Goal: Task Accomplishment & Management: Manage account settings

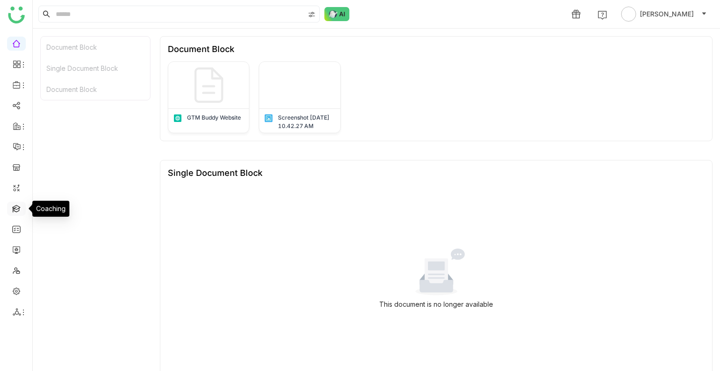
click at [16, 207] on link at bounding box center [16, 208] width 8 height 8
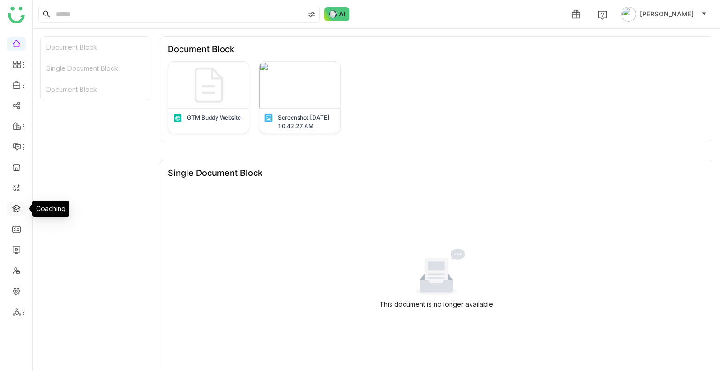
click at [16, 207] on link at bounding box center [16, 208] width 8 height 8
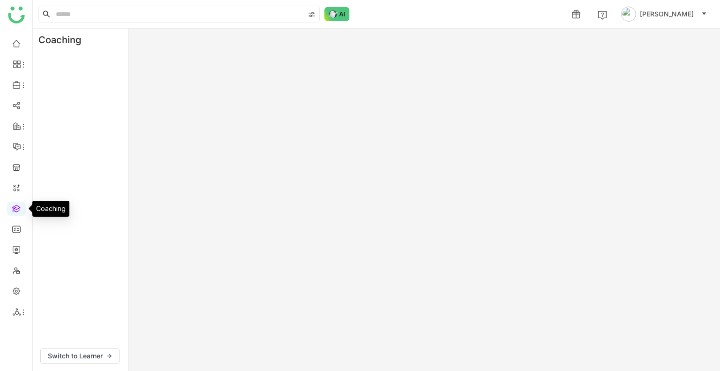
click at [16, 207] on link at bounding box center [16, 208] width 8 height 8
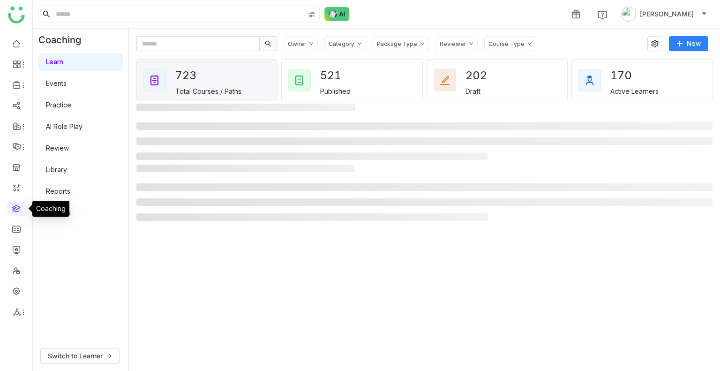
click at [16, 207] on link at bounding box center [16, 208] width 8 height 8
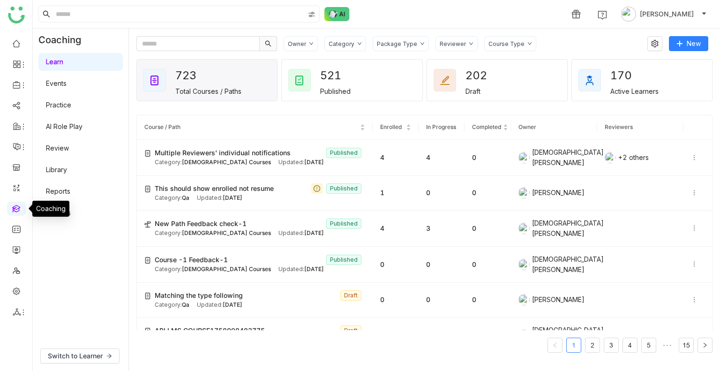
click at [16, 207] on link at bounding box center [16, 208] width 8 height 8
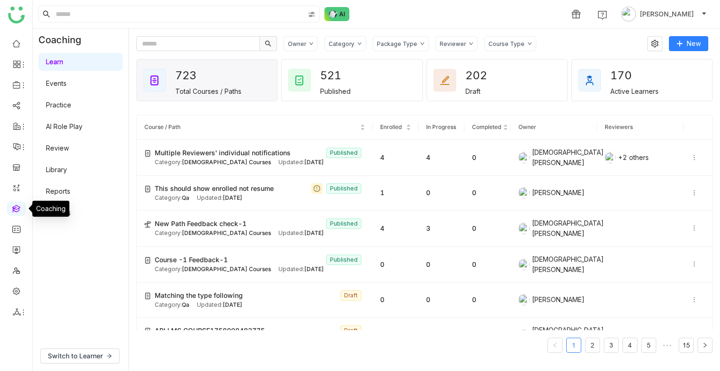
click at [16, 207] on link at bounding box center [16, 208] width 8 height 8
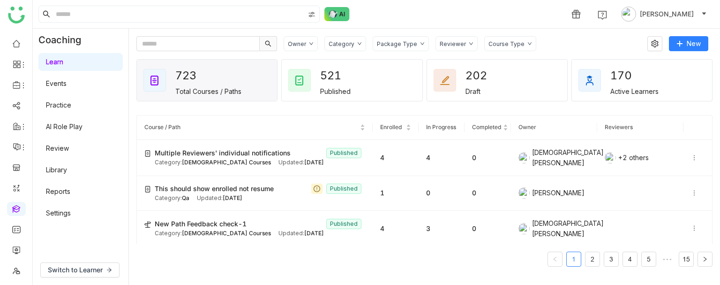
click at [71, 122] on link "AI Role Play" at bounding box center [64, 126] width 37 height 8
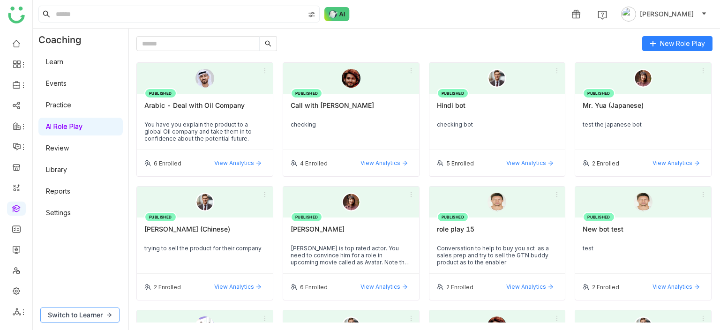
click at [83, 317] on span "Switch to Learner" at bounding box center [75, 315] width 55 height 10
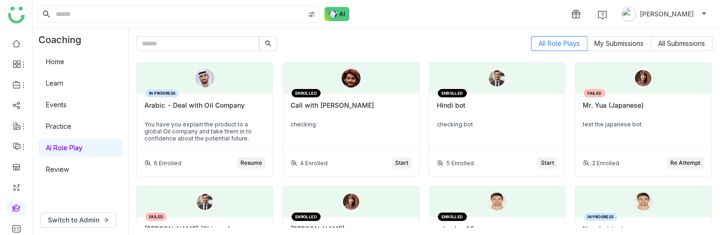
click at [69, 122] on link "Practice" at bounding box center [58, 126] width 25 height 8
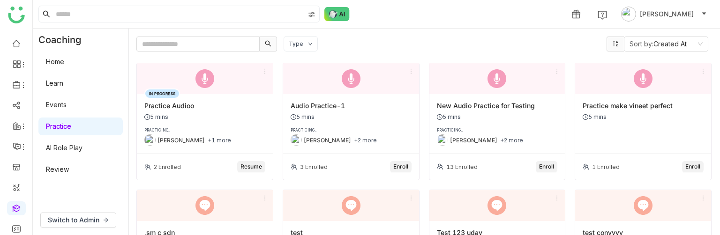
click at [77, 144] on link "AI Role Play" at bounding box center [64, 148] width 37 height 8
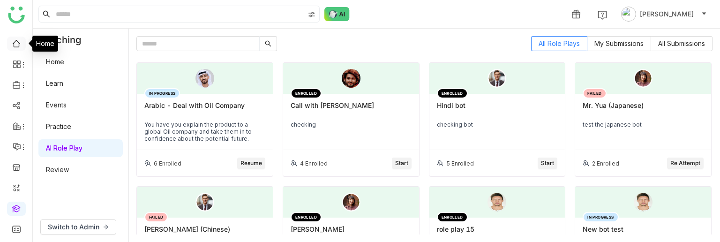
click at [12, 41] on link at bounding box center [16, 43] width 8 height 8
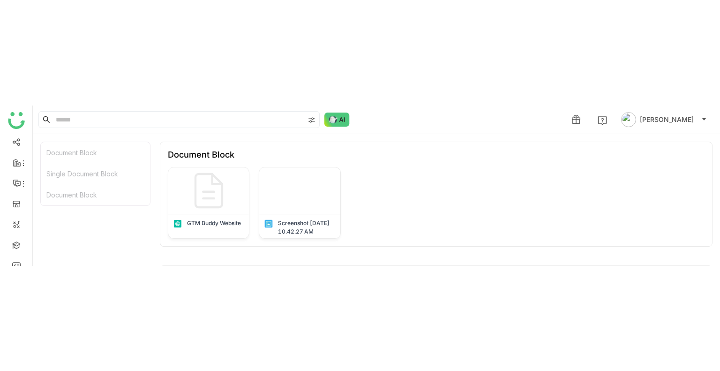
scroll to position [73, 0]
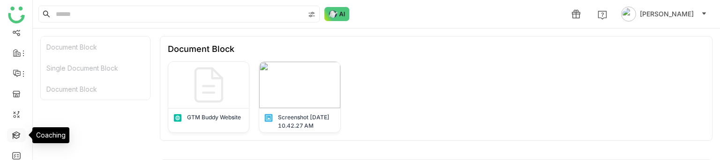
click at [14, 134] on link at bounding box center [16, 135] width 8 height 8
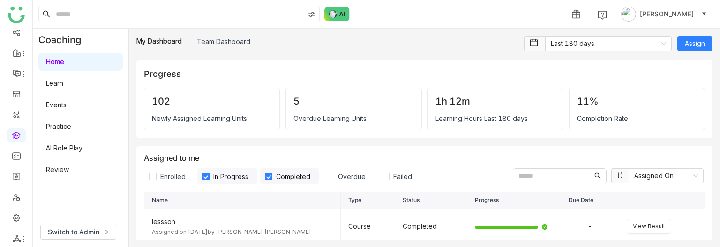
click at [78, 146] on link "AI Role Play" at bounding box center [64, 148] width 37 height 8
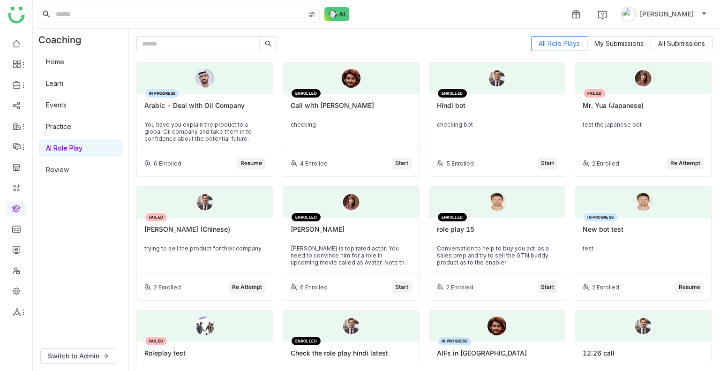
click at [63, 83] on link "Learn" at bounding box center [54, 83] width 17 height 8
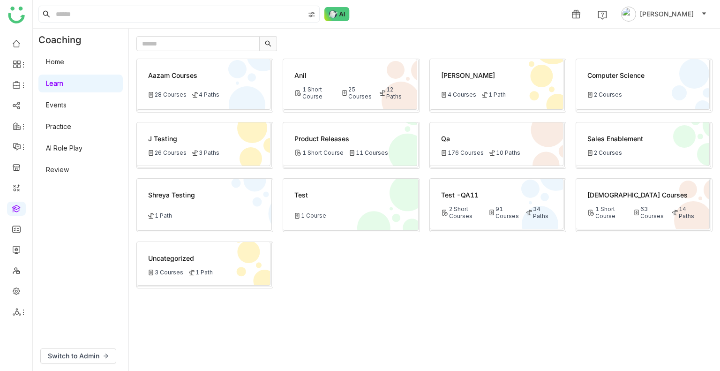
click at [67, 101] on link "Events" at bounding box center [56, 105] width 21 height 8
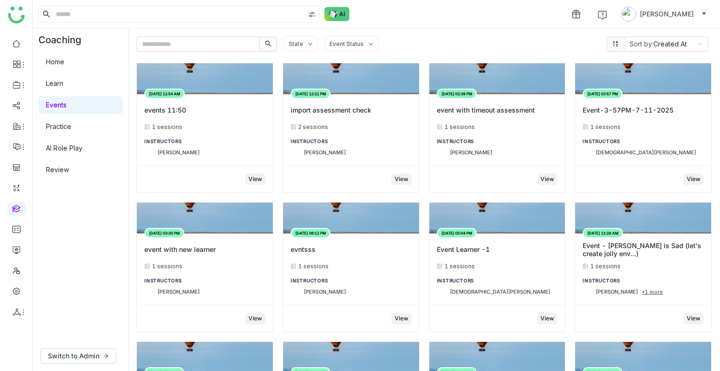
click at [46, 86] on link "Learn" at bounding box center [54, 83] width 17 height 8
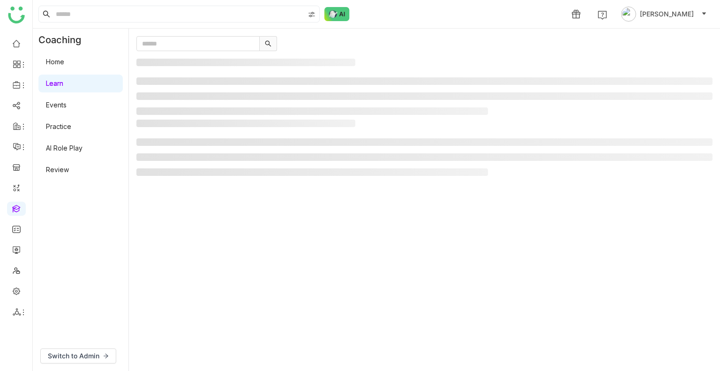
click at [46, 86] on link "Learn" at bounding box center [54, 83] width 17 height 8
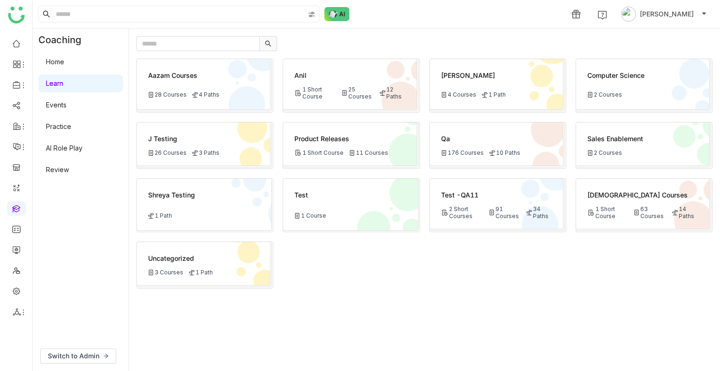
click at [453, 207] on div "2 Short Courses" at bounding box center [462, 212] width 43 height 14
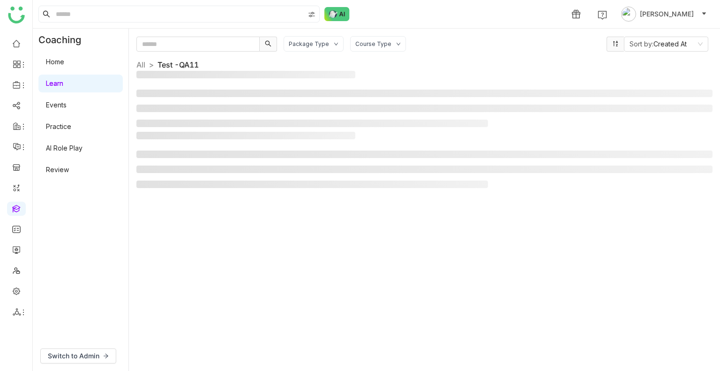
click at [453, 207] on div "Package Type Course Type Sort by: Created At All > Test -QA11 >" at bounding box center [424, 199] width 576 height 327
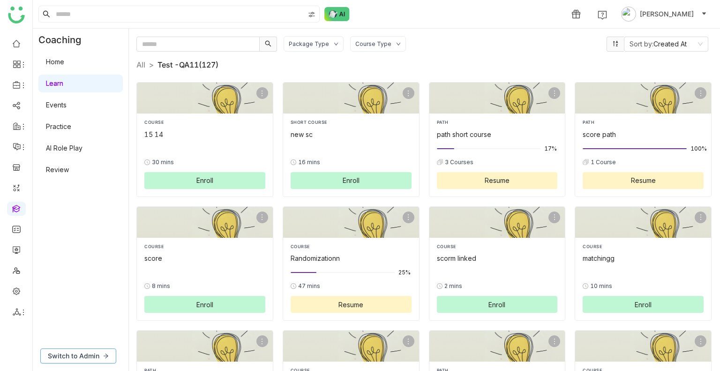
click at [97, 207] on span "Switch to Admin" at bounding box center [74, 356] width 52 height 10
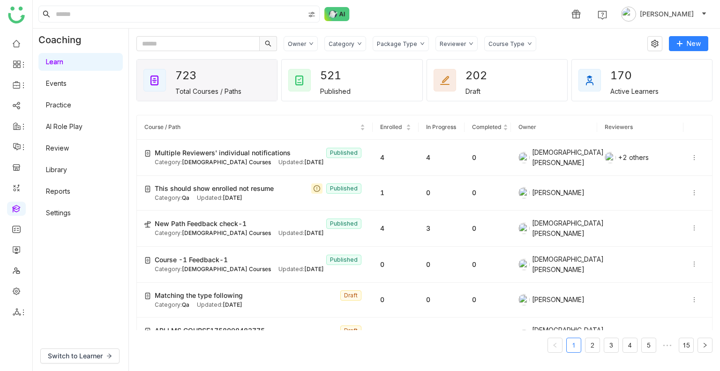
click at [339, 43] on div "Category" at bounding box center [342, 43] width 26 height 7
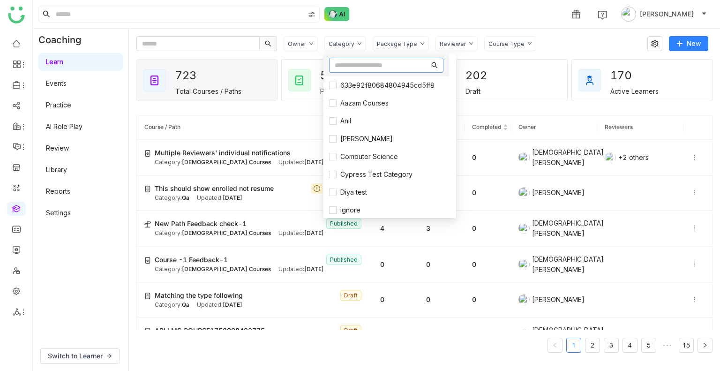
click at [356, 69] on input "text" at bounding box center [382, 65] width 95 height 10
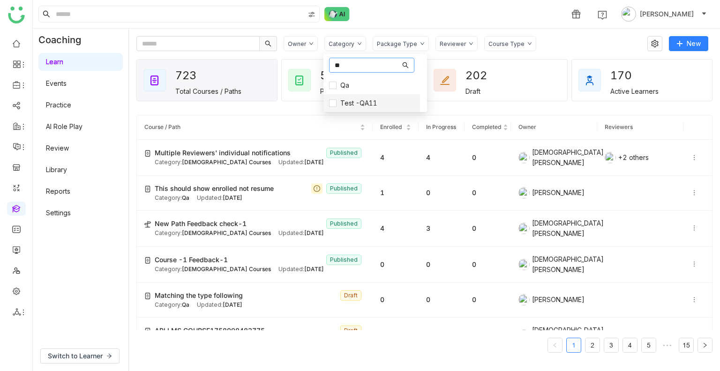
type input "**"
click at [361, 97] on li "Test -QA11" at bounding box center [372, 103] width 97 height 18
click at [358, 104] on span "Test -QA11" at bounding box center [359, 103] width 45 height 10
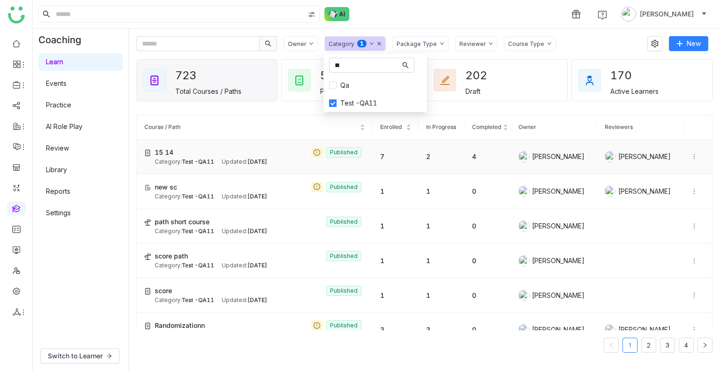
click at [246, 154] on div "15 14 Published" at bounding box center [260, 152] width 211 height 10
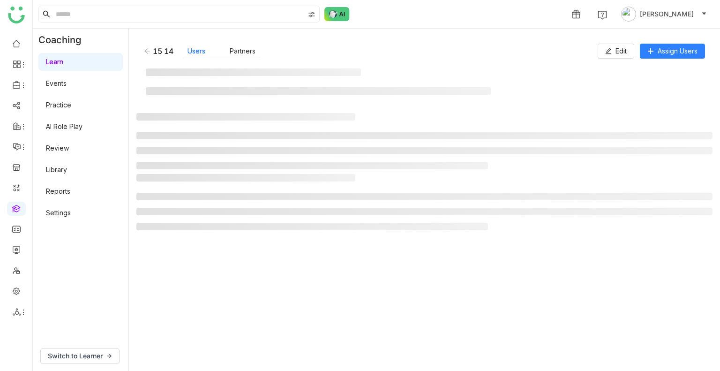
click at [188, 146] on ul at bounding box center [424, 151] width 576 height 38
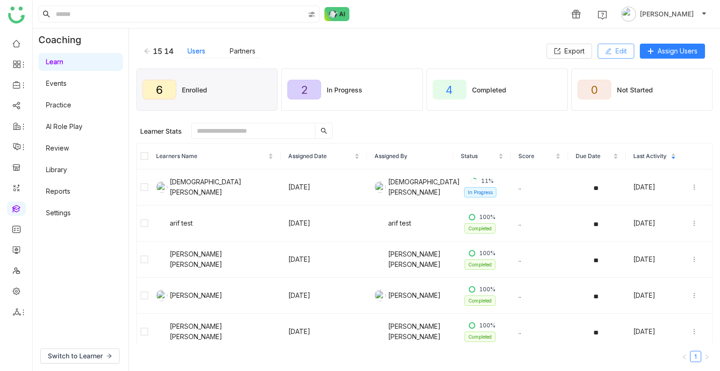
click at [605, 55] on button "Edit" at bounding box center [616, 51] width 37 height 15
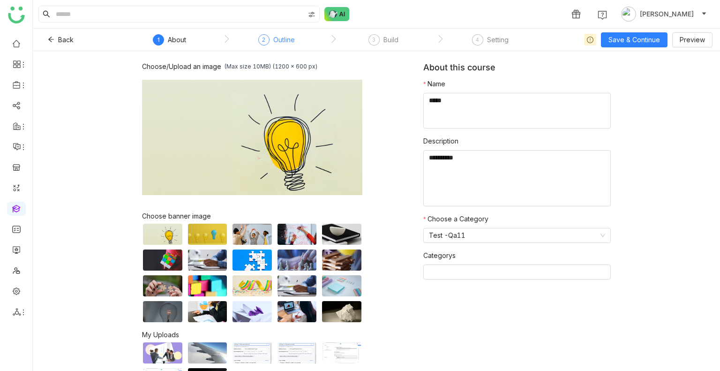
click at [269, 48] on div "2 Outline" at bounding box center [276, 42] width 37 height 17
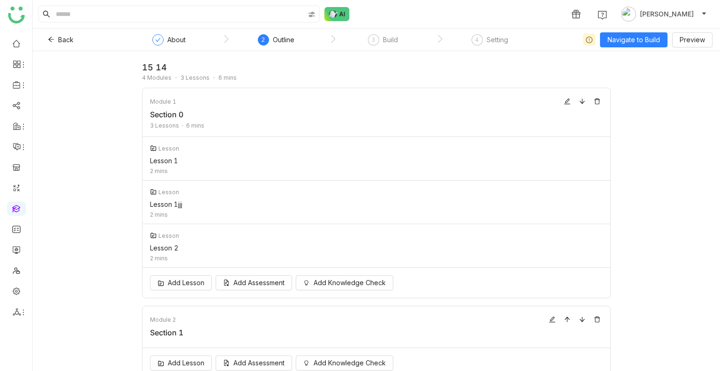
click at [388, 51] on div "15 14 4 Modules 3 Lessons 6 mins Module 1 Section 0 3 Lessons 6 mins Lesson Les…" at bounding box center [377, 211] width 688 height 320
click at [385, 43] on div "Build" at bounding box center [390, 39] width 15 height 11
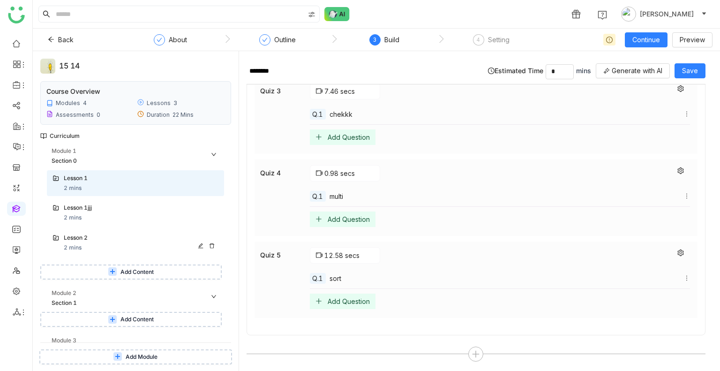
click at [75, 207] on div "Lesson 2 2 mins" at bounding box center [135, 243] width 177 height 26
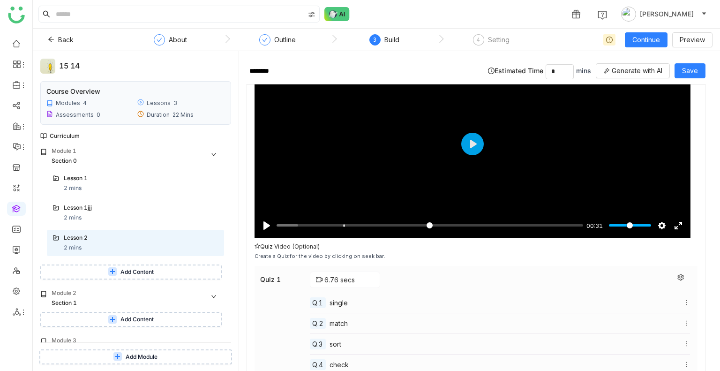
scroll to position [90, 0]
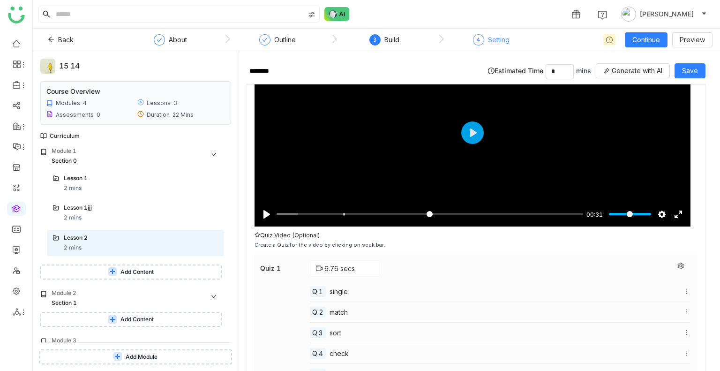
click at [494, 39] on div "Setting" at bounding box center [499, 39] width 22 height 11
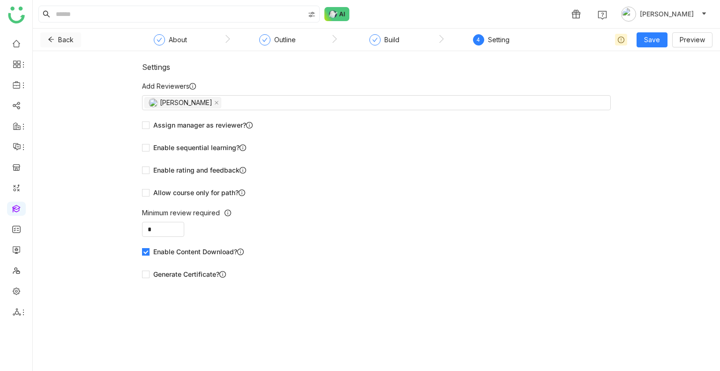
click at [56, 42] on button "Back" at bounding box center [60, 39] width 41 height 15
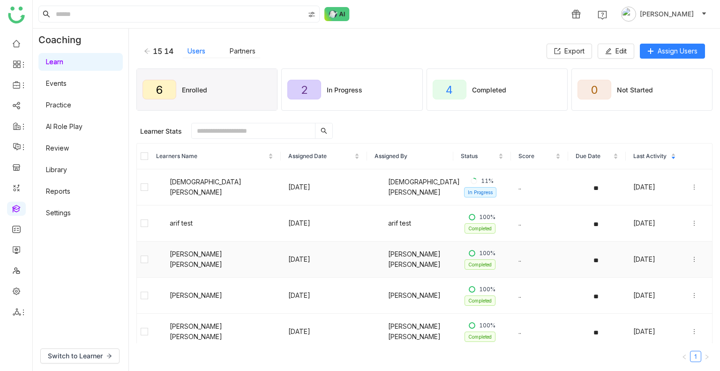
scroll to position [41, 0]
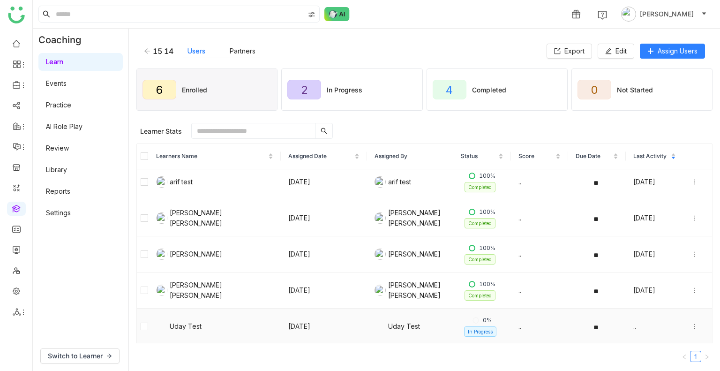
click at [149, 207] on td "Uday Test" at bounding box center [215, 327] width 132 height 36
click at [305, 131] on span "Unenroll" at bounding box center [316, 131] width 23 height 9
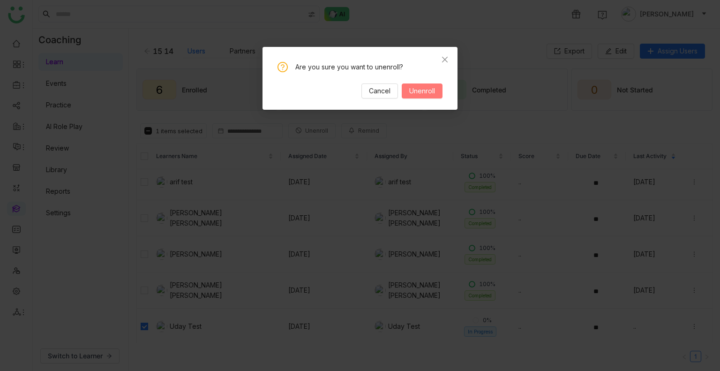
click at [411, 85] on button "Unenroll" at bounding box center [422, 90] width 41 height 15
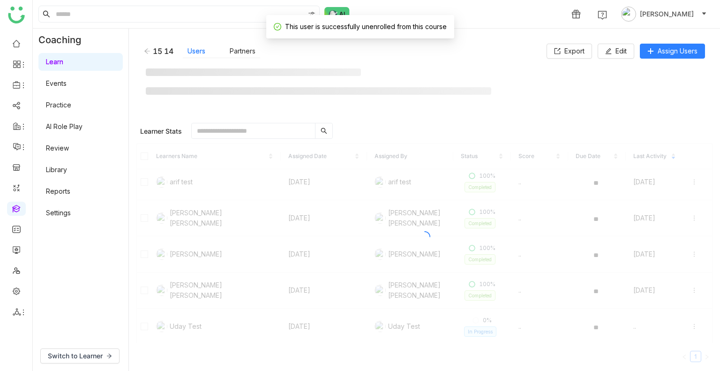
scroll to position [6, 0]
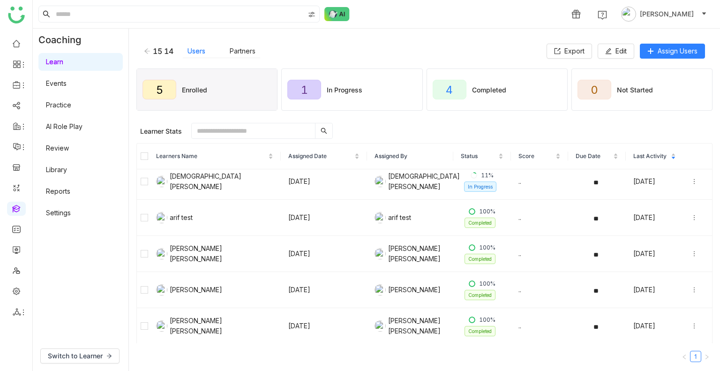
click at [147, 50] on icon at bounding box center [147, 51] width 7 height 7
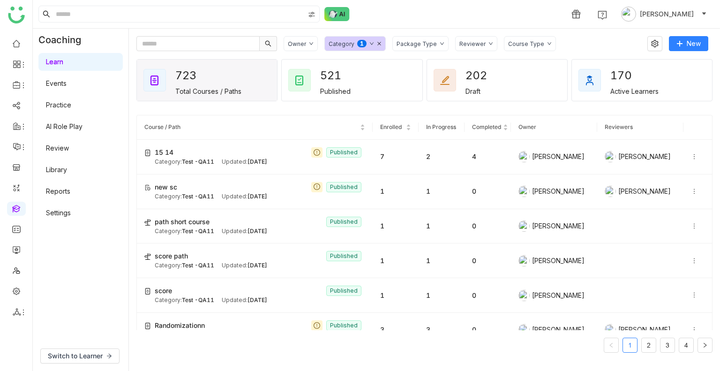
click at [374, 41] on div "Category 0 1 2 3 4 5 6 7 8 9" at bounding box center [355, 43] width 61 height 15
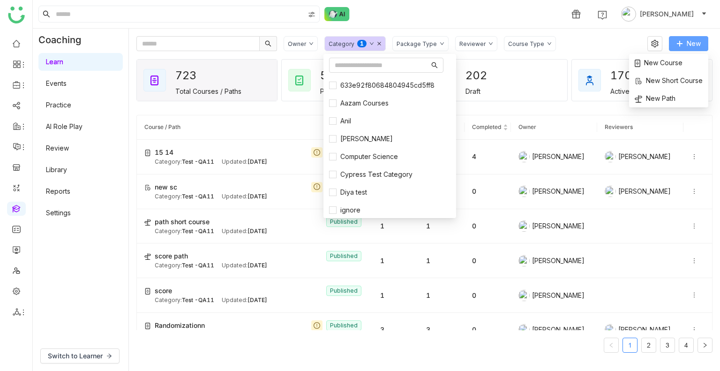
click at [681, 43] on icon at bounding box center [680, 43] width 7 height 7
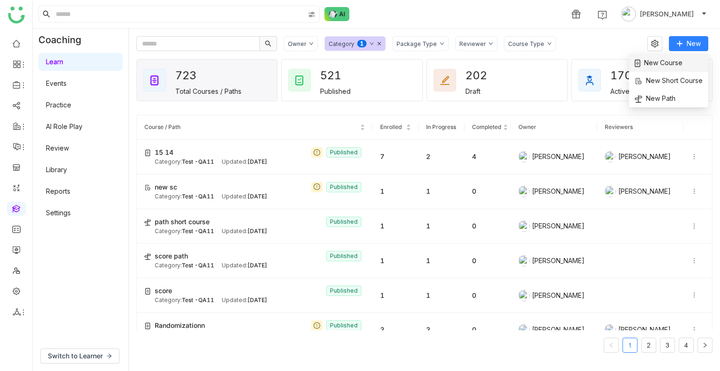
click at [649, 58] on span "New Course" at bounding box center [659, 63] width 48 height 10
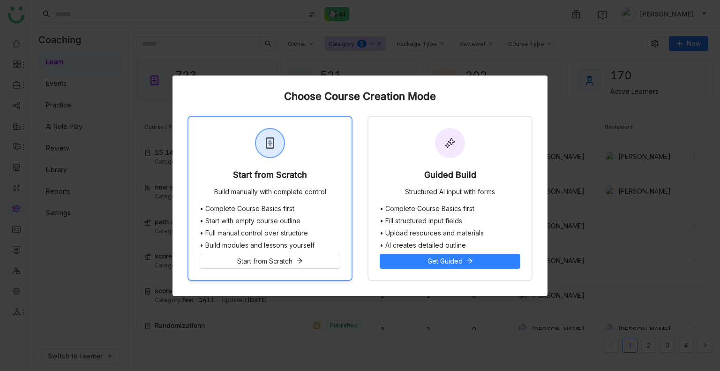
click at [252, 157] on div "Start from Scratch Build manually with complete control" at bounding box center [270, 161] width 163 height 88
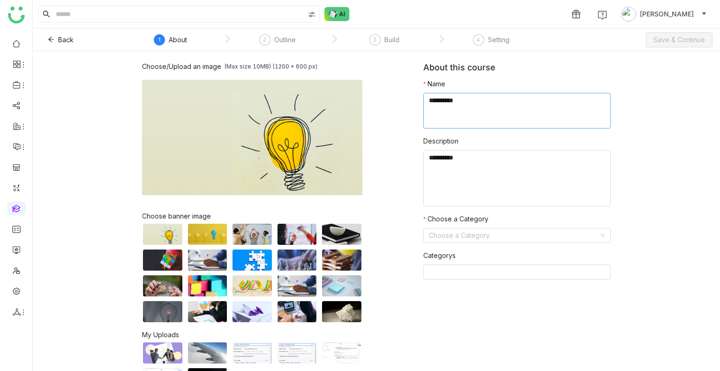
click at [447, 103] on textarea at bounding box center [517, 111] width 188 height 36
type textarea "**********"
click at [441, 207] on input at bounding box center [514, 235] width 170 height 14
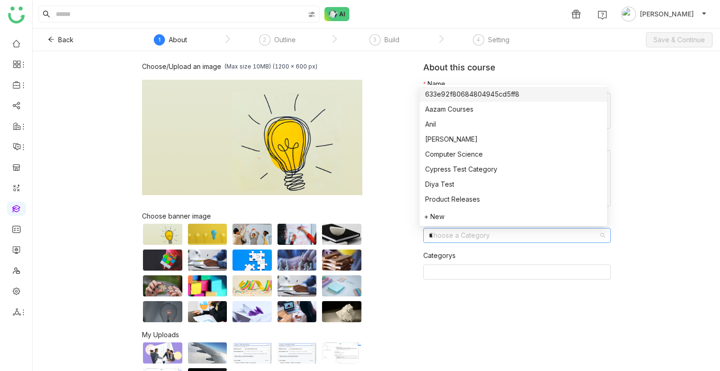
type input "**"
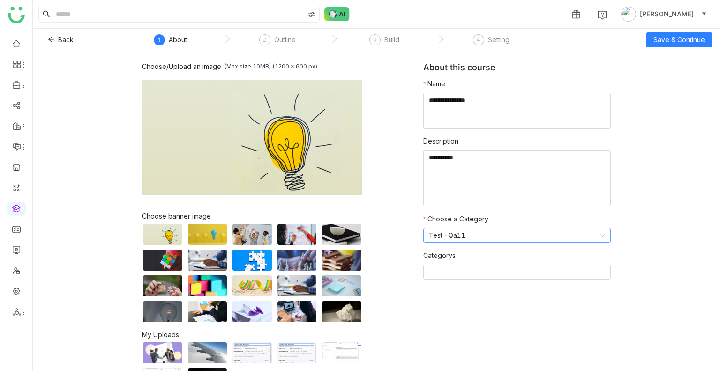
click at [672, 47] on div "Back 1 About 2 Outline 3 Build 4 Setting Save & Continue" at bounding box center [377, 40] width 688 height 23
click at [670, 43] on span "Save & Continue" at bounding box center [680, 40] width 52 height 10
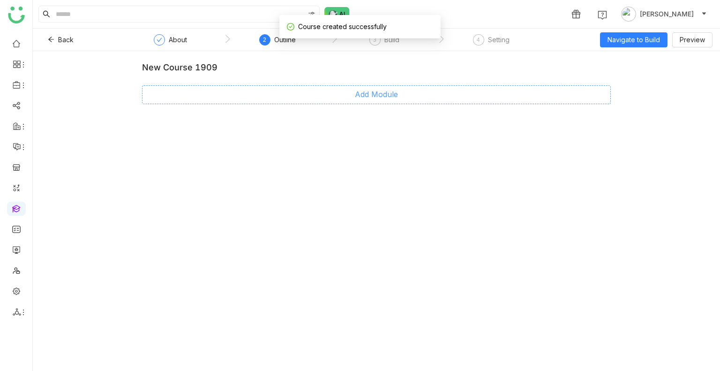
click at [365, 94] on span "Add Module" at bounding box center [376, 95] width 43 height 12
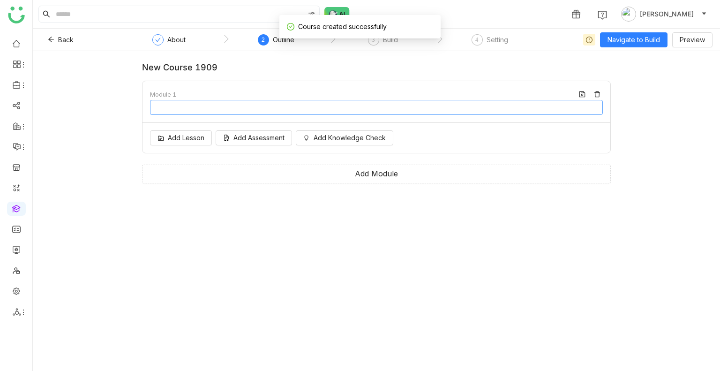
type input "********"
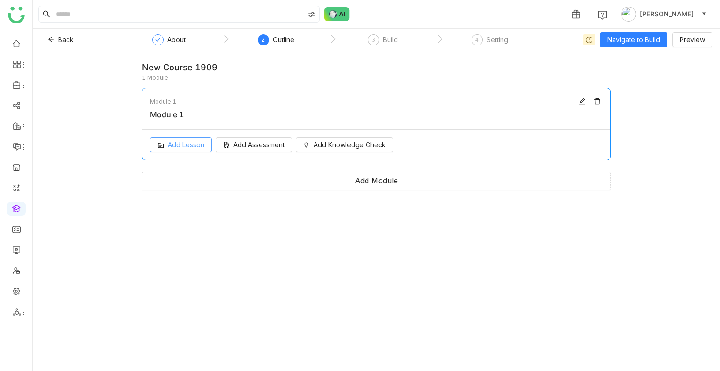
click at [183, 139] on button "Add Lesson" at bounding box center [181, 144] width 62 height 15
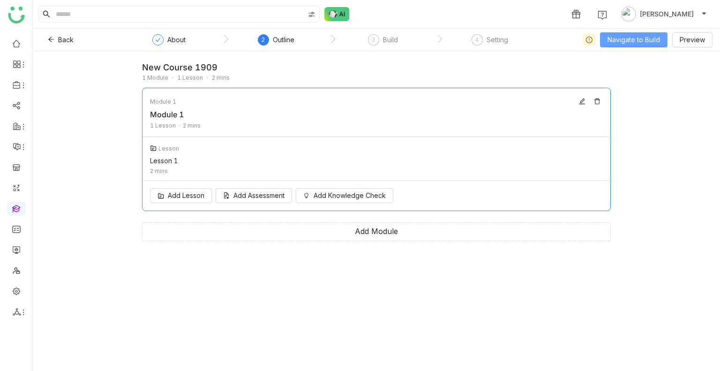
click at [601, 43] on button "Navigate to Build" at bounding box center [634, 39] width 68 height 15
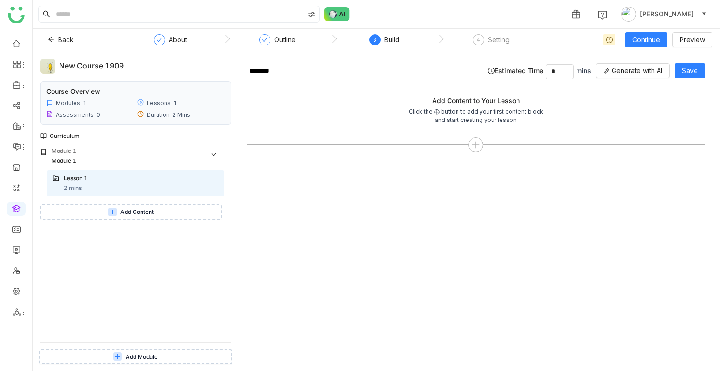
click at [149, 207] on span "Add Content" at bounding box center [137, 212] width 33 height 9
click at [474, 144] on icon at bounding box center [476, 145] width 8 height 8
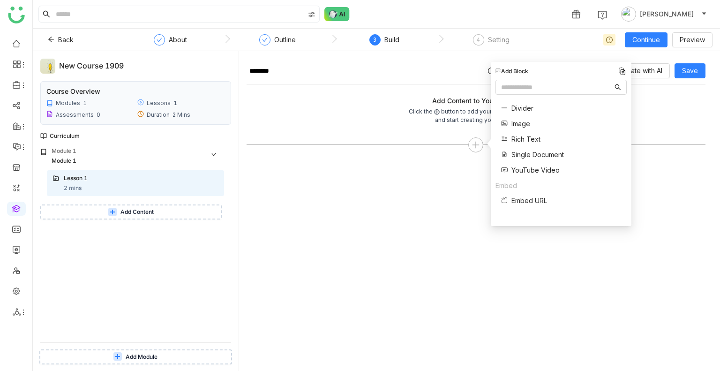
click at [527, 155] on span "Single Document" at bounding box center [538, 155] width 53 height 10
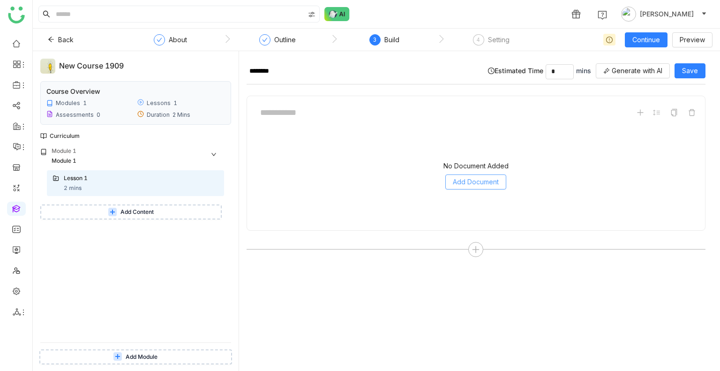
click at [469, 184] on span "Add Document" at bounding box center [476, 182] width 46 height 10
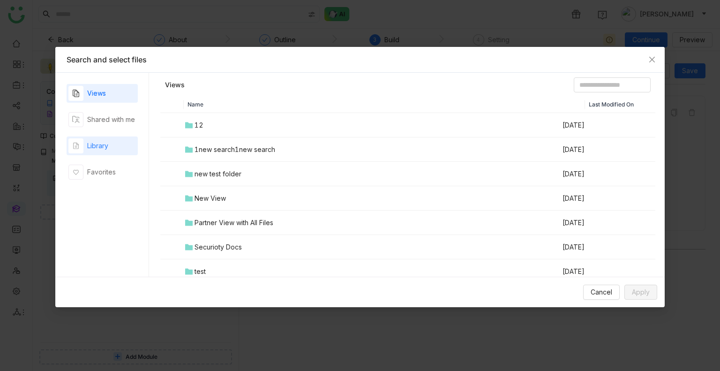
click at [114, 147] on div "Library" at bounding box center [102, 145] width 71 height 19
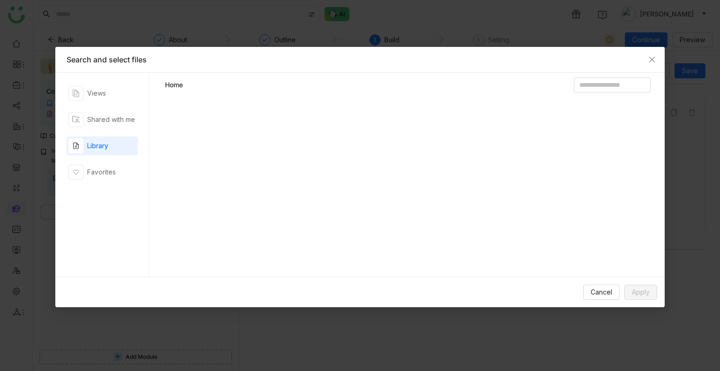
click at [114, 147] on div "Library" at bounding box center [102, 145] width 71 height 19
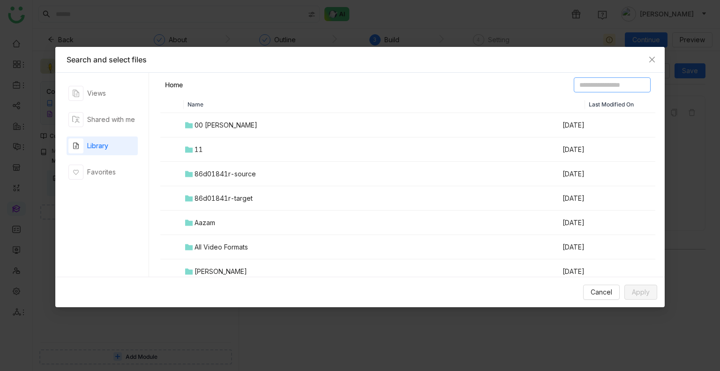
click at [574, 85] on input at bounding box center [612, 84] width 77 height 15
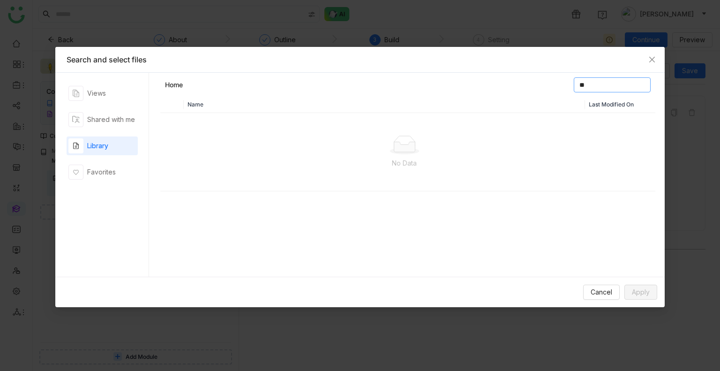
type input "*"
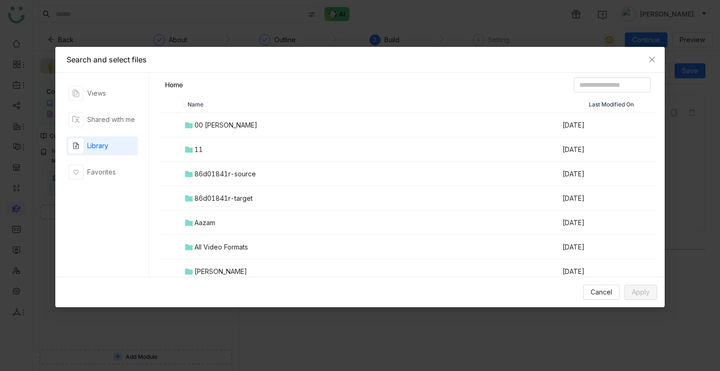
click at [208, 144] on td "11" at bounding box center [373, 149] width 378 height 24
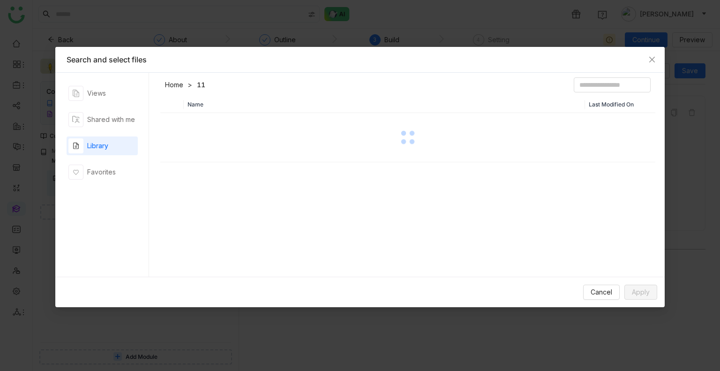
click at [208, 144] on div at bounding box center [407, 137] width 493 height 47
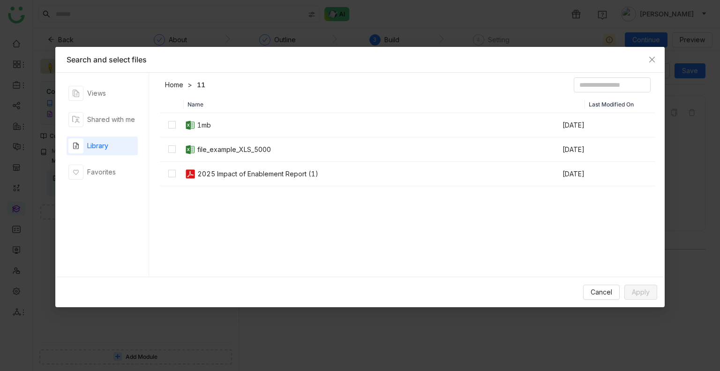
click at [174, 88] on link "Home" at bounding box center [174, 84] width 18 height 9
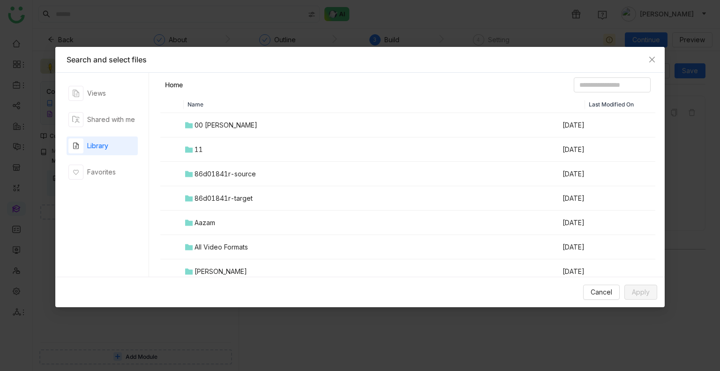
click at [208, 125] on div "00 Arif Folder" at bounding box center [226, 125] width 63 height 10
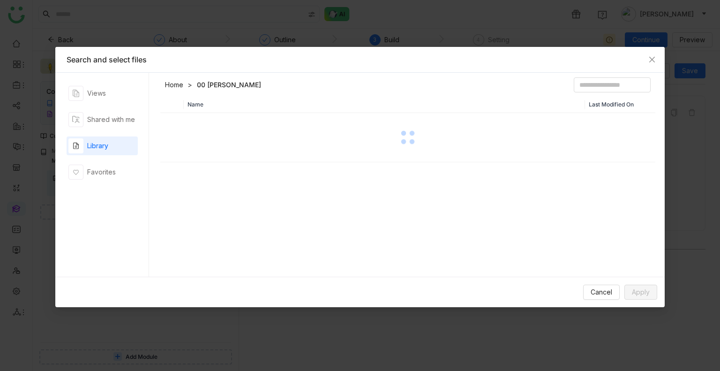
click at [208, 125] on div at bounding box center [407, 137] width 493 height 47
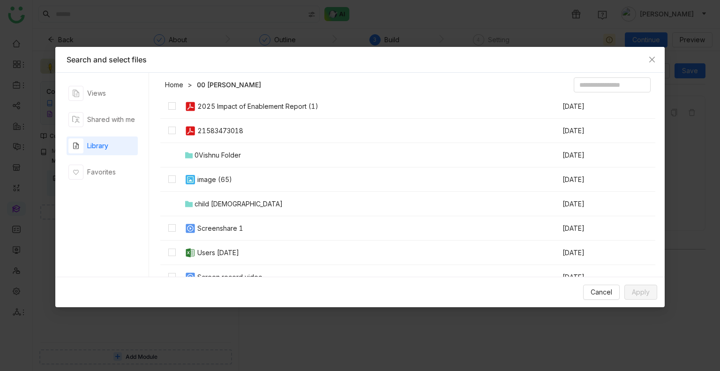
scroll to position [368, 0]
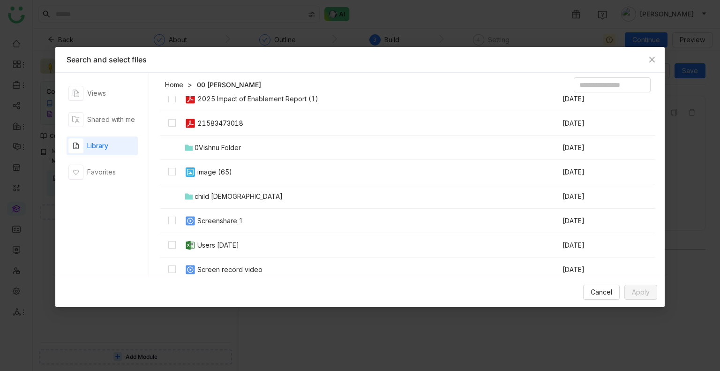
click at [229, 207] on div "Screen record video" at bounding box center [229, 270] width 65 height 10
click at [639, 207] on span "Apply" at bounding box center [641, 292] width 18 height 10
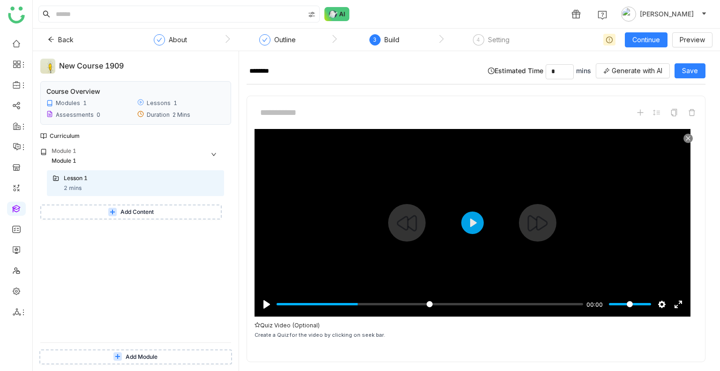
click at [358, 207] on input "Seek" at bounding box center [430, 304] width 307 height 9
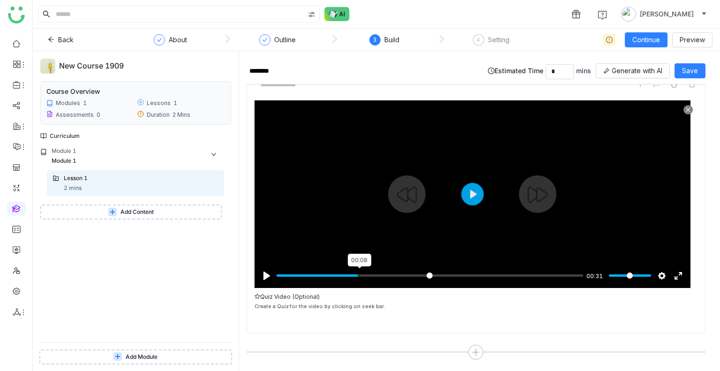
click at [359, 207] on input "Seek" at bounding box center [430, 275] width 307 height 9
click at [413, 207] on input "Seek" at bounding box center [428, 275] width 303 height 9
type input "*****"
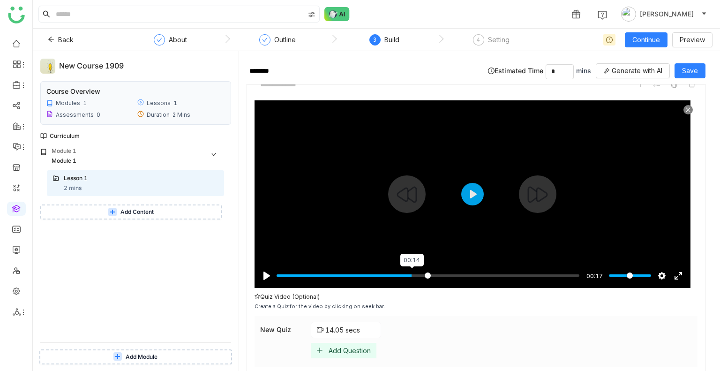
click at [413, 207] on input "Seek" at bounding box center [428, 275] width 303 height 9
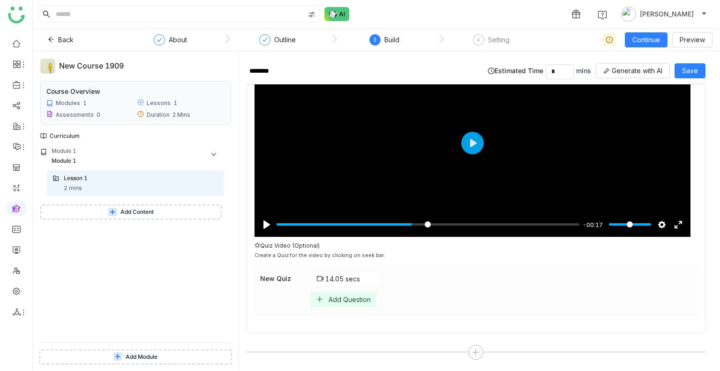
click at [344, 207] on div "Add Question" at bounding box center [344, 299] width 66 height 15
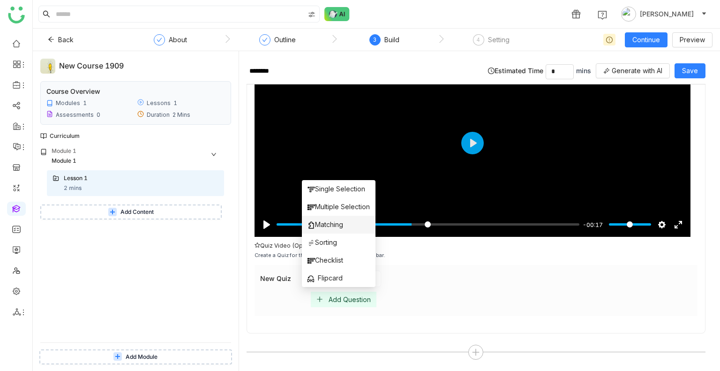
click at [329, 207] on span "Matching" at bounding box center [326, 224] width 36 height 10
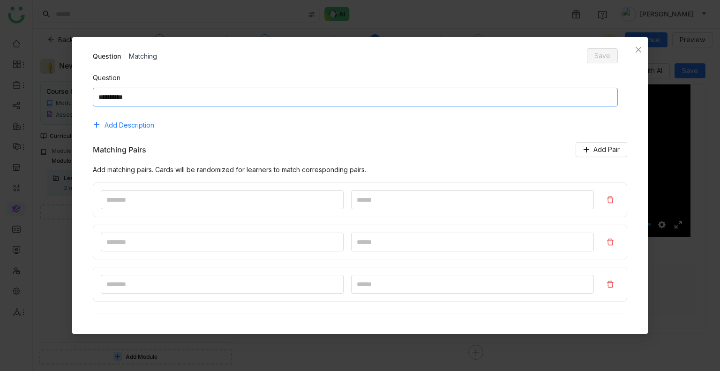
click at [199, 104] on textarea at bounding box center [356, 97] width 526 height 19
type textarea "*********"
click at [141, 192] on input at bounding box center [222, 199] width 243 height 19
type input "*"
type input "**"
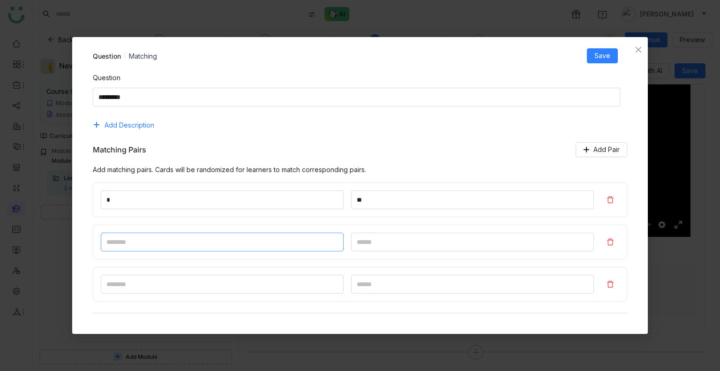
click at [138, 207] on input at bounding box center [222, 242] width 243 height 19
type input "*"
type input "**"
click at [144, 207] on input "*" at bounding box center [222, 284] width 243 height 19
type input "*"
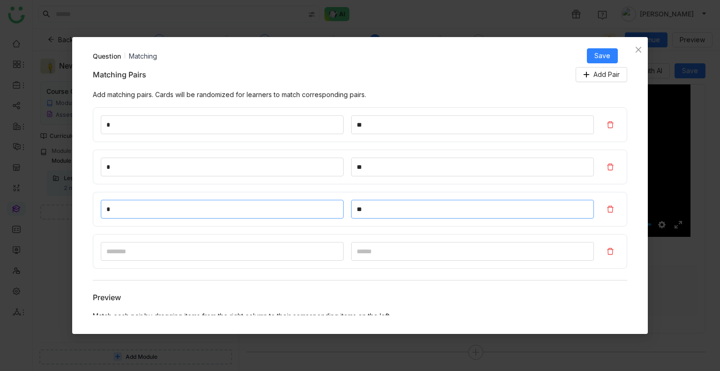
scroll to position [75, 0]
type input "**"
click at [128, 207] on input at bounding box center [222, 251] width 243 height 19
type input "*"
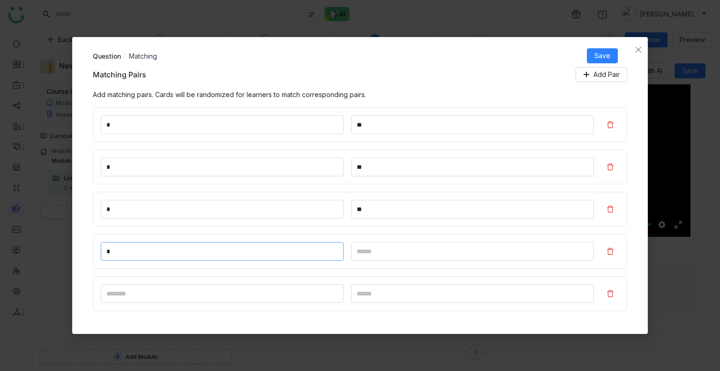
click at [117, 207] on input "*" at bounding box center [222, 251] width 243 height 19
type input "*"
click at [606, 53] on span "Save" at bounding box center [603, 56] width 16 height 10
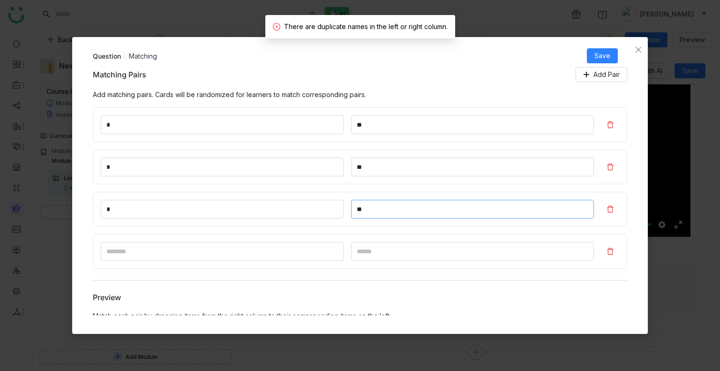
click at [379, 207] on input "**" at bounding box center [472, 209] width 243 height 19
type input "*"
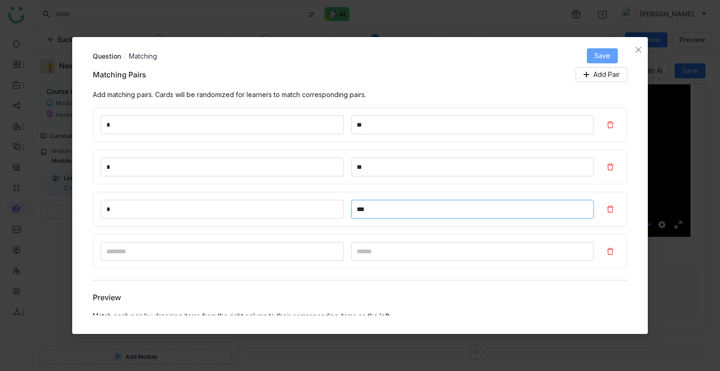
type input "***"
click at [593, 53] on button "Save" at bounding box center [602, 55] width 31 height 15
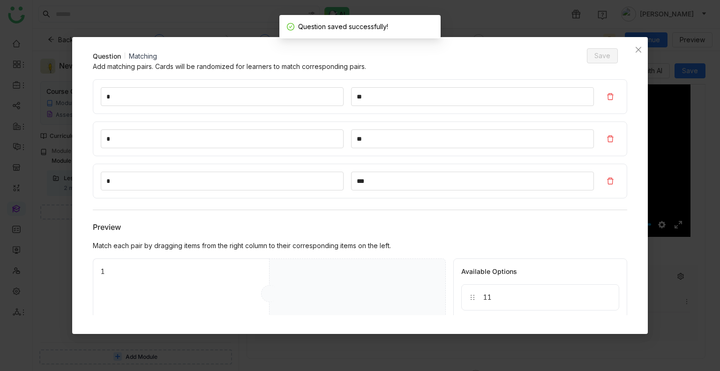
scroll to position [0, 0]
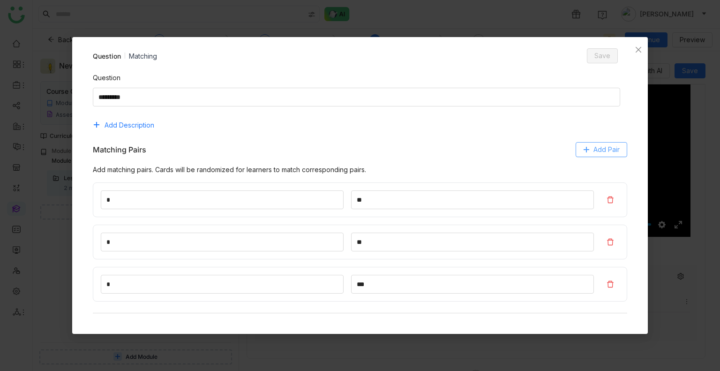
click at [584, 150] on icon at bounding box center [586, 149] width 5 height 0
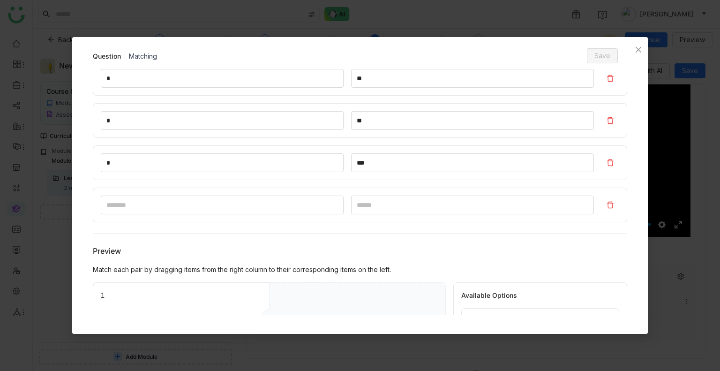
scroll to position [122, 0]
click at [146, 207] on input at bounding box center [222, 204] width 243 height 19
type input "*"
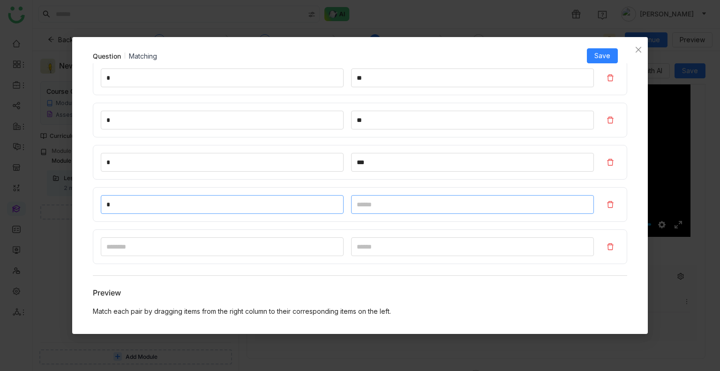
type input "*"
type input "**"
type input "*"
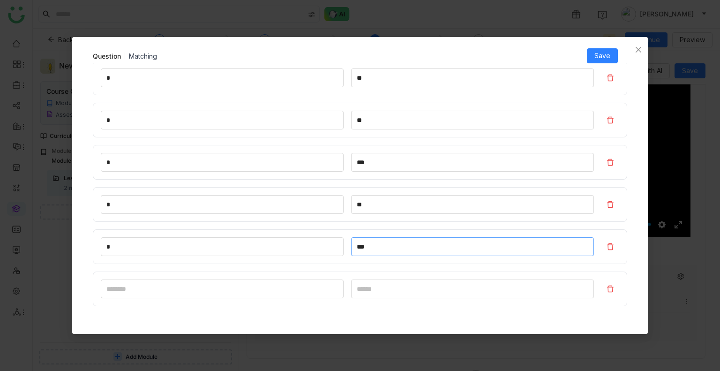
type input "***"
click at [402, 133] on div "* **" at bounding box center [360, 120] width 535 height 35
click at [606, 55] on span "Save" at bounding box center [603, 56] width 16 height 10
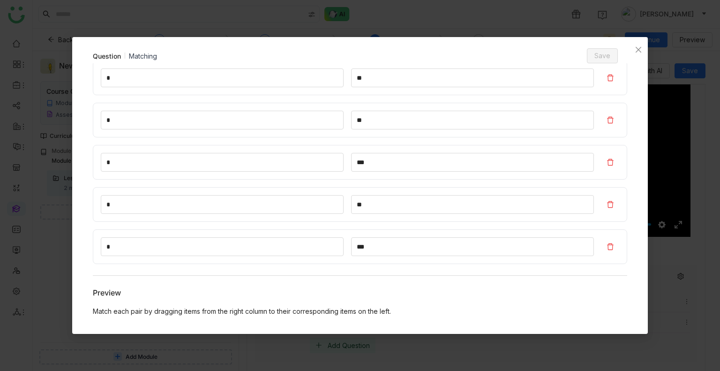
scroll to position [0, 0]
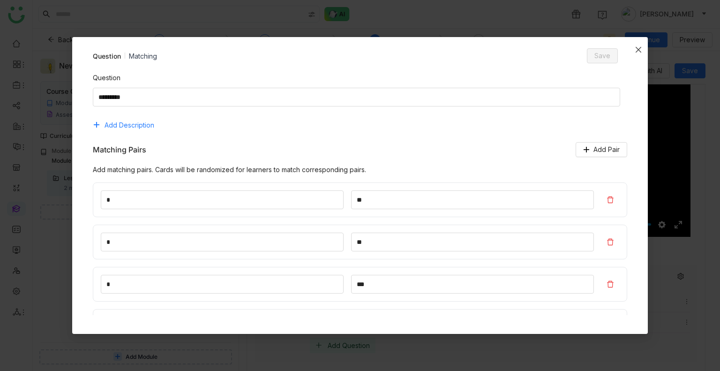
click at [636, 47] on icon "Close" at bounding box center [639, 50] width 8 height 8
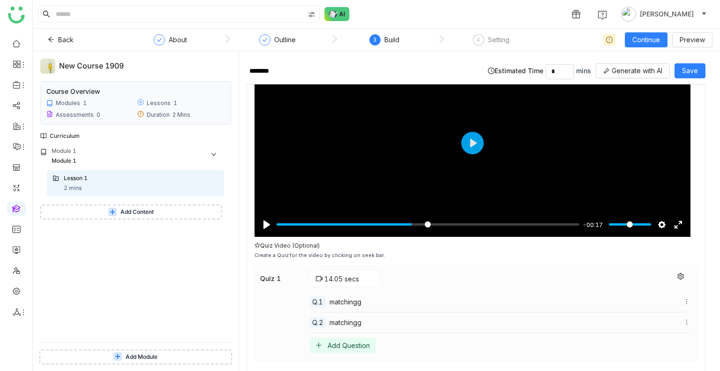
scroll to position [126, 0]
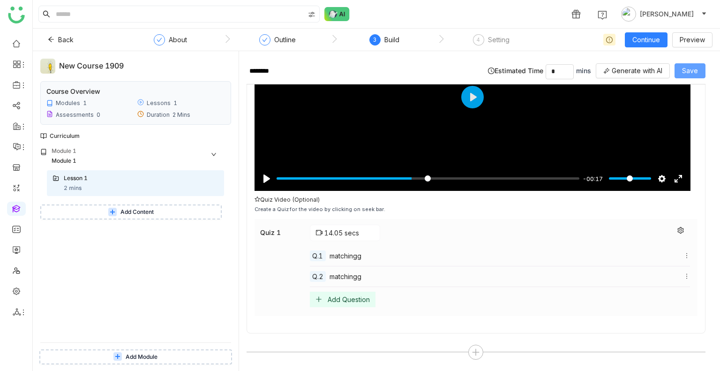
click at [687, 67] on span "Save" at bounding box center [690, 71] width 16 height 10
click at [495, 48] on div "4 Setting" at bounding box center [491, 42] width 37 height 17
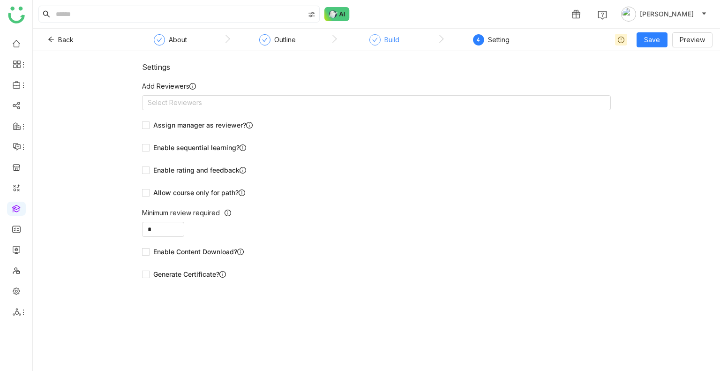
click at [385, 38] on div "Build" at bounding box center [392, 39] width 15 height 11
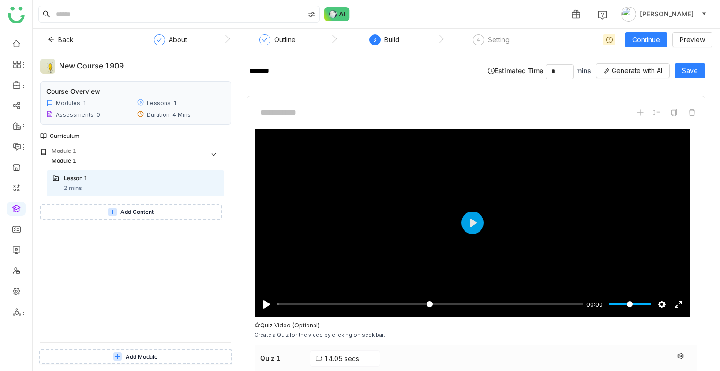
click at [133, 207] on span "Add Content" at bounding box center [137, 212] width 33 height 9
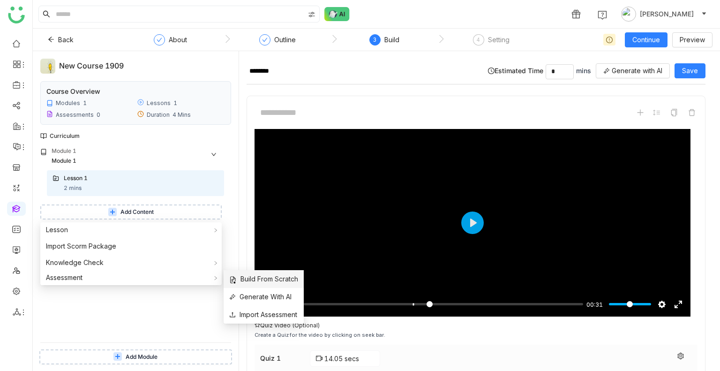
click at [250, 207] on span "Build From Scratch" at bounding box center [263, 279] width 69 height 10
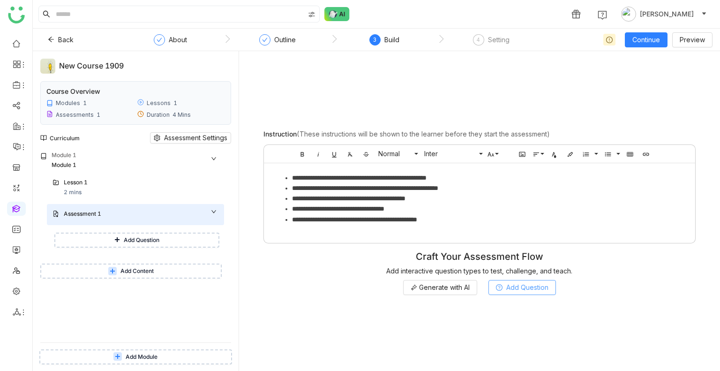
click at [515, 207] on span "Add Question" at bounding box center [528, 287] width 42 height 10
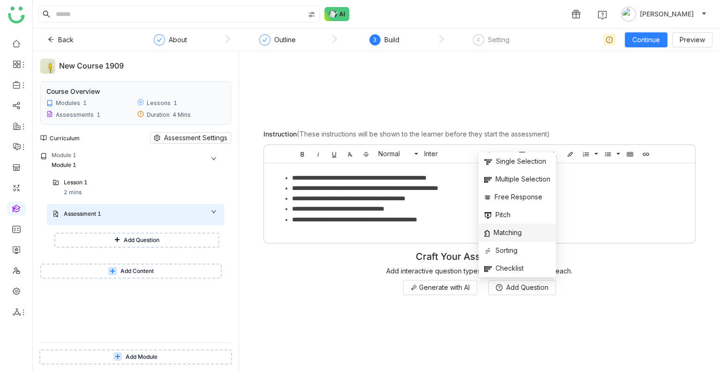
click at [507, 207] on span "Matching" at bounding box center [503, 232] width 38 height 10
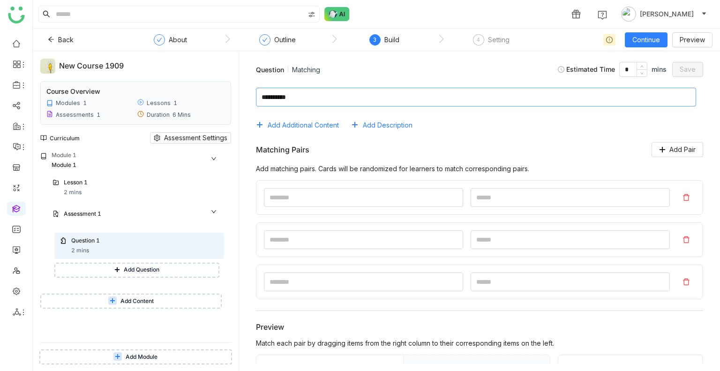
click at [295, 99] on textarea at bounding box center [476, 97] width 440 height 19
type textarea "**********"
click at [329, 200] on input at bounding box center [363, 197] width 199 height 19
type input "*"
type input "**"
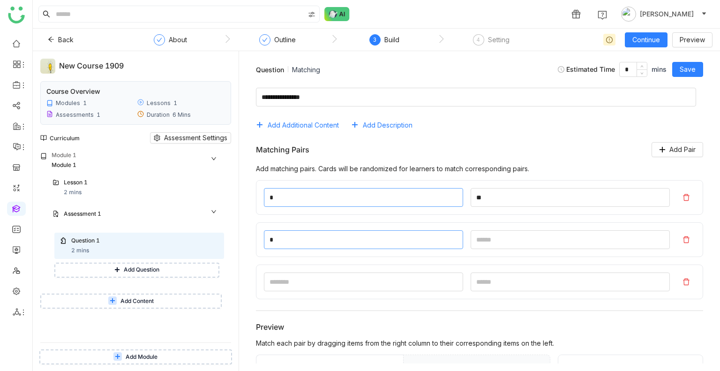
type input "*"
type input "**"
click at [304, 207] on input at bounding box center [363, 281] width 199 height 19
type input "*"
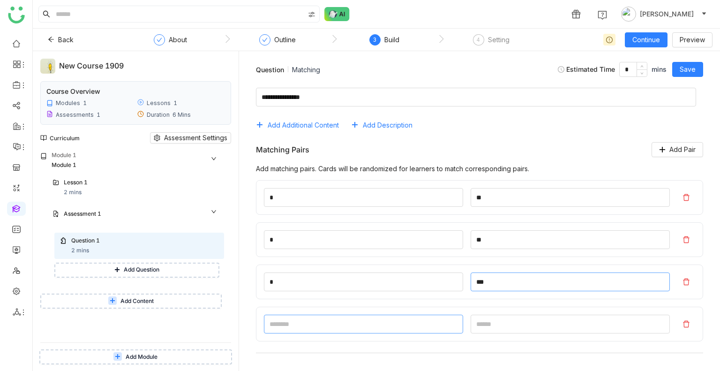
type input "***"
click at [303, 207] on input at bounding box center [363, 324] width 199 height 19
type input "*"
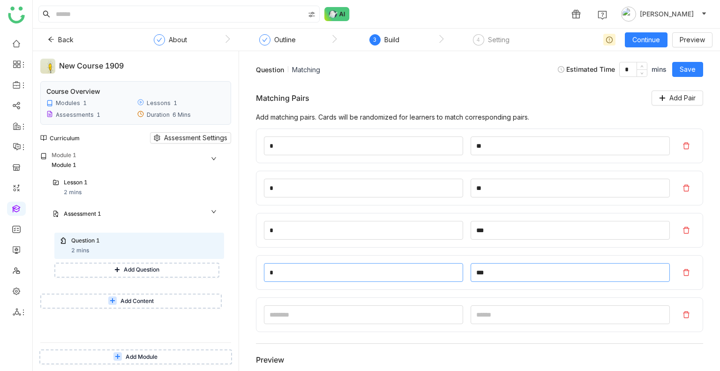
scroll to position [53, 0]
type input "***"
click at [291, 207] on input at bounding box center [363, 313] width 199 height 19
type input "*"
type input "***"
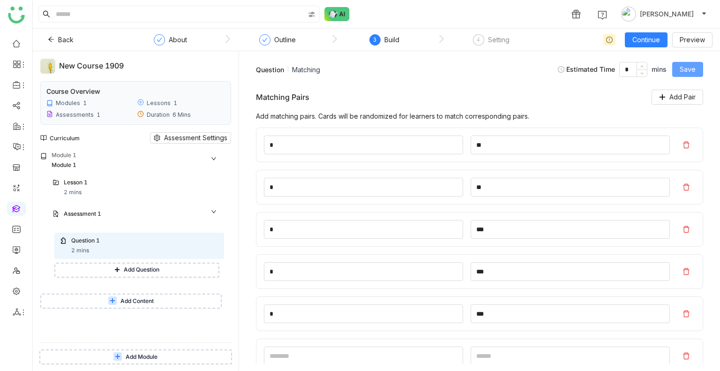
click at [680, 69] on button "Save" at bounding box center [688, 69] width 31 height 15
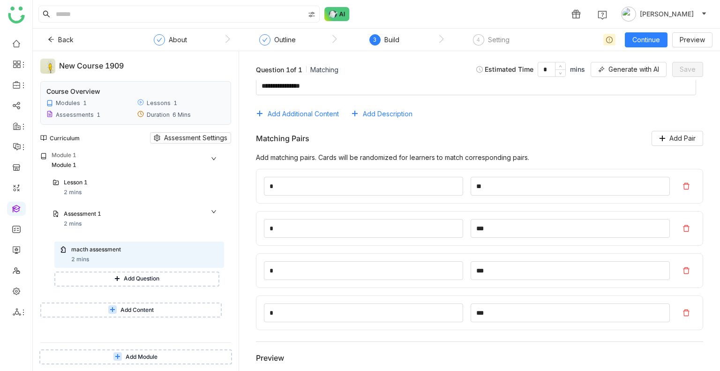
scroll to position [8, 0]
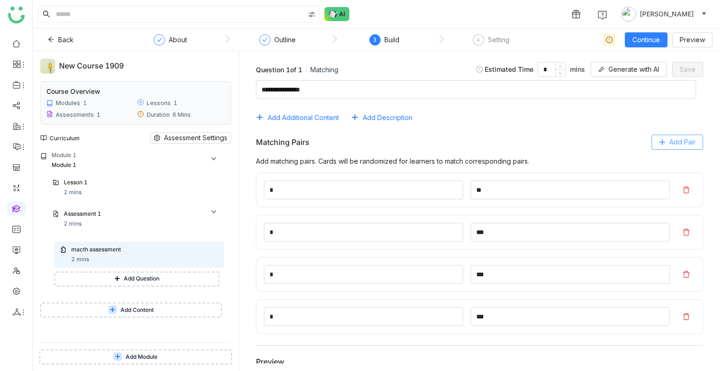
click at [662, 144] on icon at bounding box center [662, 142] width 0 height 5
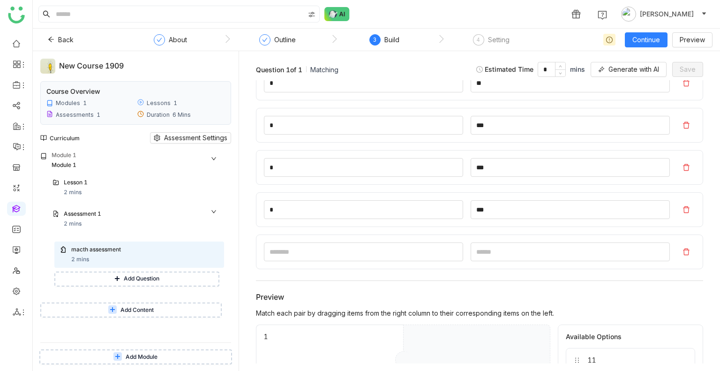
scroll to position [121, 0]
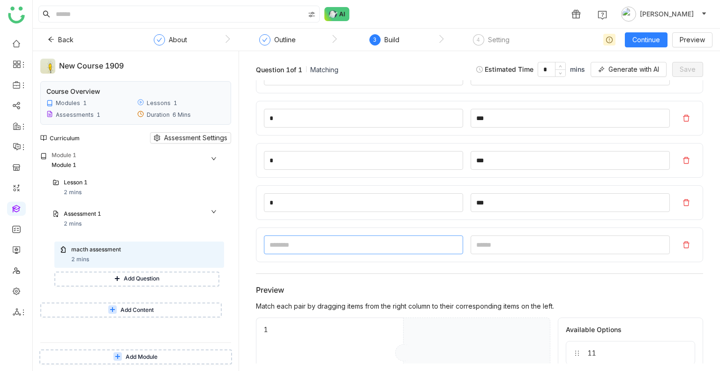
click at [294, 207] on input at bounding box center [363, 244] width 199 height 19
type input "*"
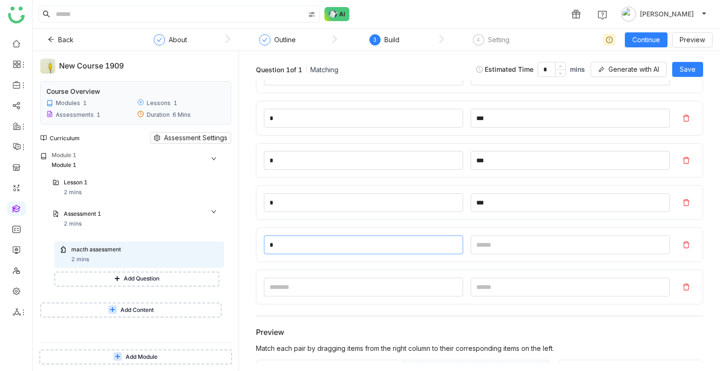
click at [286, 207] on input "*" at bounding box center [363, 244] width 199 height 19
type input "**"
type input "***"
click at [679, 67] on button "Save" at bounding box center [688, 69] width 31 height 15
click at [682, 207] on button at bounding box center [687, 244] width 18 height 15
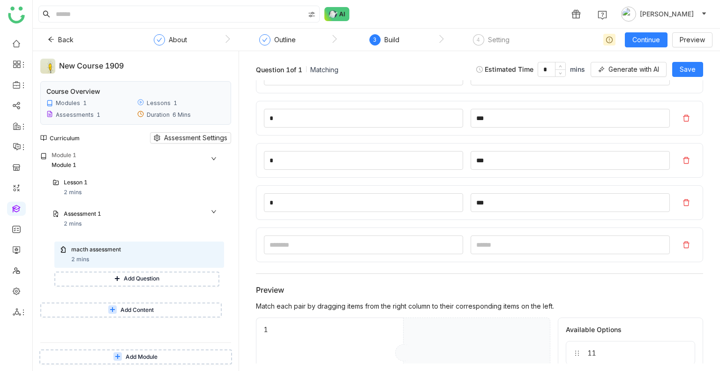
scroll to position [0, 0]
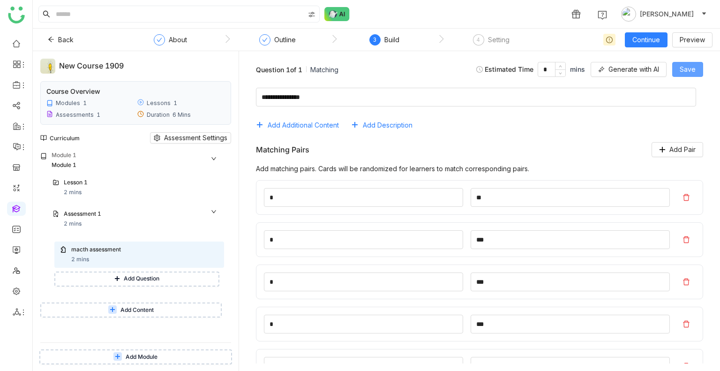
click at [691, 67] on span "Save" at bounding box center [688, 69] width 16 height 10
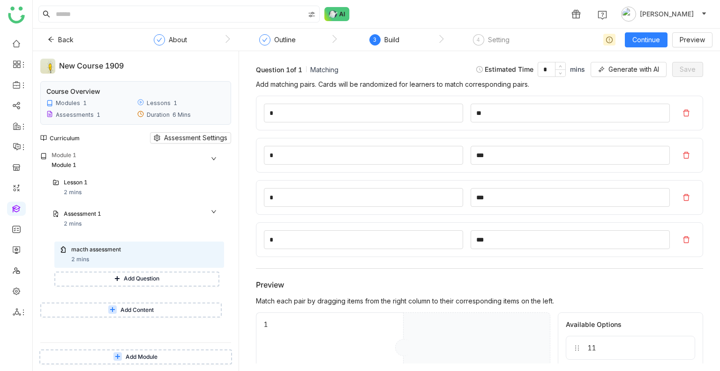
scroll to position [93, 0]
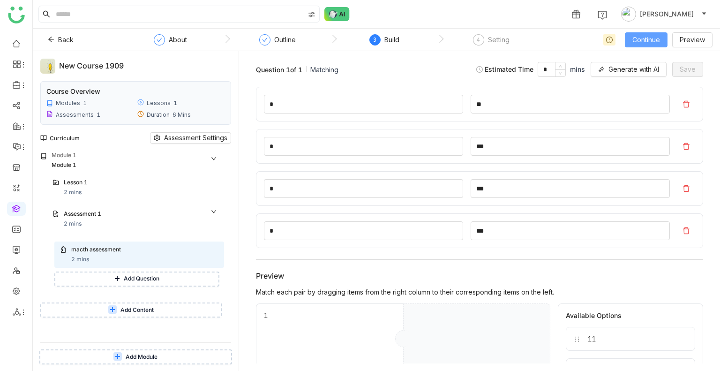
click at [640, 37] on span "Continue" at bounding box center [647, 40] width 28 height 10
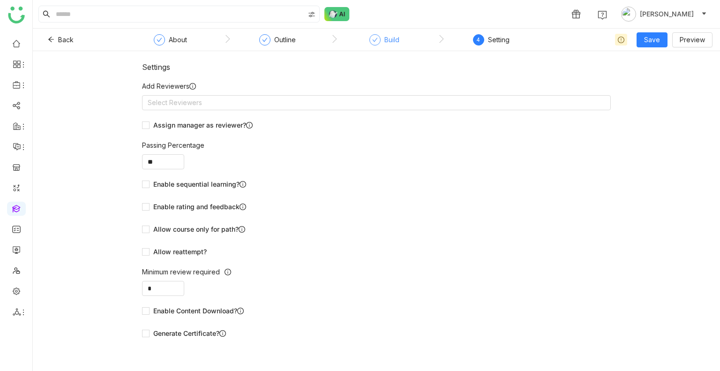
click at [390, 36] on div "Build" at bounding box center [392, 39] width 15 height 11
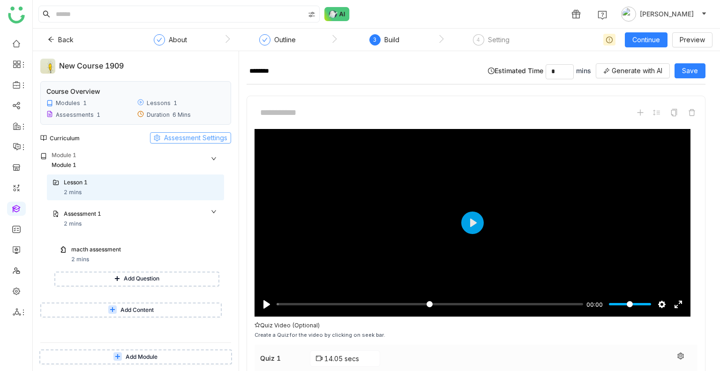
click at [191, 132] on button "Assessment Settings" at bounding box center [190, 137] width 81 height 11
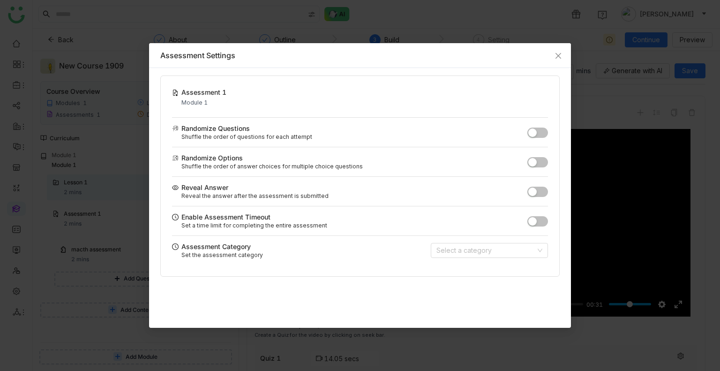
click at [527, 194] on div "Reveal the answer after the assessment is submitted" at bounding box center [354, 195] width 346 height 7
click at [534, 194] on span "button" at bounding box center [533, 192] width 8 height 8
click at [555, 54] on icon "Close" at bounding box center [559, 56] width 8 height 8
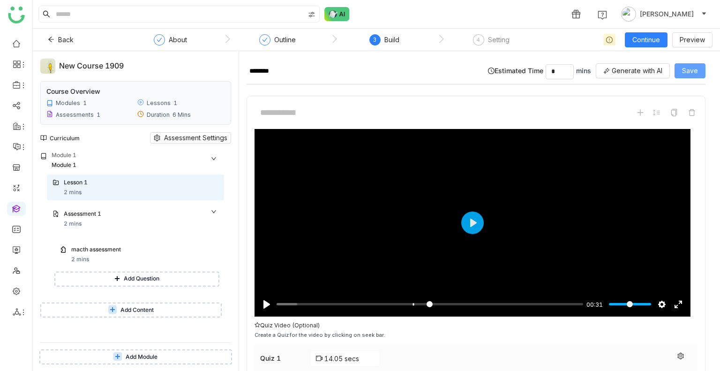
click at [677, 65] on button "Save" at bounding box center [690, 70] width 31 height 15
click at [644, 39] on span "Continue" at bounding box center [647, 40] width 28 height 10
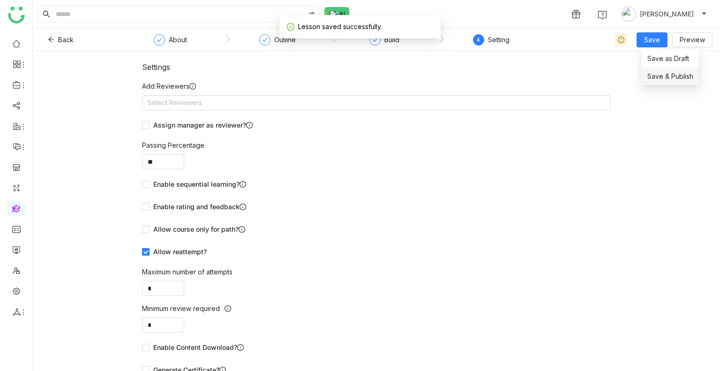
click at [658, 77] on span "Save & Publish" at bounding box center [671, 76] width 46 height 10
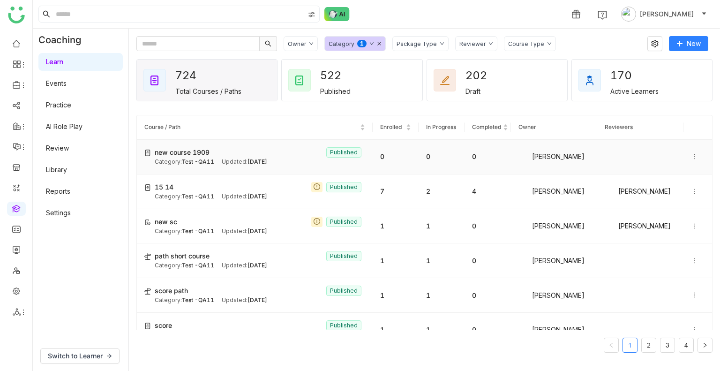
click at [684, 155] on td at bounding box center [698, 157] width 29 height 35
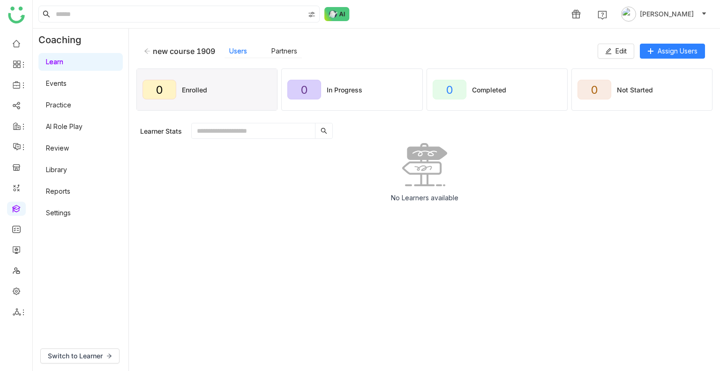
click at [656, 61] on div "new course 1909 Users Partners Edit Assign Users" at bounding box center [424, 51] width 576 height 30
click at [659, 53] on span "Assign Users" at bounding box center [678, 51] width 40 height 10
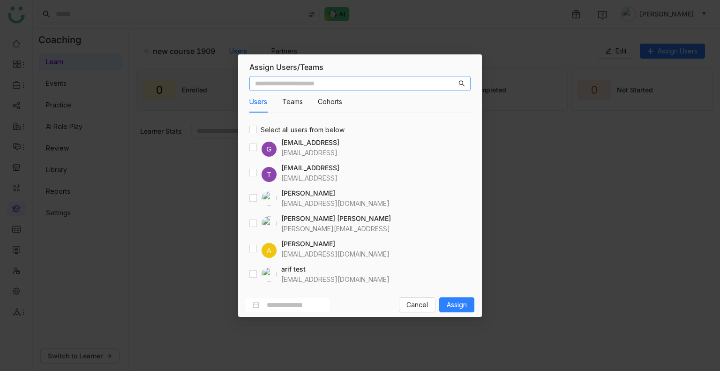
click at [352, 87] on input "text" at bounding box center [356, 83] width 202 height 10
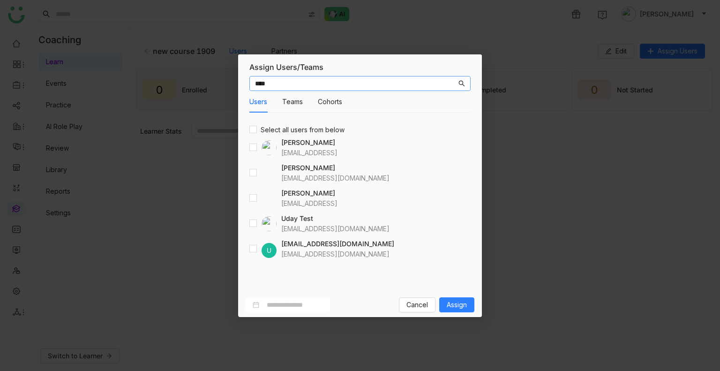
type input "****"
click at [452, 207] on span "Assign" at bounding box center [457, 305] width 20 height 10
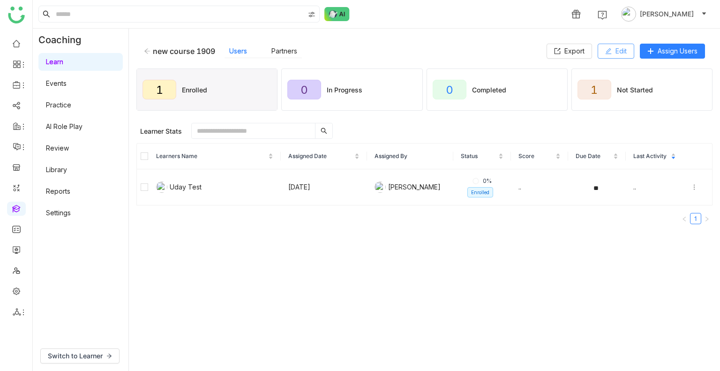
click at [612, 51] on button "Edit" at bounding box center [616, 51] width 37 height 15
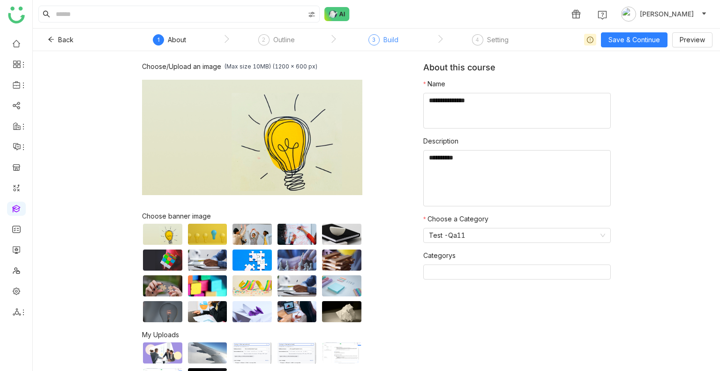
click at [392, 42] on div "Build" at bounding box center [391, 39] width 15 height 11
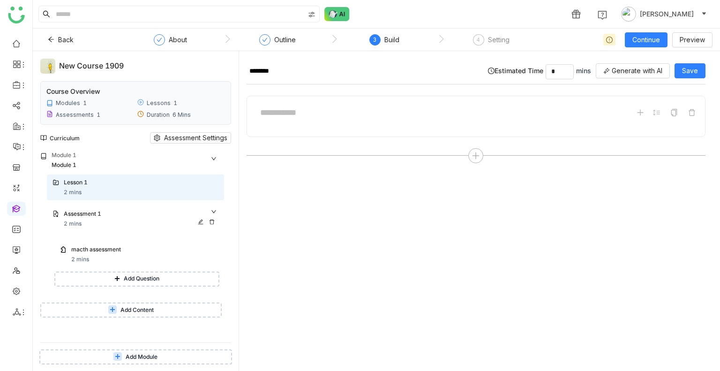
click at [114, 207] on div "Assessment 1" at bounding box center [141, 215] width 155 height 10
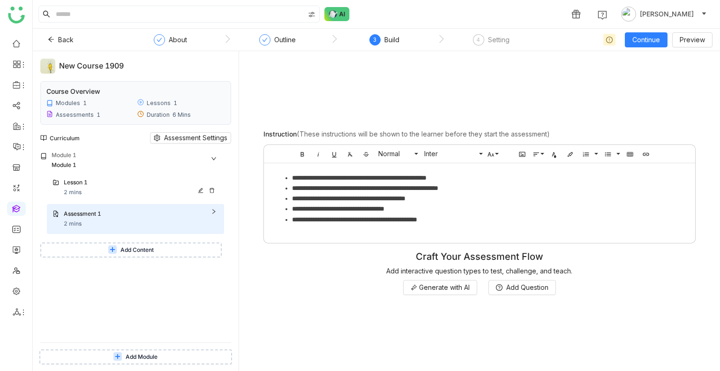
click at [96, 194] on div "Lesson 1 2 mins" at bounding box center [141, 187] width 155 height 19
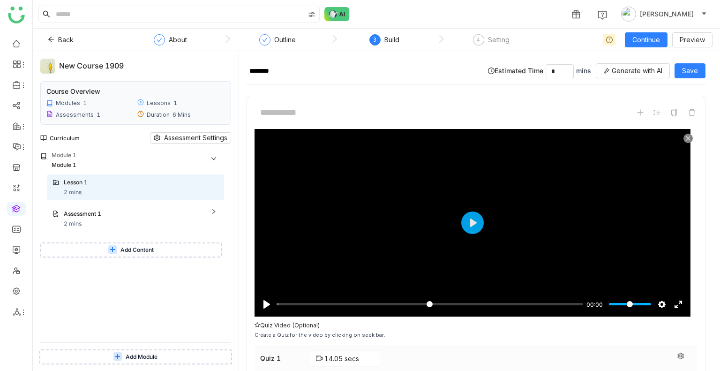
scroll to position [126, 0]
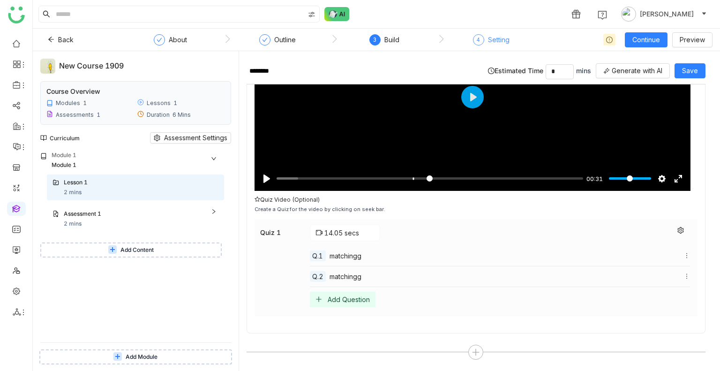
click at [484, 41] on div "4 Setting" at bounding box center [491, 42] width 37 height 17
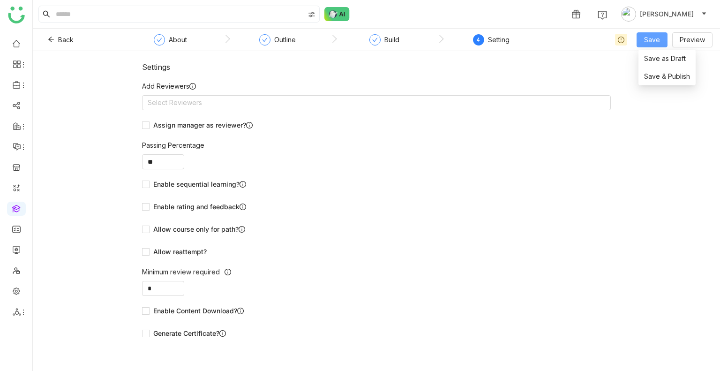
click at [649, 41] on span "Save" at bounding box center [652, 40] width 16 height 10
click at [656, 80] on span "Save & Publish" at bounding box center [667, 76] width 46 height 10
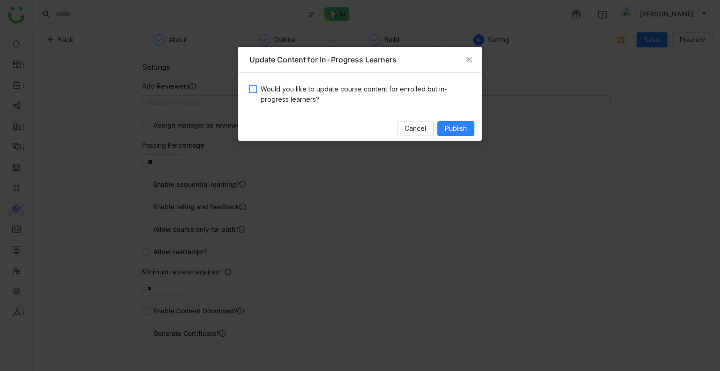
click at [336, 93] on span "Would you like to update course content for enrolled but in-progress learners?" at bounding box center [364, 94] width 214 height 21
click at [451, 131] on span "Publish" at bounding box center [456, 128] width 22 height 10
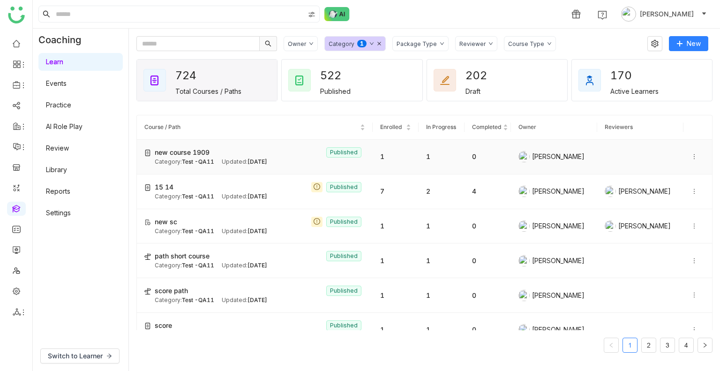
click at [188, 165] on span "Test -QA11" at bounding box center [198, 161] width 32 height 7
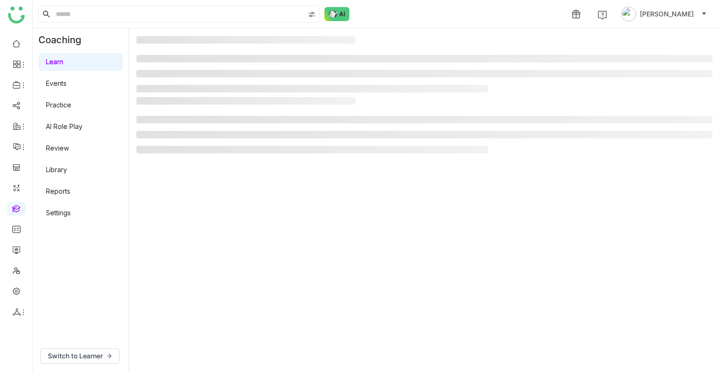
click at [188, 165] on gtmb-manage-detail-wrapper at bounding box center [424, 199] width 576 height 327
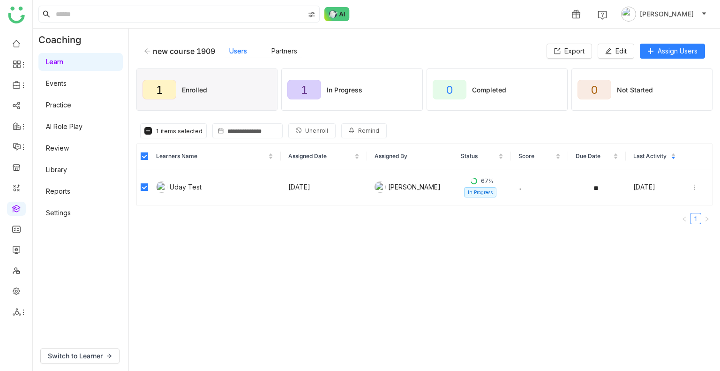
click at [315, 129] on span "Unenroll" at bounding box center [316, 131] width 23 height 9
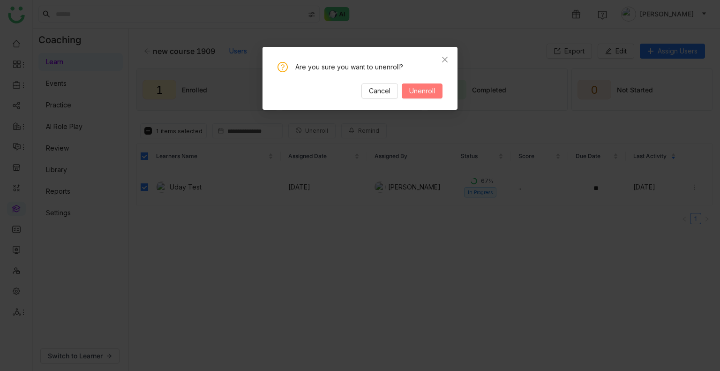
click at [414, 90] on span "Unenroll" at bounding box center [422, 91] width 26 height 10
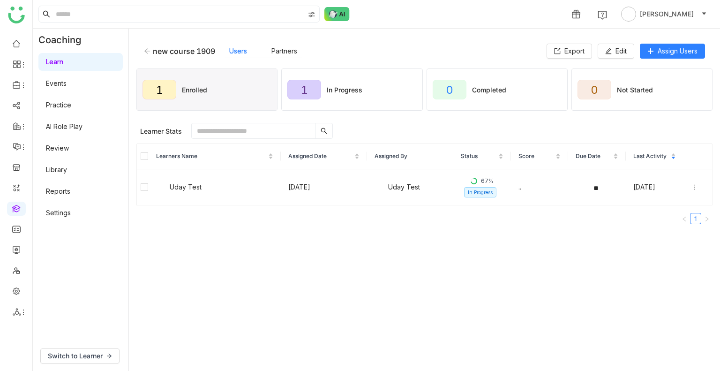
click at [140, 155] on th at bounding box center [143, 157] width 12 height 26
click at [156, 158] on nz-table-sorters "Learners Name" at bounding box center [214, 156] width 117 height 9
click at [309, 127] on span "Unenroll" at bounding box center [316, 131] width 23 height 9
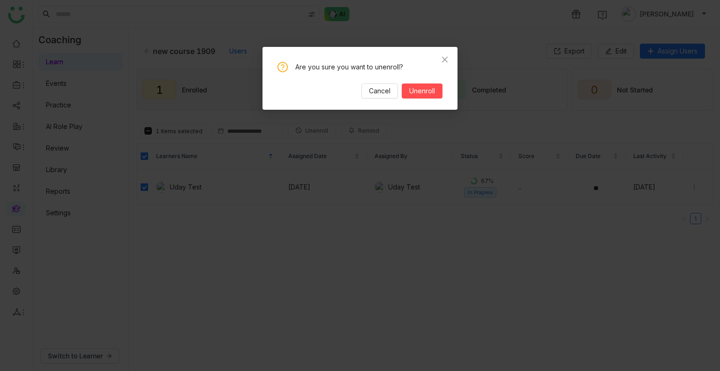
click at [410, 82] on div "Are you sure you want to unenroll? Cancel Unenroll" at bounding box center [360, 80] width 165 height 37
click at [416, 88] on span "Unenroll" at bounding box center [422, 91] width 26 height 10
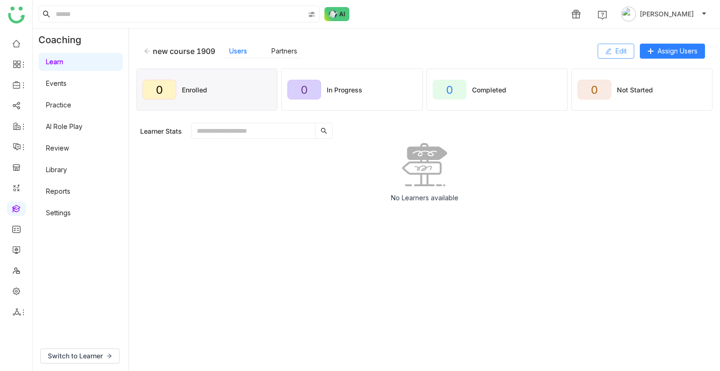
click at [616, 52] on span "Edit" at bounding box center [621, 51] width 11 height 10
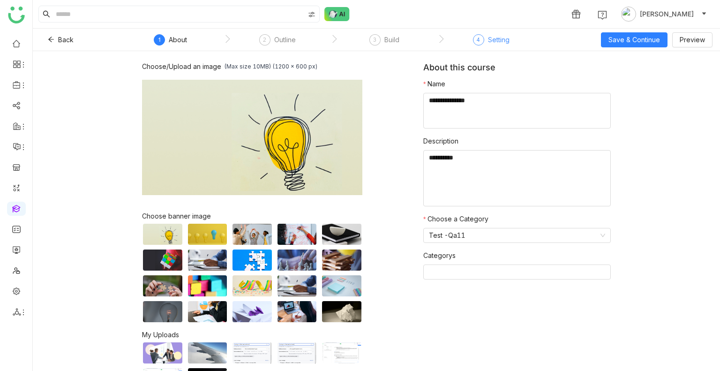
click at [484, 37] on div "4 Setting" at bounding box center [491, 42] width 37 height 17
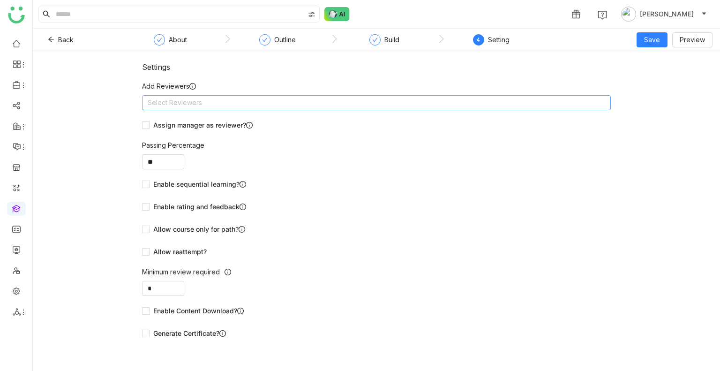
click at [232, 106] on nz-select-top-control "Select Reviewers" at bounding box center [376, 102] width 469 height 15
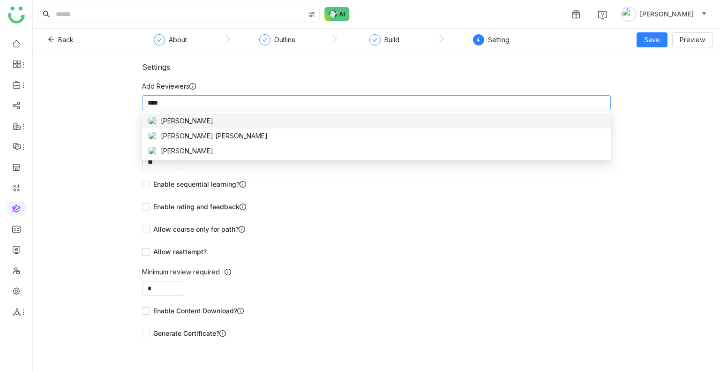
type input "*****"
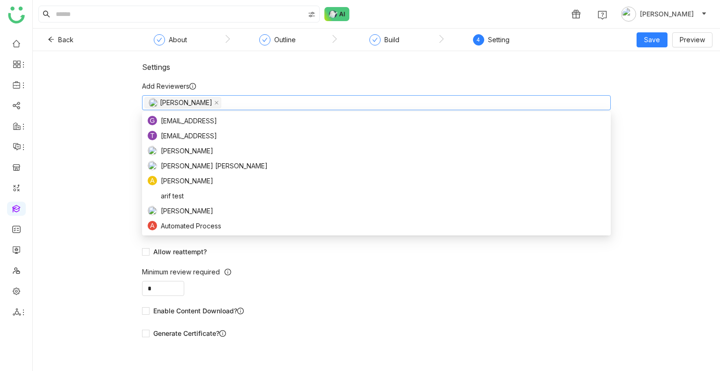
click at [236, 78] on div "Settings Add Reviewers Uday Bhanu Assign manager as reviewer? Passing Percentag…" at bounding box center [376, 205] width 469 height 286
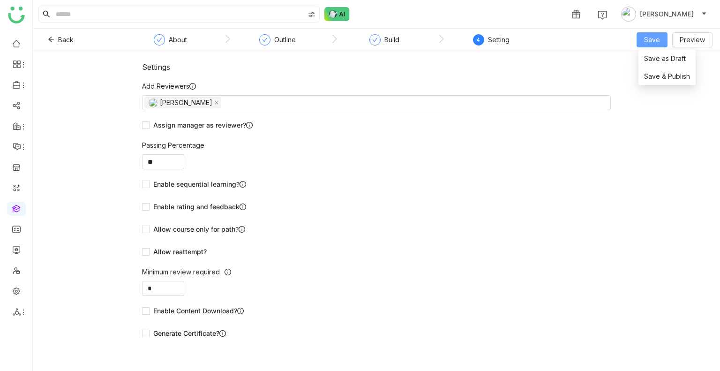
click at [650, 38] on span "Save" at bounding box center [652, 40] width 16 height 10
click at [659, 72] on span "Save & Publish" at bounding box center [667, 76] width 46 height 10
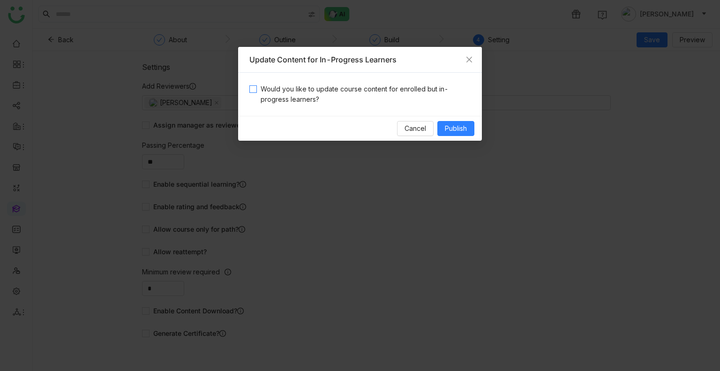
click at [359, 86] on span "Would you like to update course content for enrolled but in-progress learners?" at bounding box center [364, 94] width 214 height 21
click at [461, 128] on span "Publish" at bounding box center [456, 128] width 22 height 10
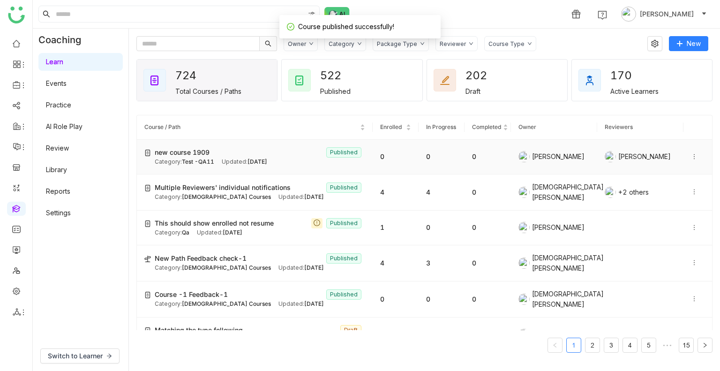
click at [210, 153] on div "new course 1909 Published" at bounding box center [260, 152] width 211 height 10
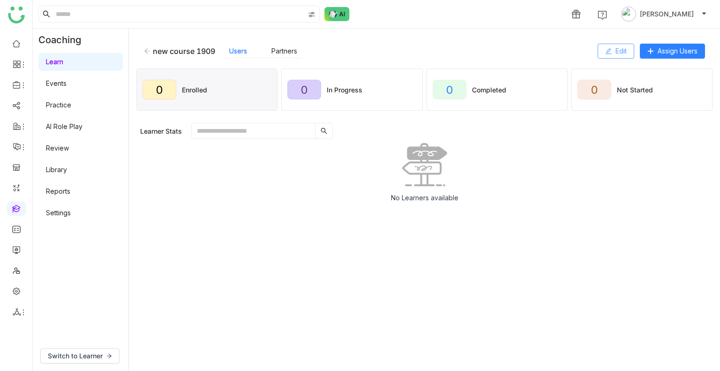
click at [621, 48] on span "Edit" at bounding box center [621, 51] width 11 height 10
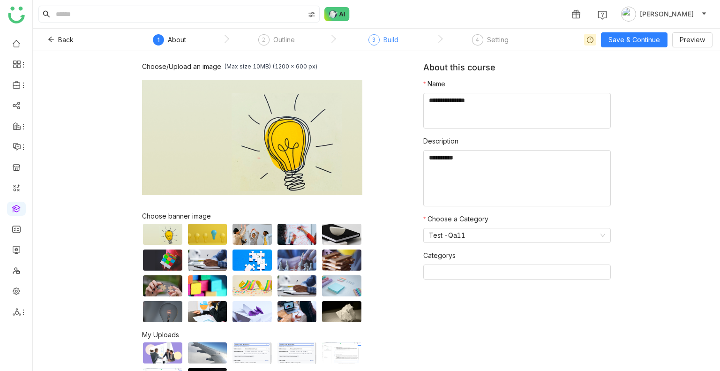
click at [383, 38] on div "3 Build" at bounding box center [384, 42] width 30 height 17
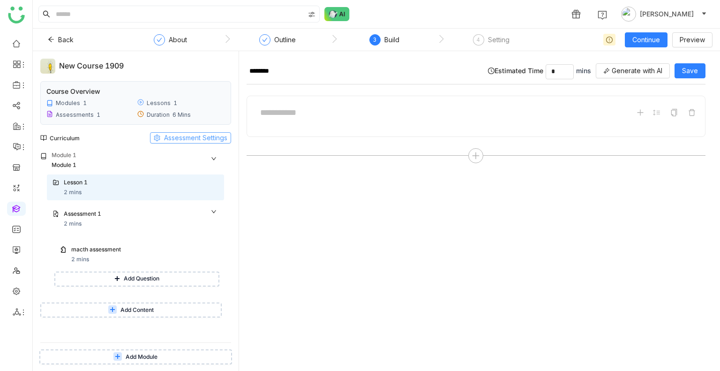
click at [186, 133] on span "Assessment Settings" at bounding box center [195, 138] width 63 height 10
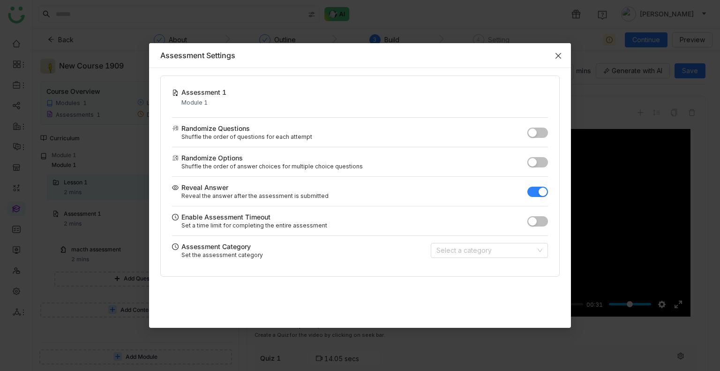
click at [557, 52] on icon "Close" at bounding box center [559, 56] width 8 height 8
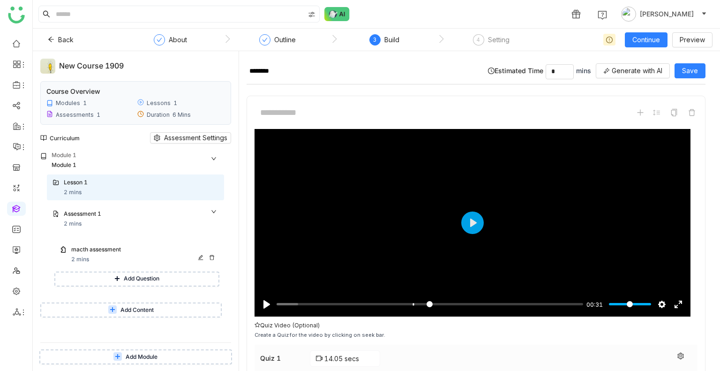
click at [144, 249] on div "macth assessment" at bounding box center [135, 249] width 129 height 9
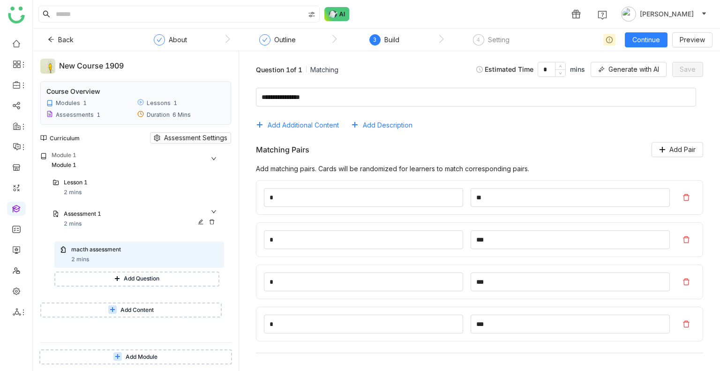
click at [129, 217] on div "Assessment 1" at bounding box center [132, 214] width 136 height 9
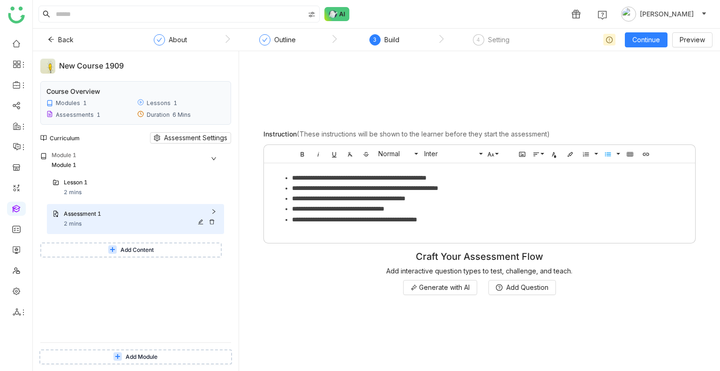
click at [212, 210] on div "Assessment 1" at bounding box center [141, 215] width 155 height 10
click at [170, 187] on div "Lesson 1" at bounding box center [141, 183] width 155 height 10
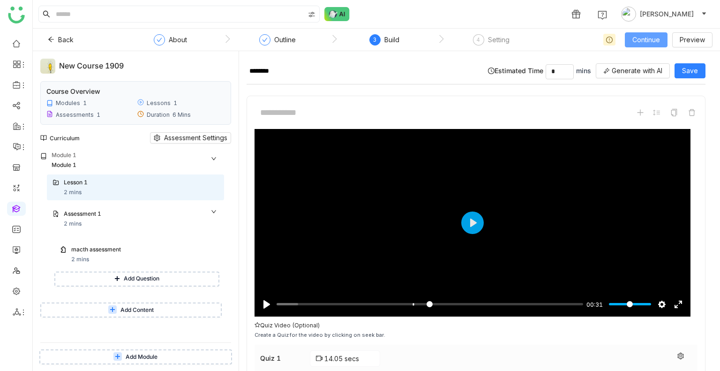
click at [643, 35] on span "Continue" at bounding box center [647, 40] width 28 height 10
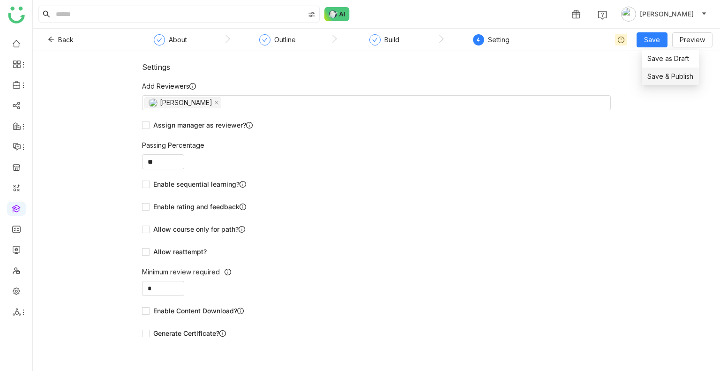
click at [658, 73] on span "Save & Publish" at bounding box center [671, 76] width 46 height 10
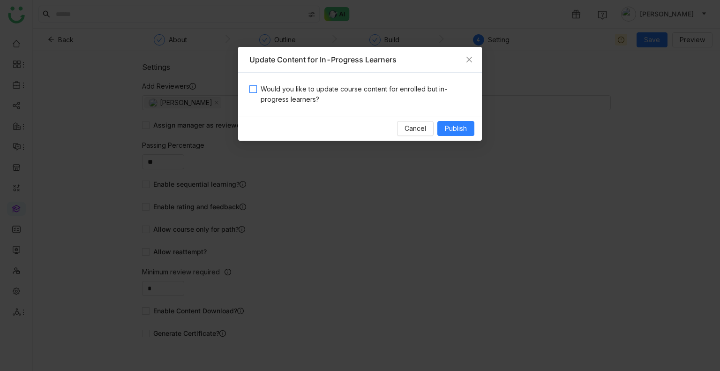
click at [327, 94] on span "Would you like to update course content for enrolled but in-progress learners?" at bounding box center [364, 94] width 214 height 21
click at [451, 133] on span "Publish" at bounding box center [456, 128] width 22 height 10
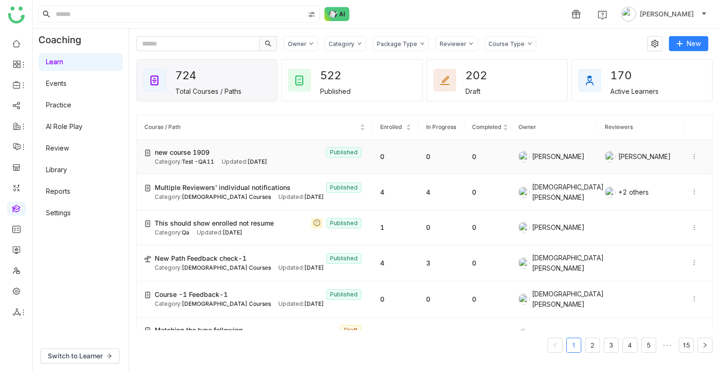
click at [206, 158] on span "Test -QA11" at bounding box center [198, 161] width 32 height 7
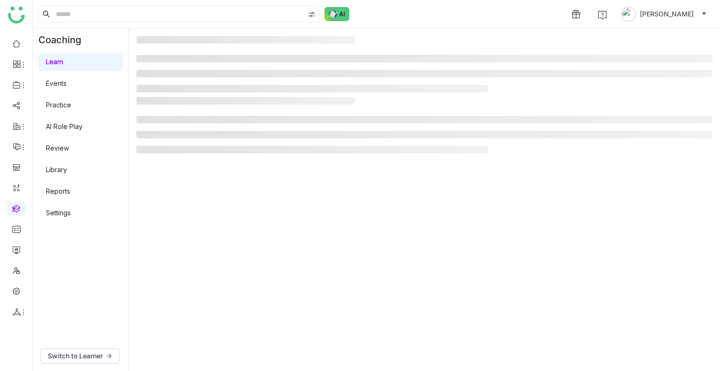
click at [206, 158] on gtmb-manage-detail-wrapper at bounding box center [424, 199] width 576 height 327
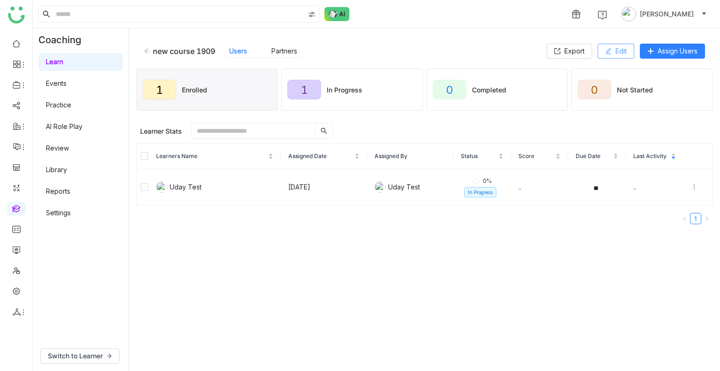
click at [613, 44] on button "Edit" at bounding box center [616, 51] width 37 height 15
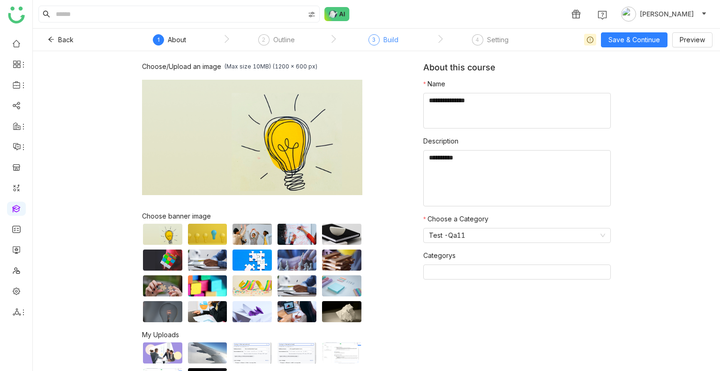
click at [375, 49] on div "3 Build" at bounding box center [384, 42] width 30 height 17
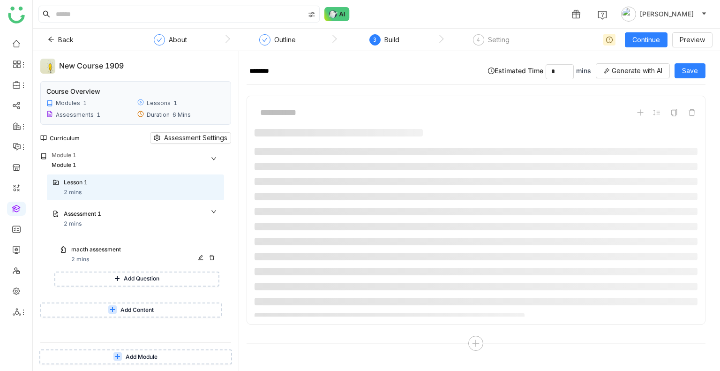
click at [212, 257] on icon at bounding box center [212, 258] width 6 height 6
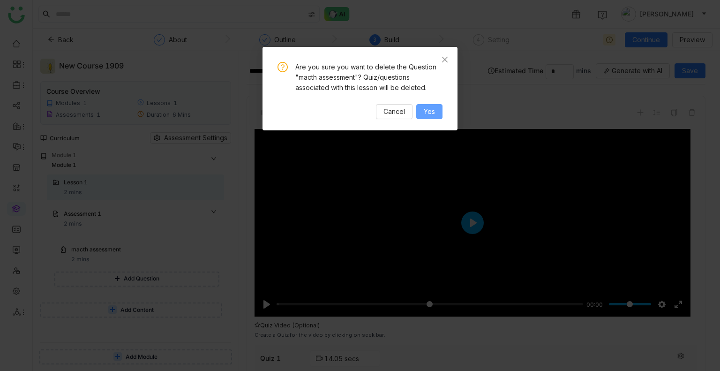
click at [428, 112] on span "Yes" at bounding box center [429, 111] width 11 height 10
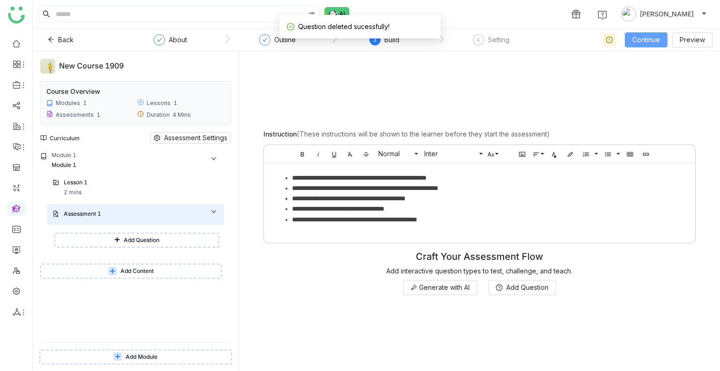
click at [643, 35] on span "Continue" at bounding box center [647, 40] width 28 height 10
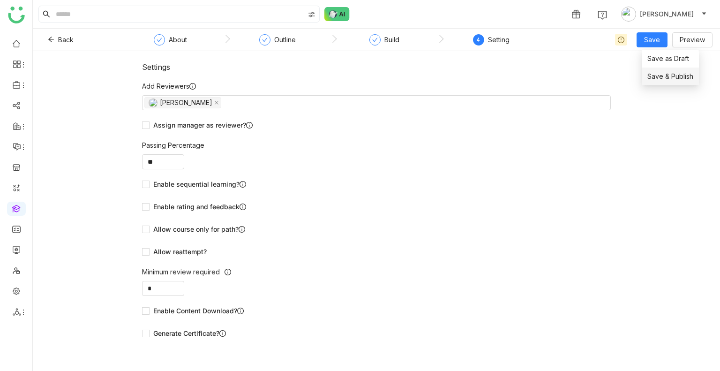
click at [664, 73] on span "Save & Publish" at bounding box center [671, 76] width 46 height 10
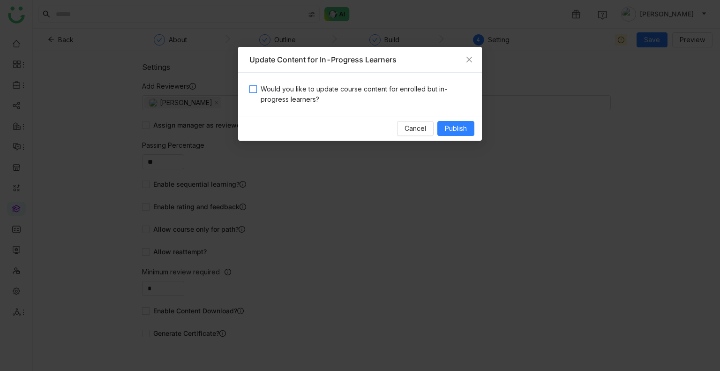
click at [341, 98] on span "Would you like to update course content for enrolled but in-progress learners?" at bounding box center [364, 94] width 214 height 21
click at [465, 129] on span "Publish" at bounding box center [456, 128] width 22 height 10
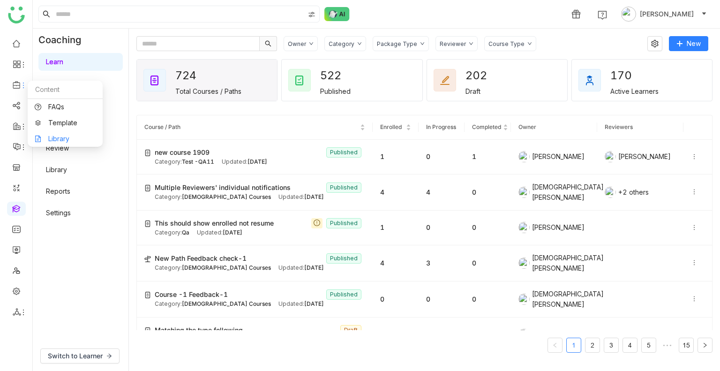
click at [71, 142] on link "Library" at bounding box center [65, 139] width 61 height 7
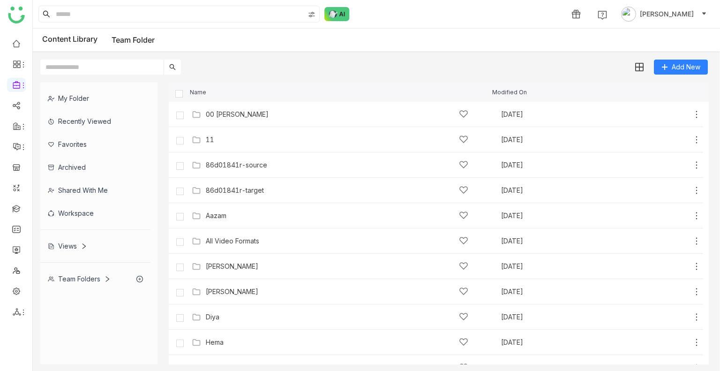
click at [81, 194] on div "Shared with me" at bounding box center [95, 190] width 110 height 23
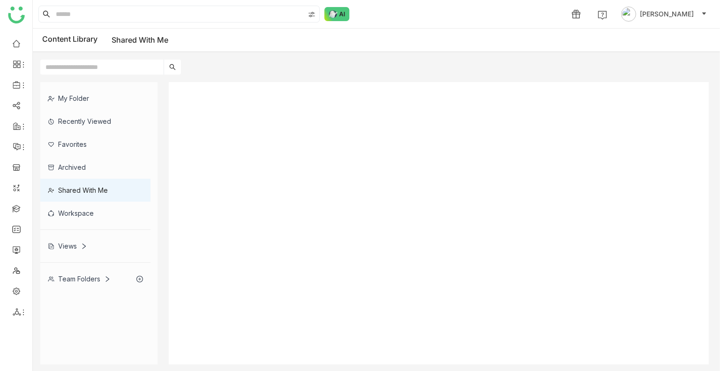
click at [81, 194] on div "Shared with me" at bounding box center [95, 190] width 110 height 23
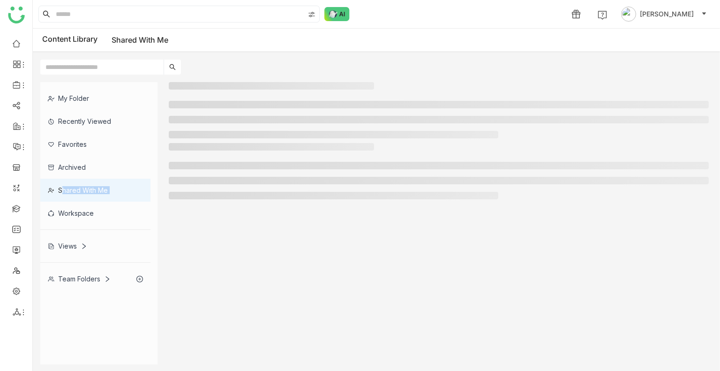
click at [81, 194] on div "Shared with me" at bounding box center [95, 190] width 110 height 23
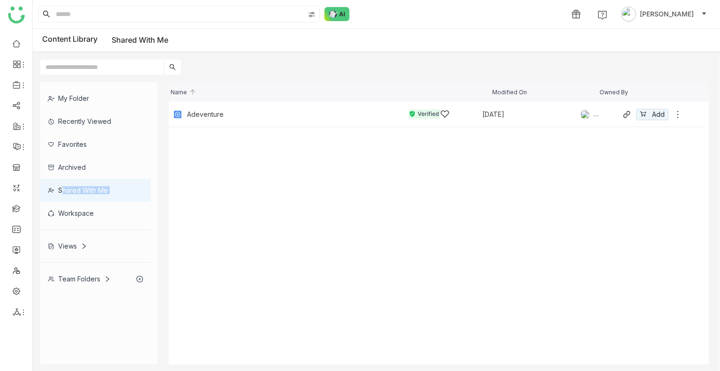
click at [247, 105] on div "Adeventure Verified Aug 16, 2025 Azhar Uddin Add" at bounding box center [436, 114] width 535 height 25
click at [212, 108] on div "Adeventure Verified Aug 16, 2025 Azhar Uddin Add" at bounding box center [427, 114] width 512 height 15
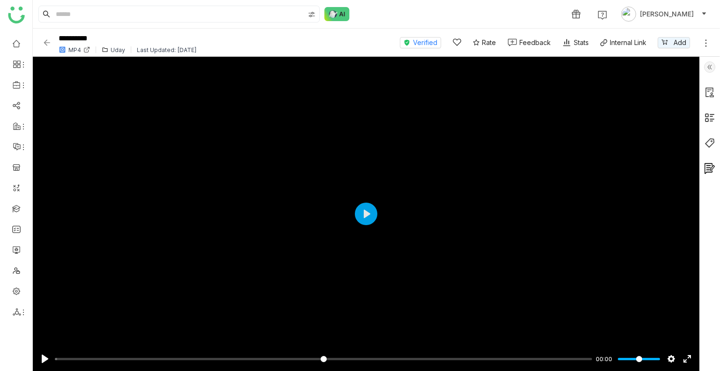
click at [45, 43] on img at bounding box center [46, 42] width 9 height 9
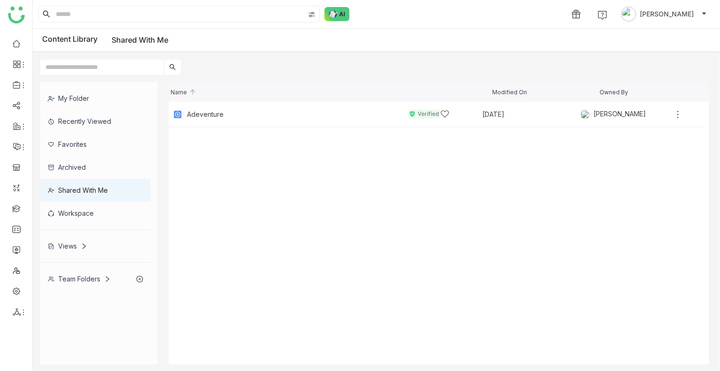
click at [99, 208] on div "Workspace" at bounding box center [95, 213] width 110 height 23
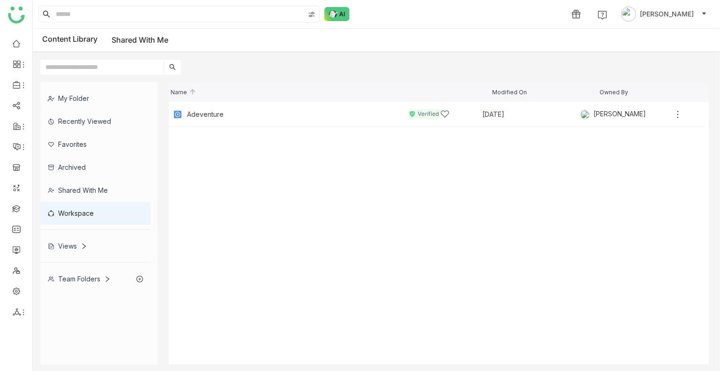
click at [99, 208] on div "My Folder Recently Viewed Favorites Archived Shared with me Workspace Views Tea…" at bounding box center [98, 186] width 117 height 208
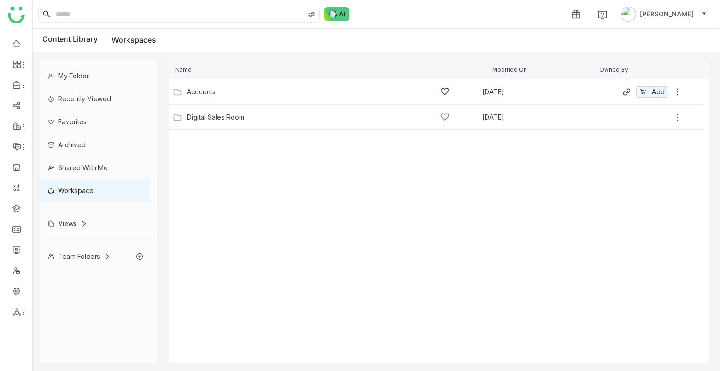
click at [226, 87] on div "Accounts" at bounding box center [318, 92] width 263 height 10
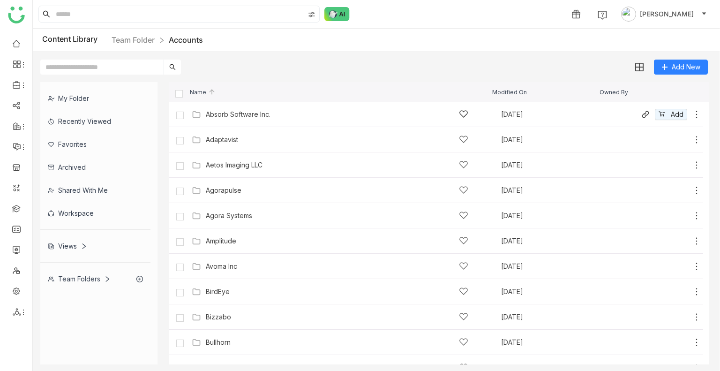
click at [228, 108] on div "Absorb Software Inc. Aug 26, 2025 Add" at bounding box center [445, 114] width 512 height 15
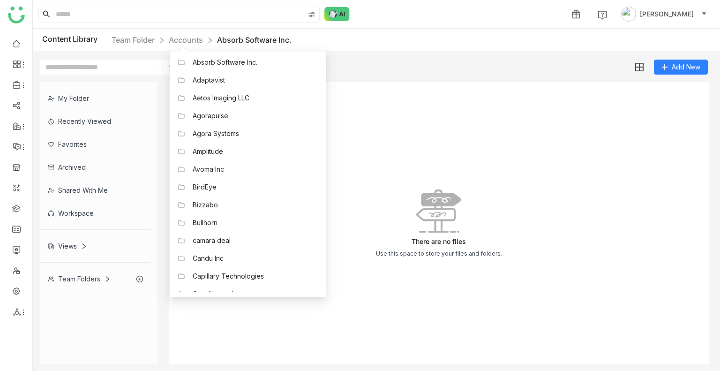
click at [205, 40] on nz-breadcrumb-item "Accounts" at bounding box center [193, 40] width 48 height 8
click at [203, 42] on link "Accounts" at bounding box center [186, 39] width 34 height 9
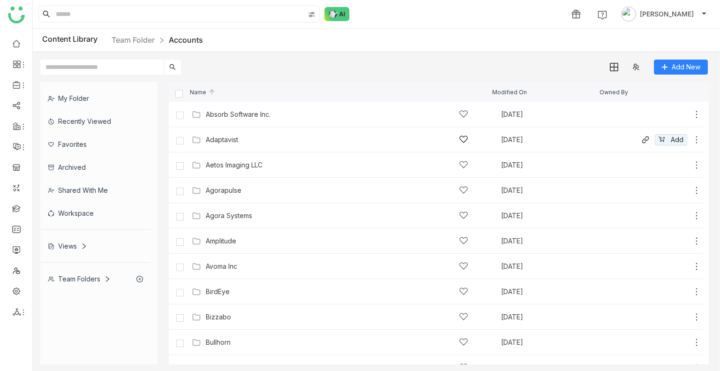
click at [232, 134] on div "Adaptavist Aug 26, 2025 Add" at bounding box center [445, 139] width 512 height 15
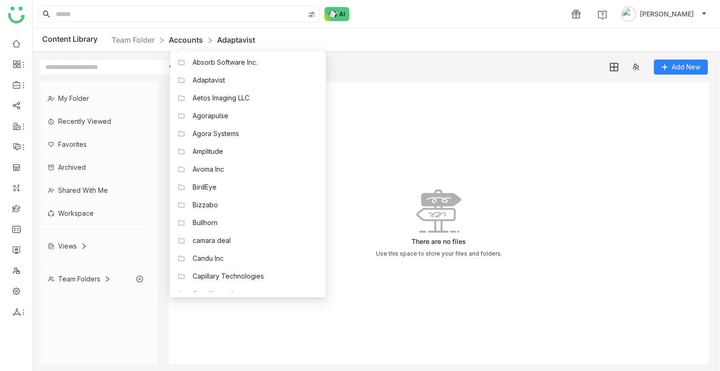
click at [188, 44] on link "Accounts" at bounding box center [186, 39] width 34 height 9
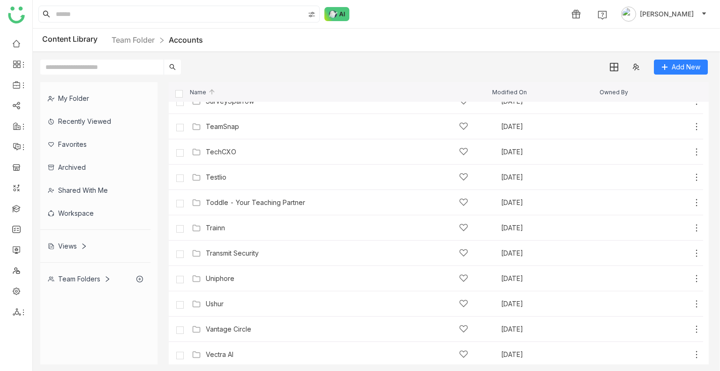
scroll to position [2903, 0]
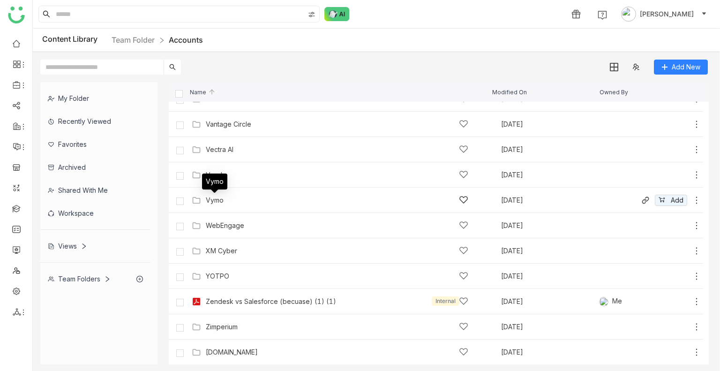
click at [222, 197] on div "Vymo" at bounding box center [215, 201] width 18 height 8
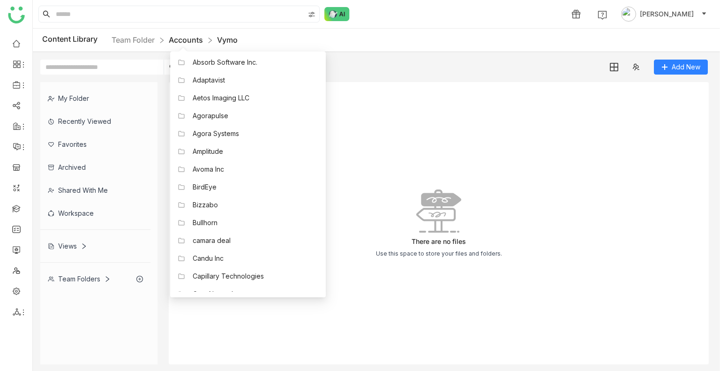
click at [188, 38] on link "Accounts" at bounding box center [186, 39] width 34 height 9
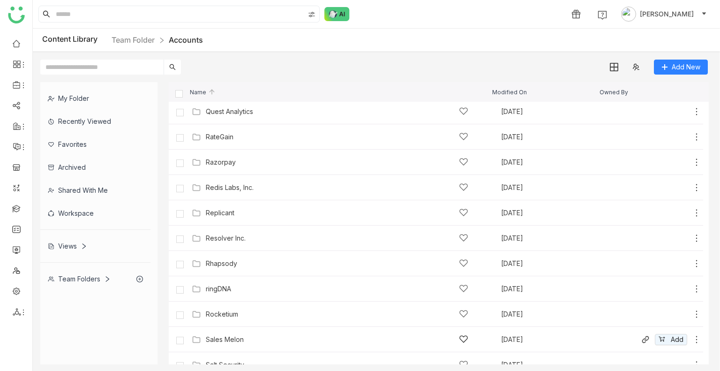
scroll to position [2127, 0]
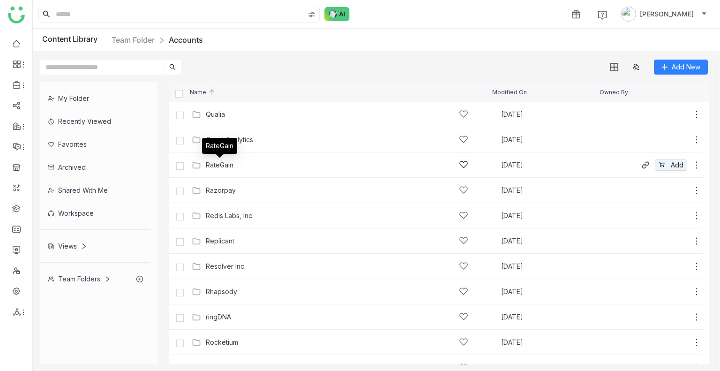
click at [222, 160] on div "RateGain" at bounding box center [219, 149] width 35 height 23
click at [224, 162] on div "RateGain" at bounding box center [220, 165] width 28 height 8
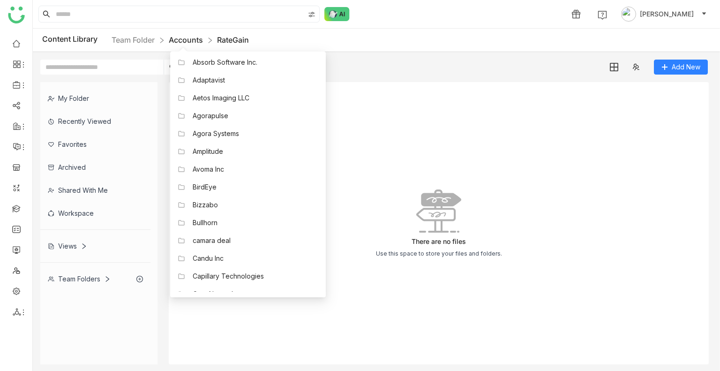
click at [187, 36] on link "Accounts" at bounding box center [186, 39] width 34 height 9
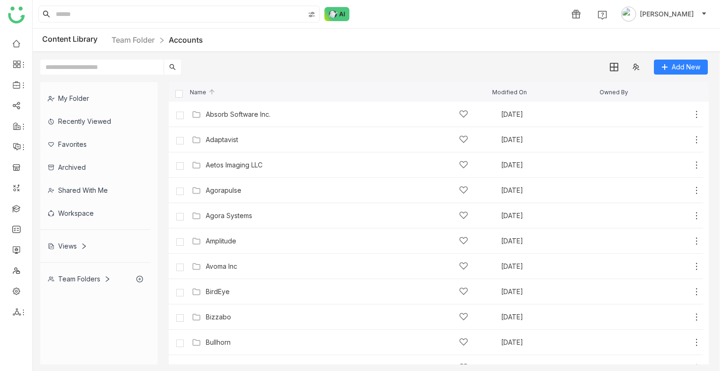
click at [340, 46] on div "Content Library Team Folder Accounts" at bounding box center [377, 40] width 688 height 23
click at [257, 161] on div "Aetos Imaging LLC" at bounding box center [234, 165] width 57 height 8
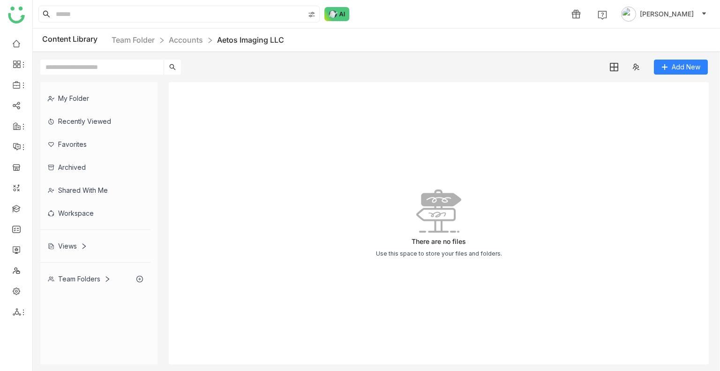
click at [195, 46] on div "Content Library Team Folder Accounts Aetos Imaging LLC" at bounding box center [377, 40] width 688 height 23
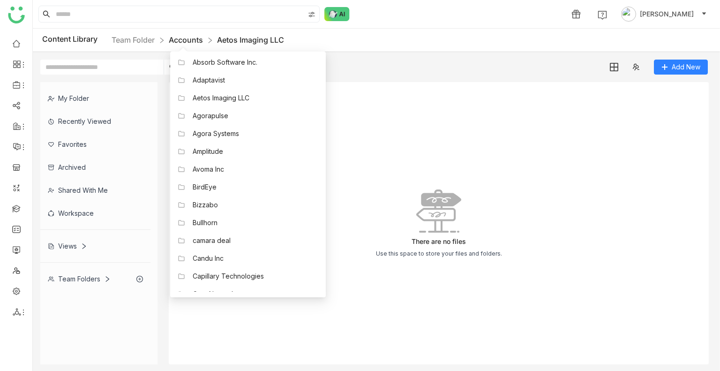
click at [189, 36] on link "Accounts" at bounding box center [186, 39] width 34 height 9
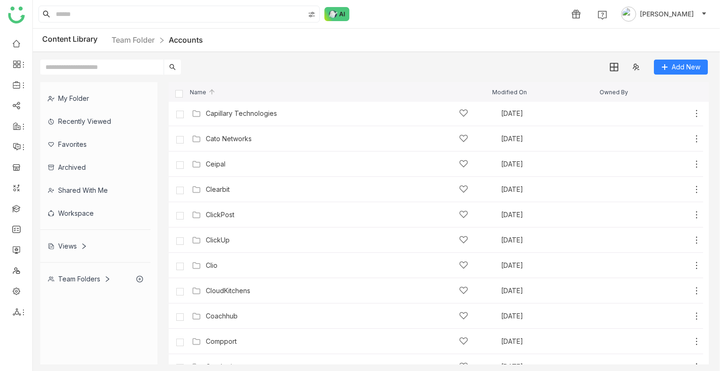
scroll to position [298, 0]
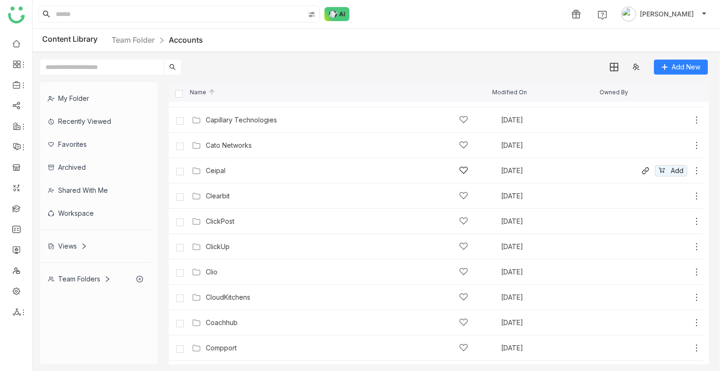
click at [235, 172] on div "Ceipal" at bounding box center [337, 171] width 263 height 10
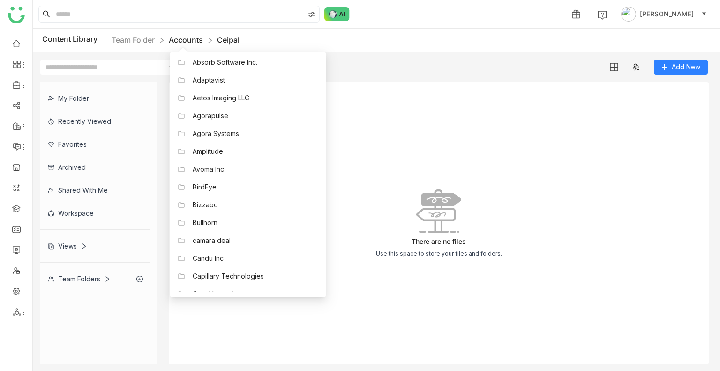
click at [189, 43] on link "Accounts" at bounding box center [186, 39] width 34 height 9
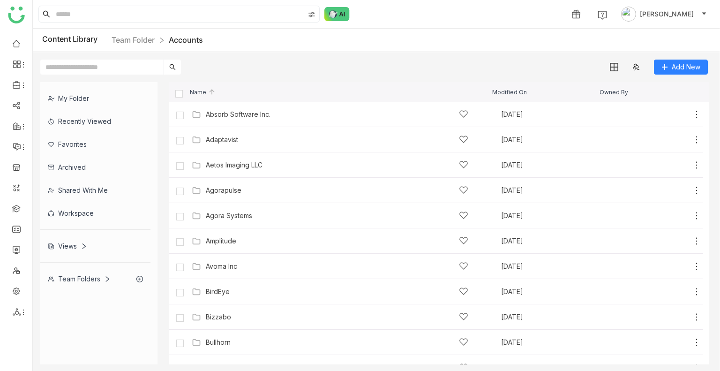
click at [85, 279] on div "Team Folders" at bounding box center [79, 279] width 63 height 8
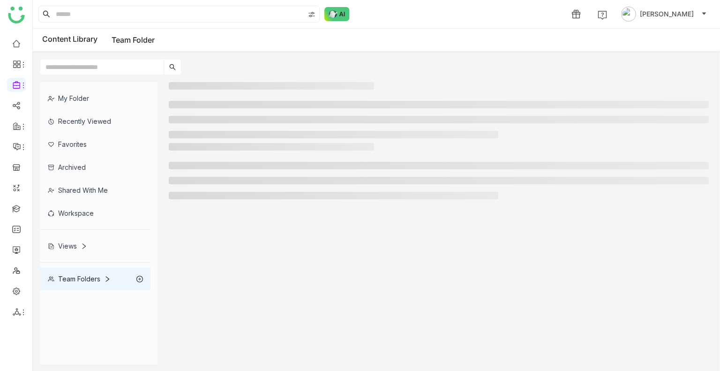
click at [85, 279] on div "Team Folders" at bounding box center [79, 279] width 63 height 8
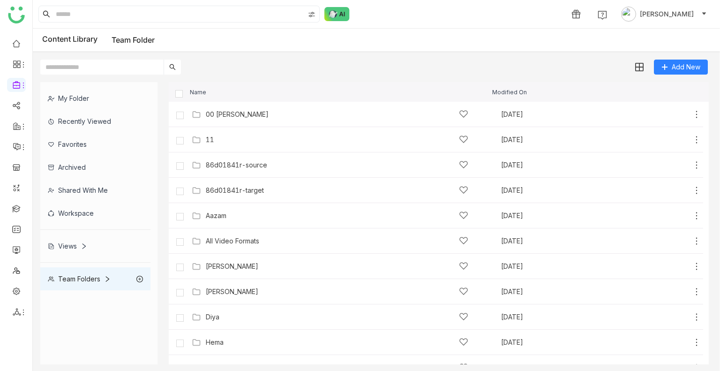
click at [77, 245] on div "Views" at bounding box center [67, 246] width 39 height 8
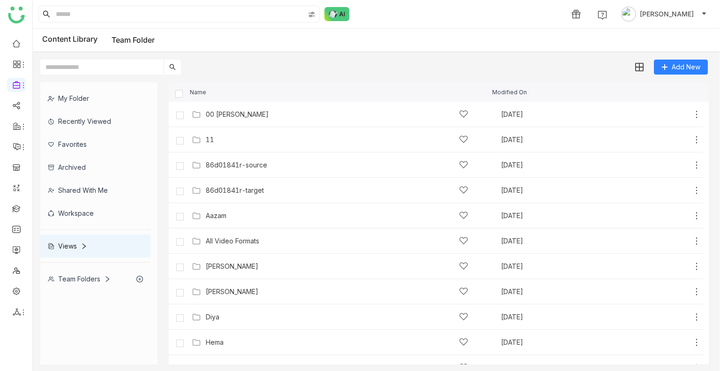
click at [77, 245] on div "Views" at bounding box center [67, 246] width 39 height 8
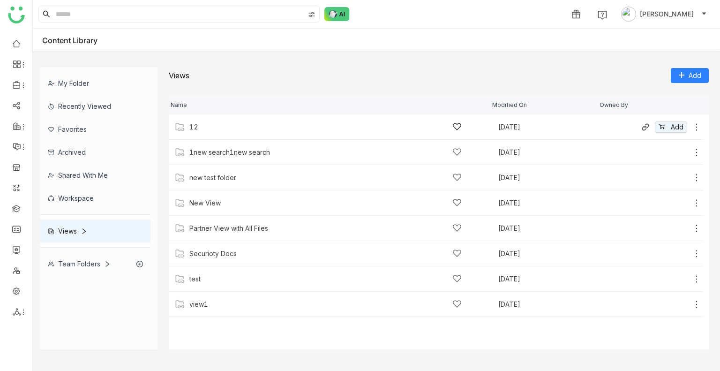
click at [201, 133] on div "12 Aug 13, 2025 Add" at bounding box center [436, 126] width 535 height 25
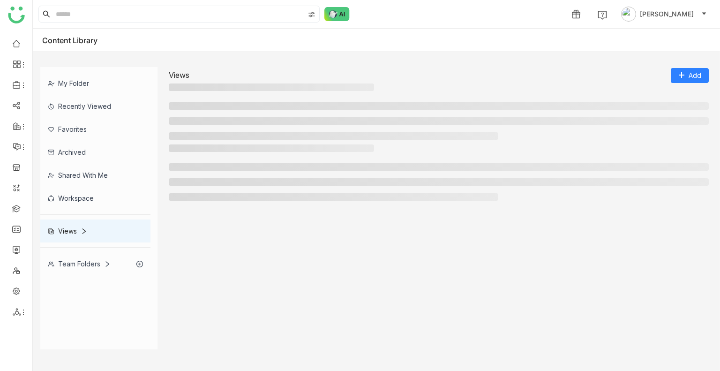
click at [201, 133] on li at bounding box center [334, 136] width 330 height 8
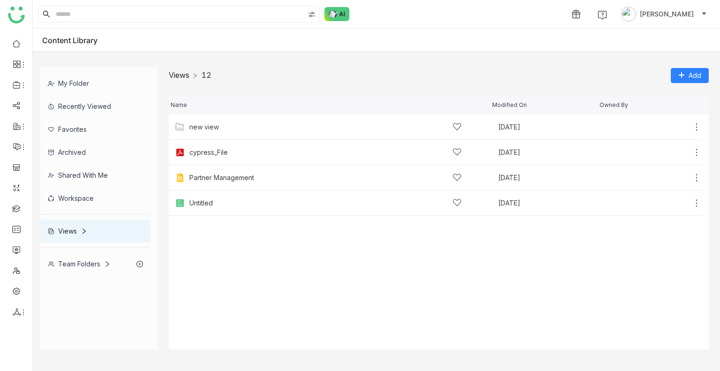
click at [180, 76] on link "Views" at bounding box center [179, 74] width 21 height 9
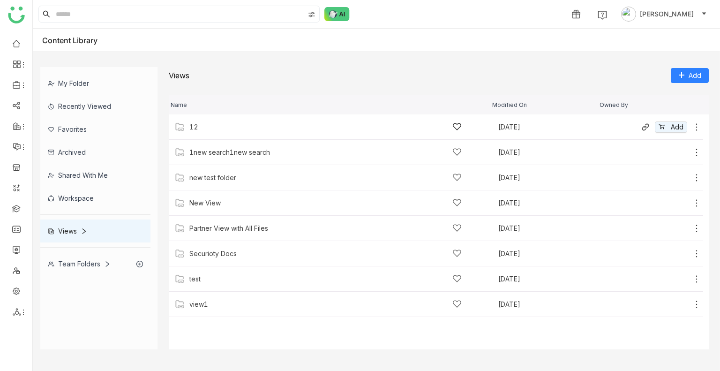
click at [213, 122] on div "12" at bounding box center [325, 127] width 272 height 10
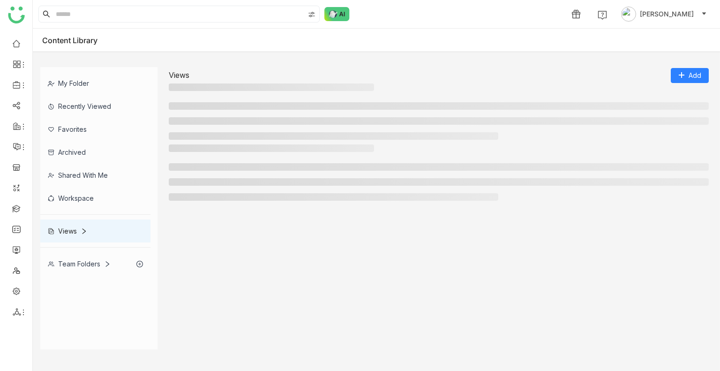
click at [213, 122] on li at bounding box center [439, 121] width 540 height 8
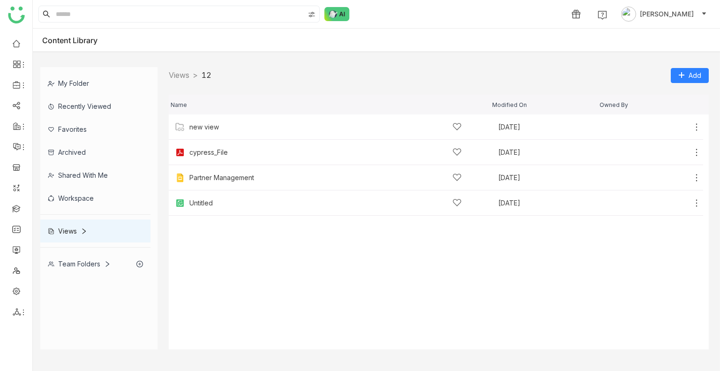
click at [213, 122] on div "new view" at bounding box center [325, 127] width 272 height 10
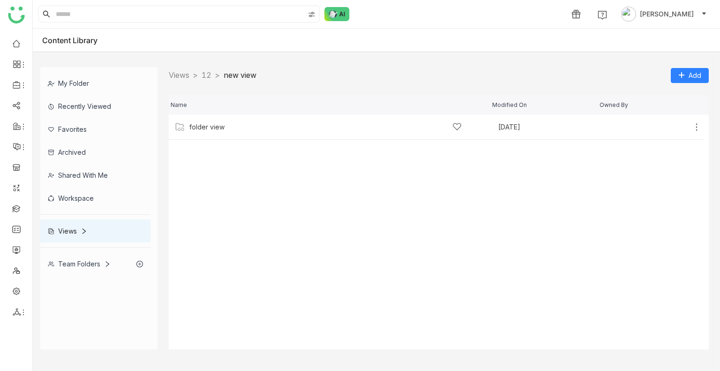
click at [213, 122] on div "folder view" at bounding box center [325, 127] width 272 height 10
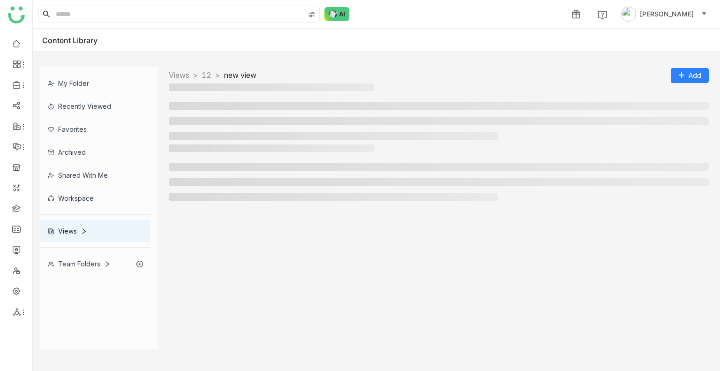
click at [213, 122] on li at bounding box center [439, 121] width 540 height 8
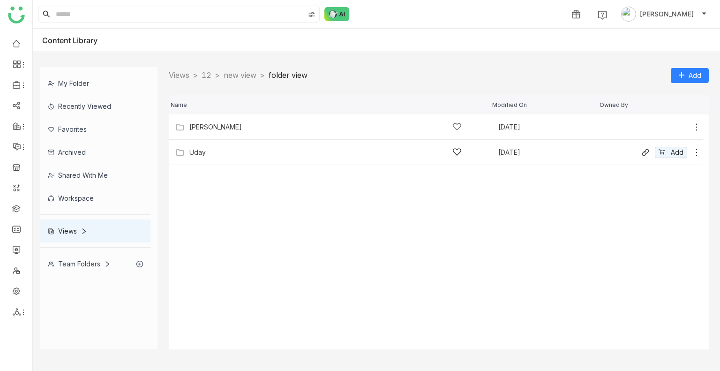
click at [217, 155] on div "Uday" at bounding box center [325, 152] width 272 height 10
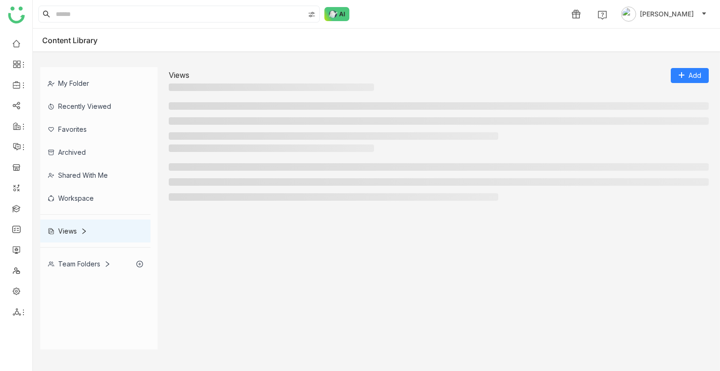
click at [217, 155] on div at bounding box center [439, 174] width 540 height 61
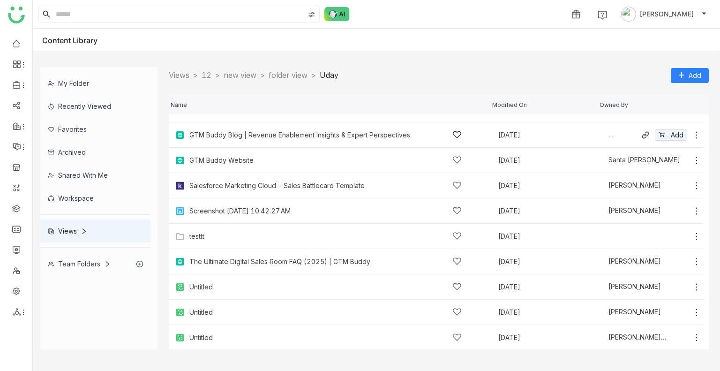
scroll to position [144, 0]
click at [246, 242] on div "testtt Aug 18, 2025 Add" at bounding box center [436, 235] width 535 height 25
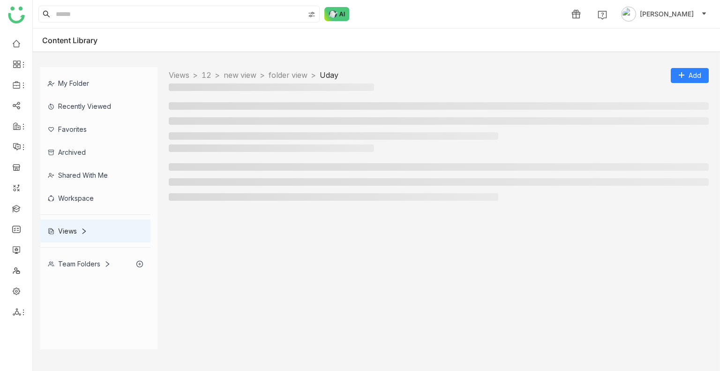
click at [246, 242] on div at bounding box center [439, 216] width 540 height 266
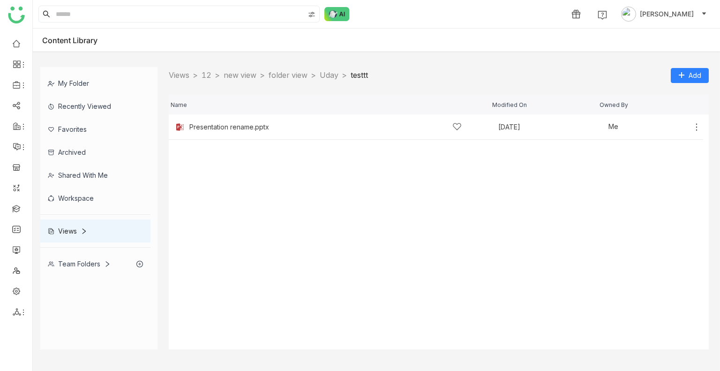
click at [344, 68] on div "Views > 12 > new view > folder view > Uday > testtt > Add" at bounding box center [439, 75] width 540 height 16
click at [339, 74] on link "Uday" at bounding box center [329, 74] width 19 height 9
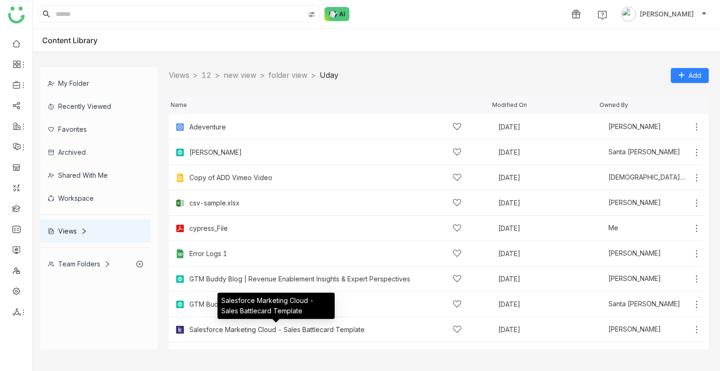
scroll to position [144, 0]
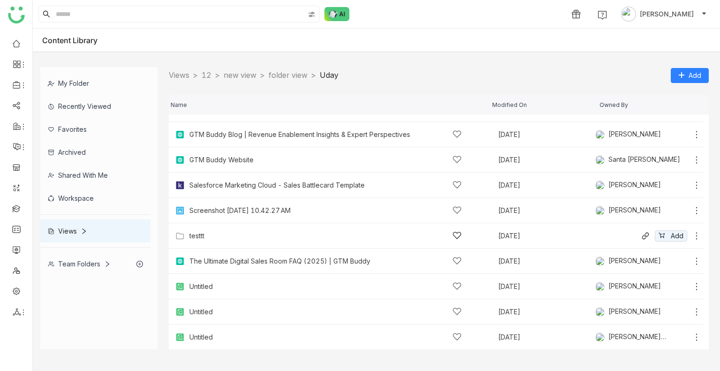
click at [236, 231] on div "testtt" at bounding box center [325, 236] width 272 height 10
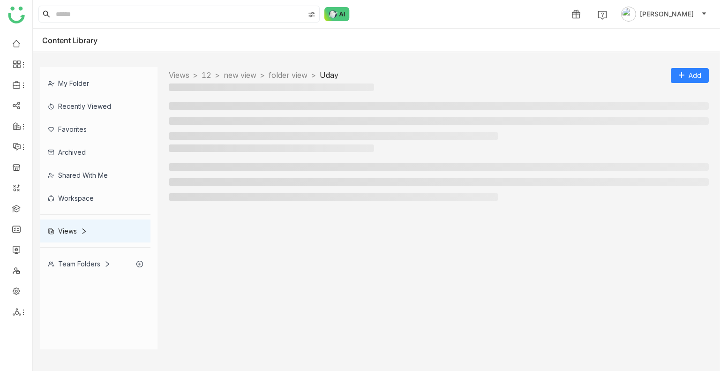
click at [236, 230] on div at bounding box center [439, 216] width 540 height 266
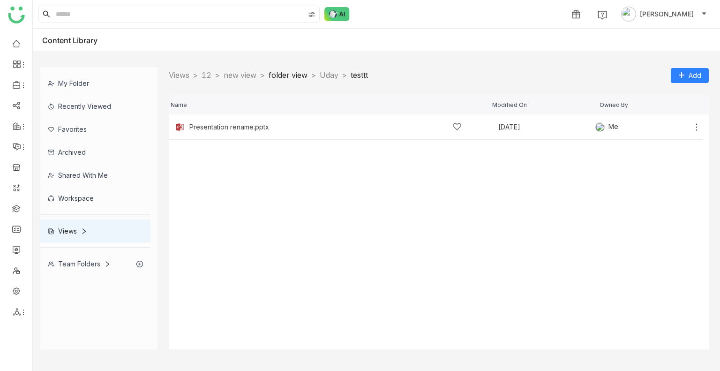
click at [308, 73] on link "folder view" at bounding box center [288, 74] width 39 height 9
click at [239, 73] on link "new view" at bounding box center [240, 74] width 33 height 9
click at [212, 75] on link "12" at bounding box center [207, 74] width 10 height 9
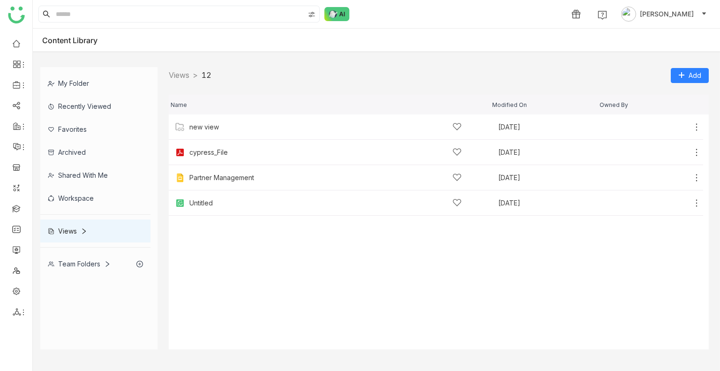
click at [190, 76] on nz-breadcrumb-item "Views >" at bounding box center [185, 74] width 33 height 9
click at [187, 76] on link "Views" at bounding box center [179, 74] width 21 height 9
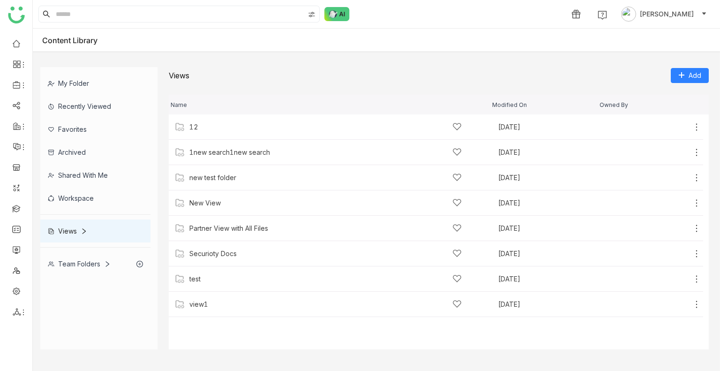
click at [516, 61] on div "My Folder Recently Viewed Favorites Archived Shared with me Workspace Views Tea…" at bounding box center [377, 208] width 688 height 297
click at [698, 124] on div "Add to create link" at bounding box center [672, 132] width 62 height 16
click at [696, 127] on icon at bounding box center [696, 126] width 9 height 9
click at [665, 88] on span "Manage Access" at bounding box center [664, 86] width 50 height 10
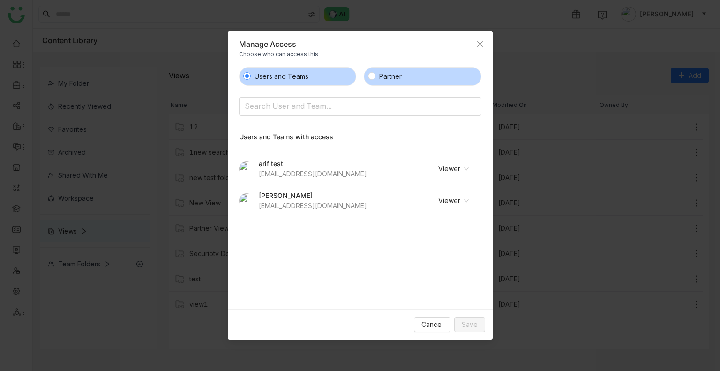
click at [378, 77] on span "Partner" at bounding box center [391, 76] width 30 height 10
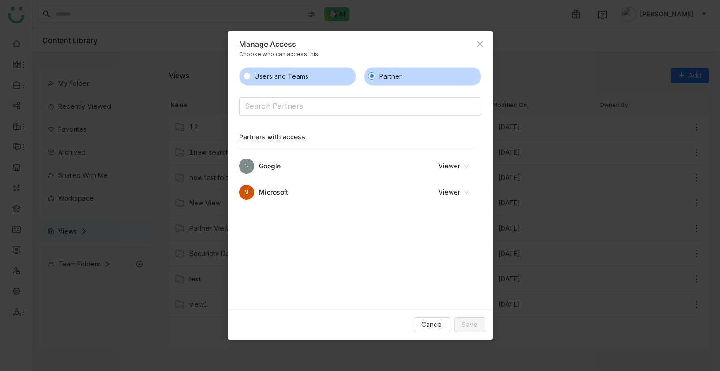
click at [313, 83] on label "Users and Teams" at bounding box center [298, 76] width 118 height 19
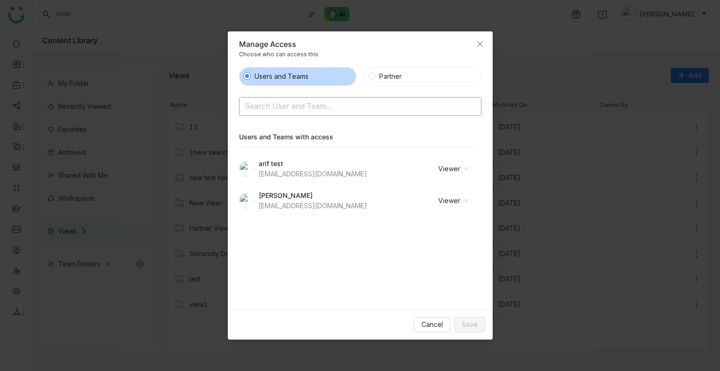
click at [288, 106] on input at bounding box center [336, 106] width 183 height 15
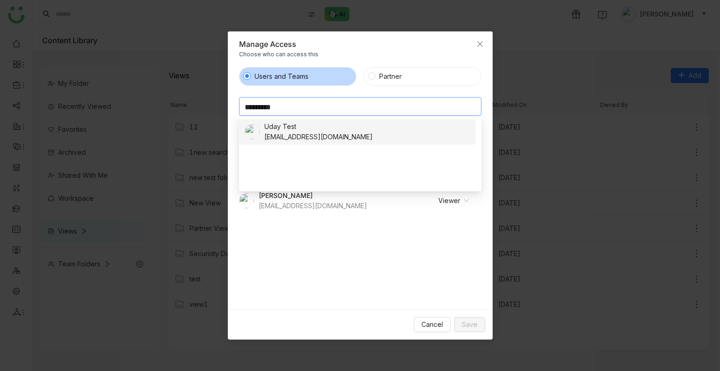
type input "*********"
click at [286, 123] on div "Uday Test" at bounding box center [319, 126] width 108 height 10
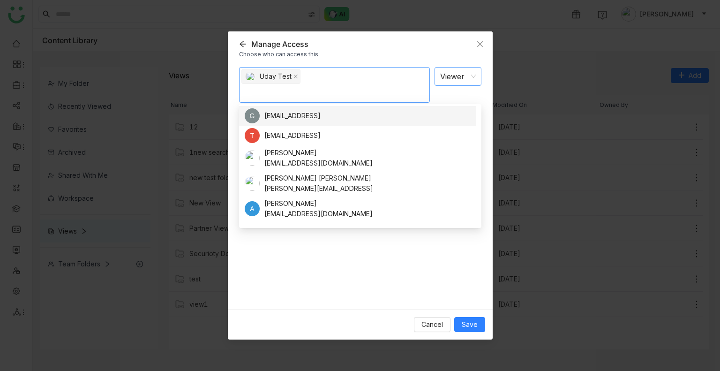
click at [450, 72] on nz-select-item "Viewer" at bounding box center [458, 77] width 36 height 18
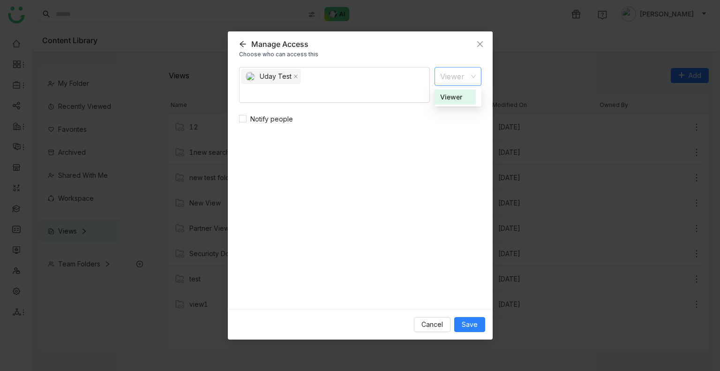
click at [450, 100] on div "Viewer" at bounding box center [455, 97] width 30 height 10
click at [260, 121] on span "Notify people" at bounding box center [272, 119] width 50 height 10
click at [471, 325] on span "Save" at bounding box center [470, 324] width 16 height 10
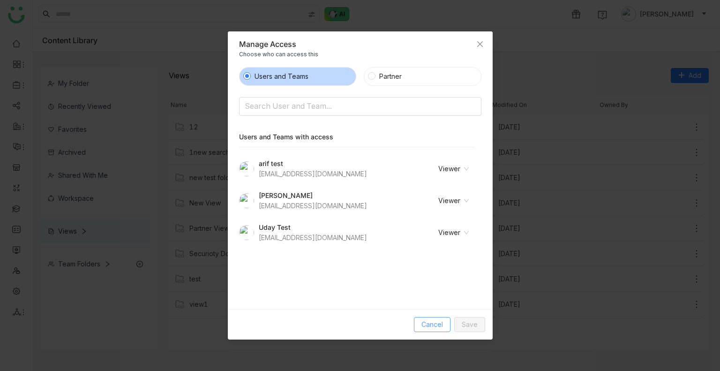
click at [439, 319] on button "Cancel" at bounding box center [432, 324] width 37 height 15
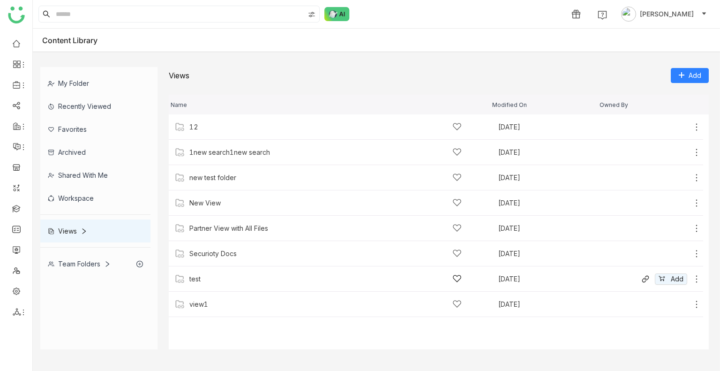
click at [185, 274] on div "test" at bounding box center [326, 279] width 302 height 10
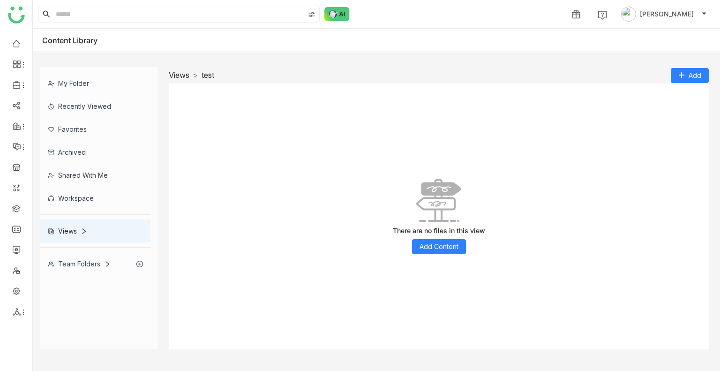
click at [182, 71] on link "Views" at bounding box center [179, 74] width 21 height 9
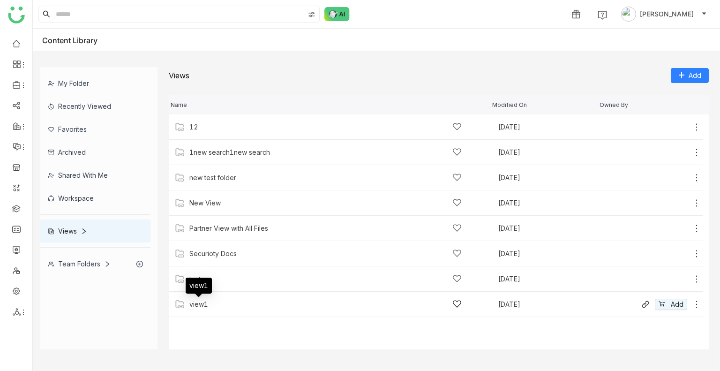
click at [194, 303] on div "view1" at bounding box center [198, 305] width 19 height 8
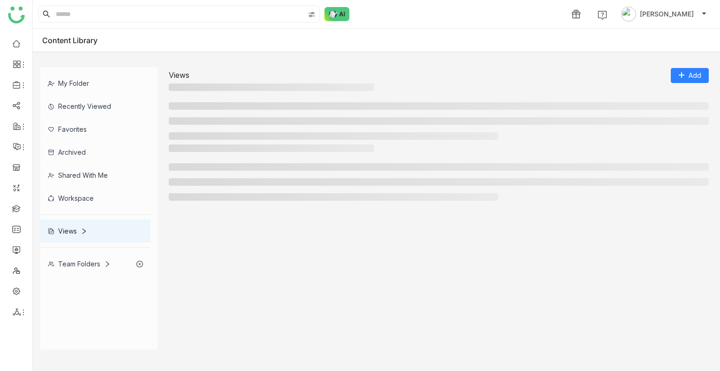
click at [194, 303] on div at bounding box center [439, 216] width 540 height 266
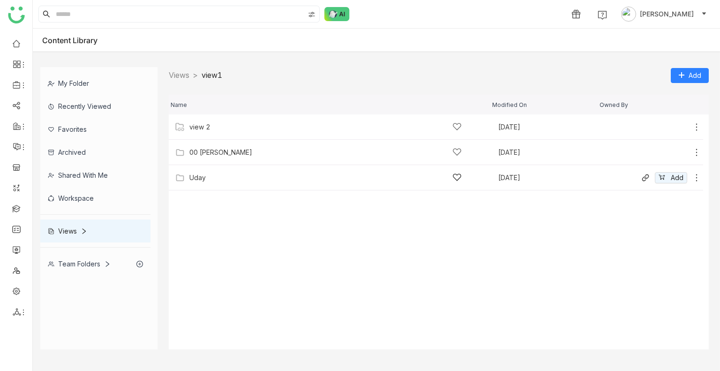
click at [221, 174] on div "Uday" at bounding box center [325, 178] width 272 height 10
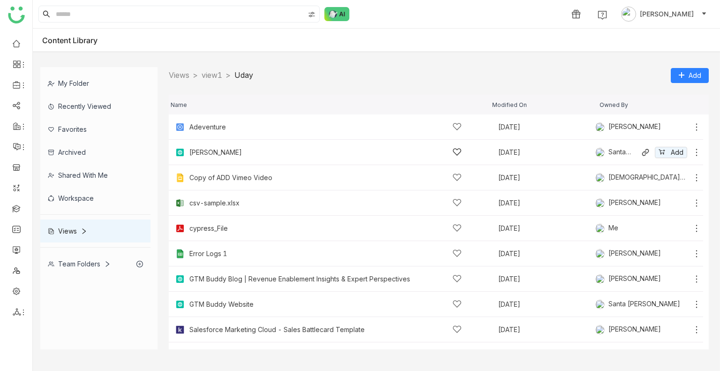
click at [695, 151] on div "Bhupendra Aug 16, 2025 Santa Thounaojam Add" at bounding box center [436, 152] width 535 height 25
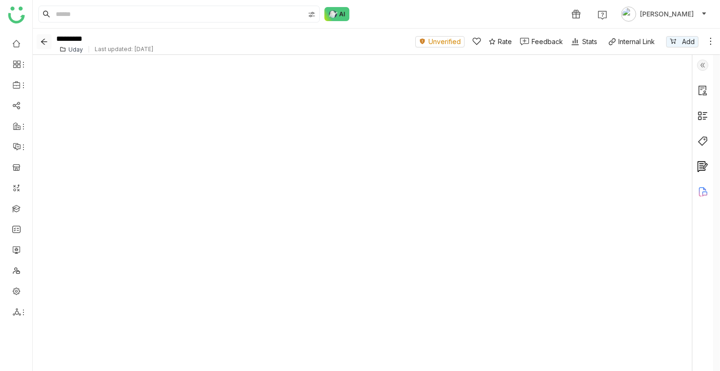
click at [40, 42] on icon "Back" at bounding box center [44, 42] width 8 height 8
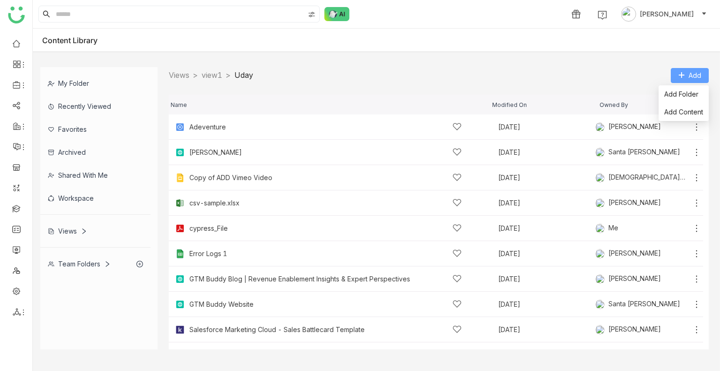
click at [688, 69] on button "Add" at bounding box center [690, 75] width 38 height 15
click at [606, 48] on div "Content Library" at bounding box center [377, 40] width 688 height 23
click at [215, 78] on link "view1" at bounding box center [212, 74] width 21 height 9
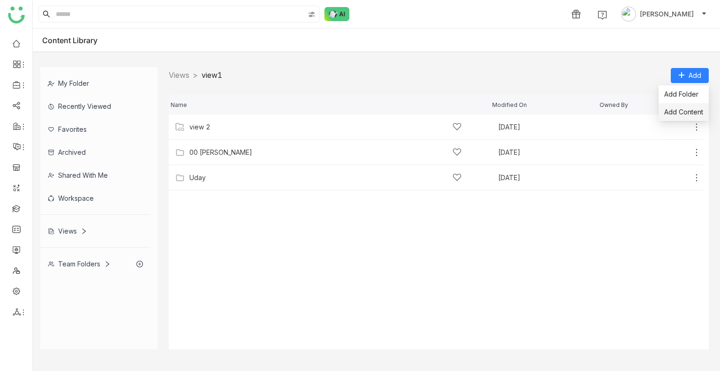
click at [681, 106] on li "Add Content" at bounding box center [684, 112] width 50 height 18
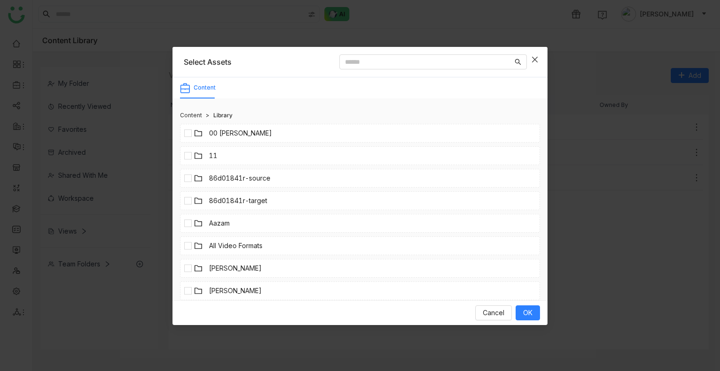
click at [529, 56] on span "Close" at bounding box center [534, 59] width 25 height 25
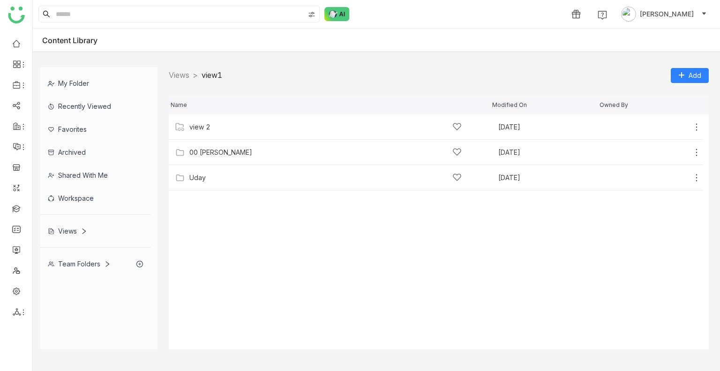
click at [684, 67] on div "Views > view1 > Add" at bounding box center [439, 75] width 540 height 16
click at [683, 75] on icon at bounding box center [681, 75] width 5 height 0
click at [678, 92] on span "Add Folder" at bounding box center [682, 94] width 34 height 10
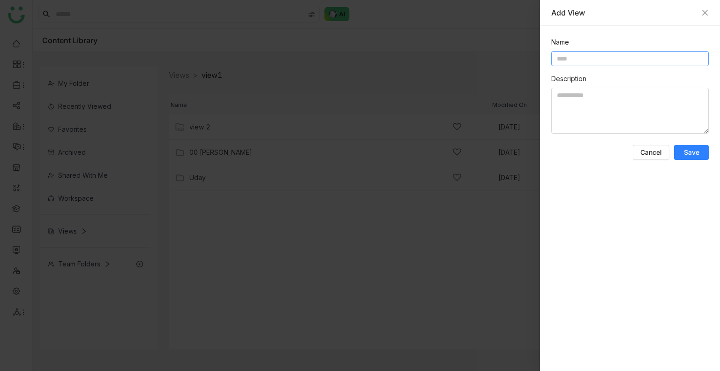
click at [582, 55] on input at bounding box center [631, 58] width 158 height 15
drag, startPoint x: 568, startPoint y: 60, endPoint x: 537, endPoint y: 59, distance: 31.4
click at [537, 59] on div "Add View Name ********* Description Cancel Save" at bounding box center [360, 185] width 720 height 371
type input "**********"
click at [692, 152] on span "Save" at bounding box center [691, 152] width 15 height 9
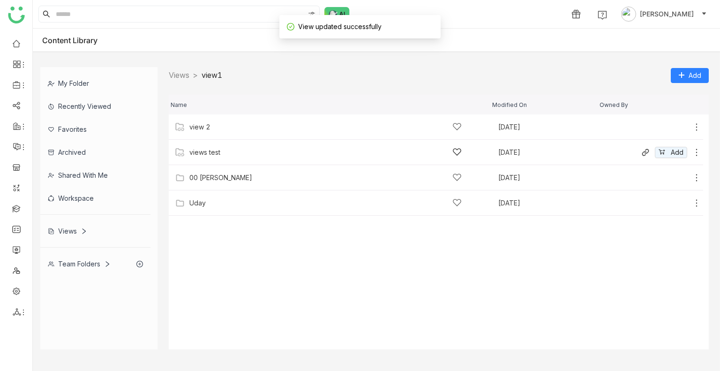
click at [213, 148] on div "views test" at bounding box center [325, 152] width 272 height 10
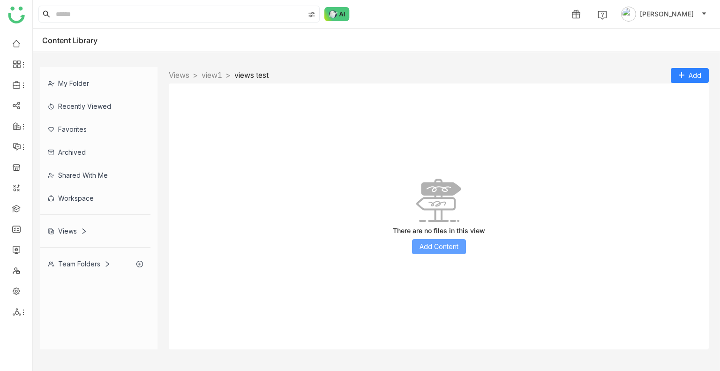
click at [434, 246] on span "Add Content" at bounding box center [439, 247] width 39 height 10
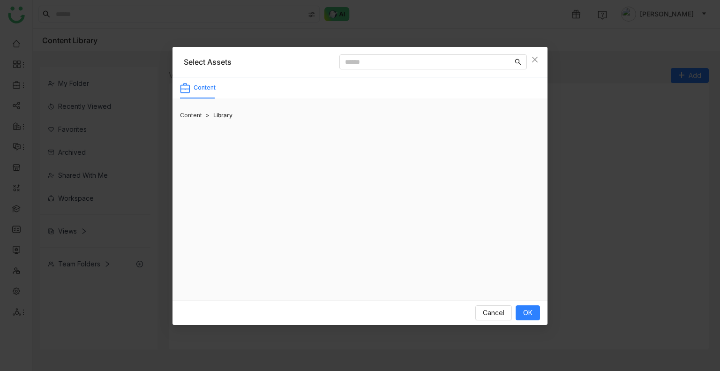
click at [434, 246] on div "Content Content > Library" at bounding box center [360, 188] width 375 height 223
click at [223, 159] on li "11" at bounding box center [360, 155] width 360 height 19
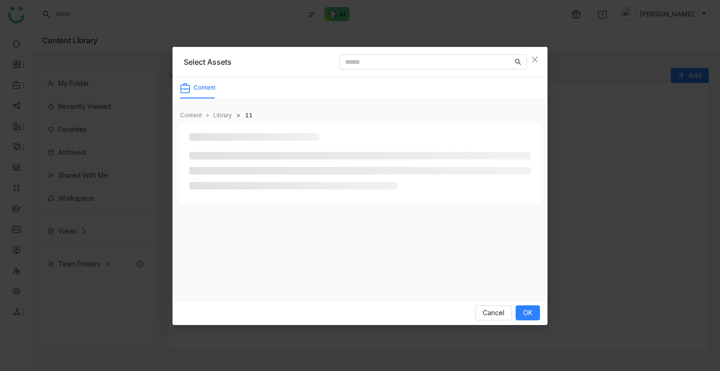
click at [223, 159] on ul at bounding box center [359, 171] width 341 height 38
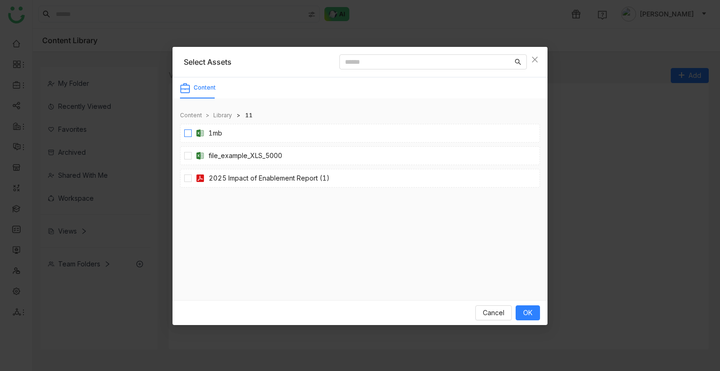
click at [188, 128] on label "1mb" at bounding box center [205, 133] width 42 height 10
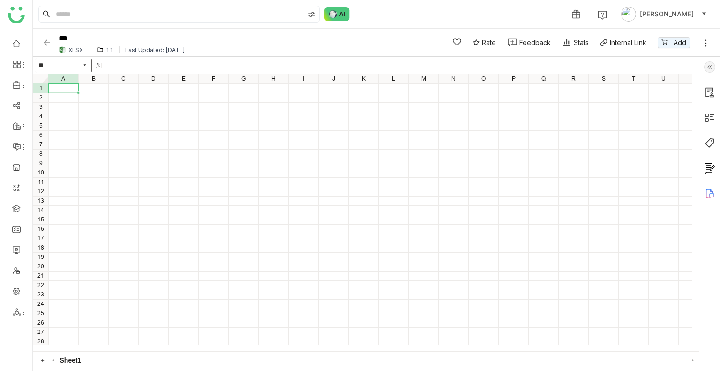
click at [48, 46] on img at bounding box center [46, 42] width 9 height 9
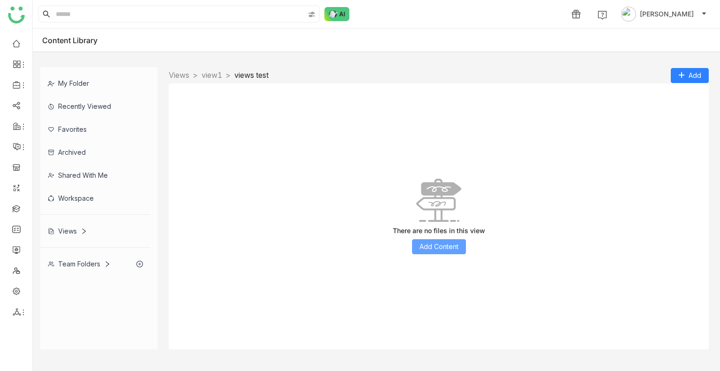
click at [427, 245] on span "Add Content" at bounding box center [439, 247] width 39 height 10
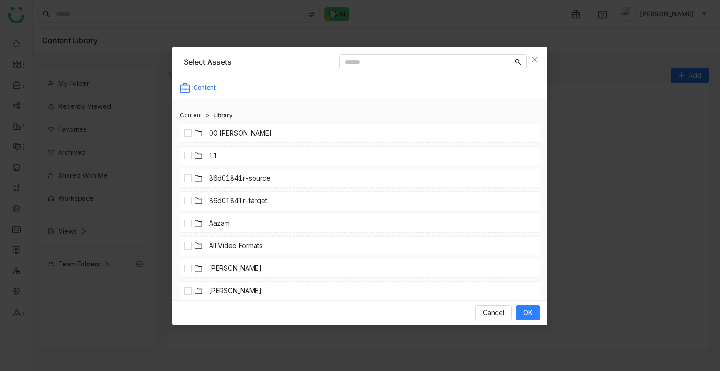
click at [228, 161] on li "11" at bounding box center [360, 155] width 360 height 19
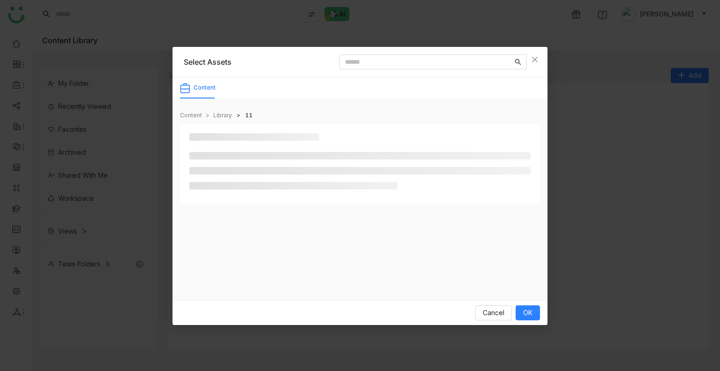
click at [228, 161] on ul at bounding box center [359, 171] width 341 height 38
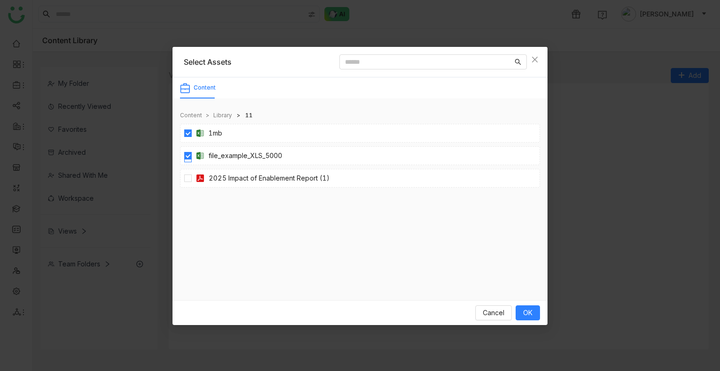
click at [197, 155] on img at bounding box center [200, 155] width 9 height 9
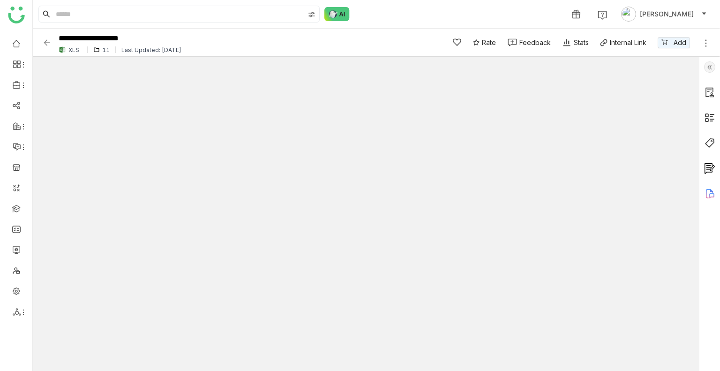
click at [44, 40] on img at bounding box center [46, 42] width 9 height 9
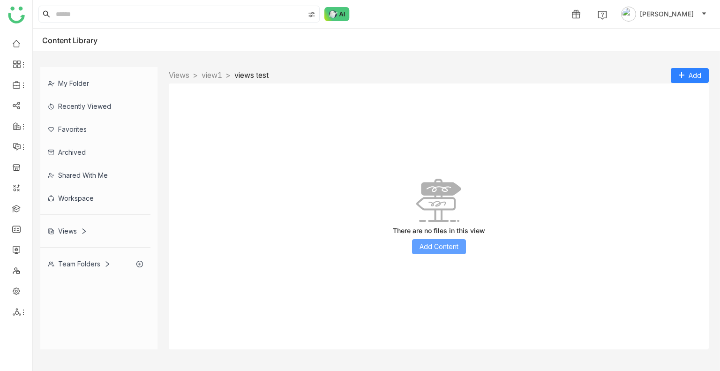
click at [440, 253] on button "Add Content" at bounding box center [439, 246] width 54 height 15
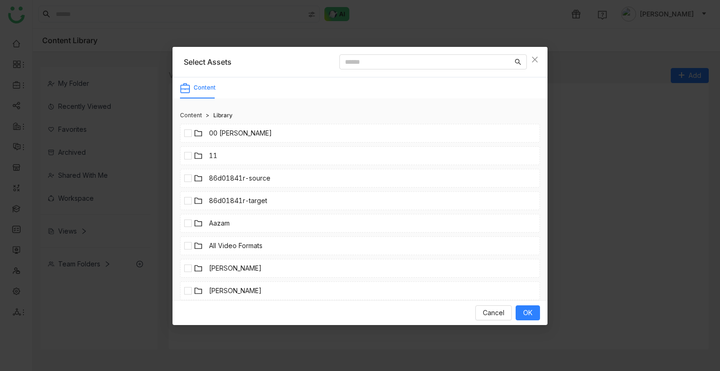
click at [210, 151] on link "11" at bounding box center [213, 156] width 8 height 10
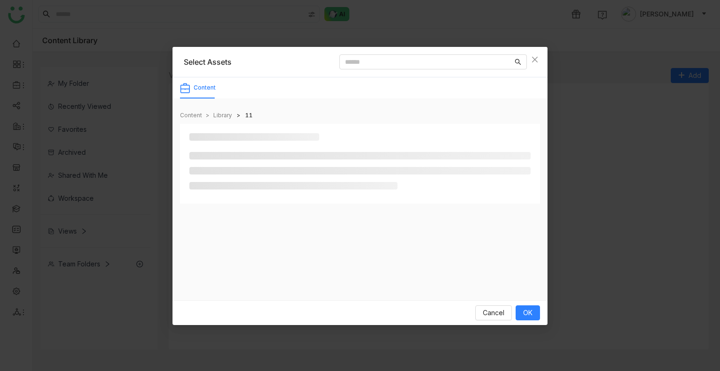
click at [210, 150] on div at bounding box center [359, 163] width 341 height 61
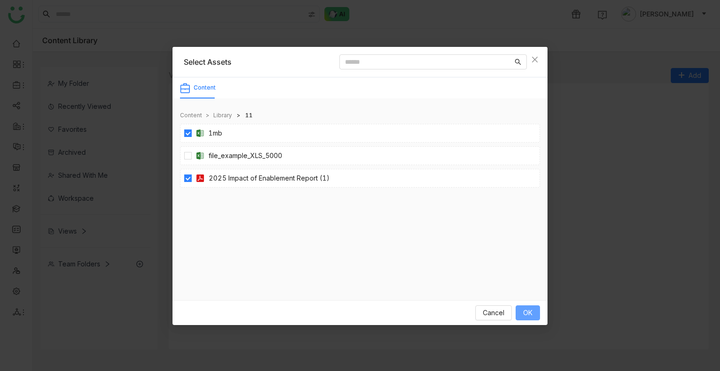
click at [530, 305] on button "OK" at bounding box center [528, 312] width 24 height 15
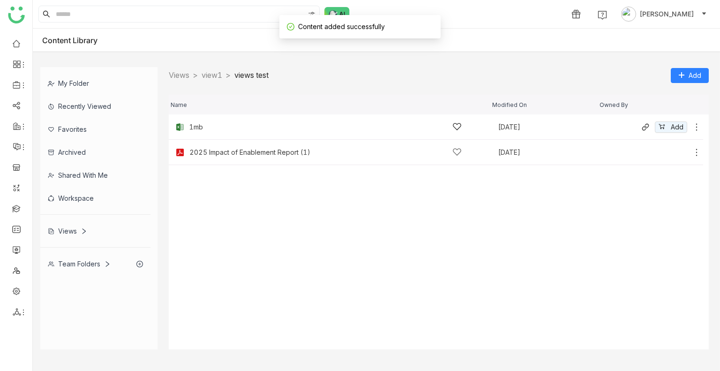
click at [698, 124] on icon at bounding box center [696, 126] width 9 height 9
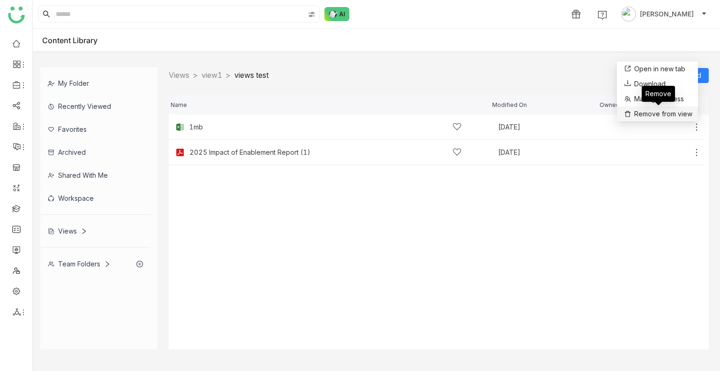
click at [657, 110] on span "Remove from view" at bounding box center [664, 114] width 58 height 10
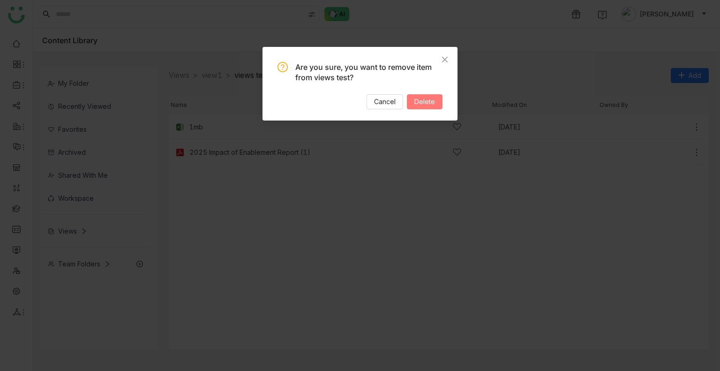
click at [420, 106] on button "Delete" at bounding box center [425, 101] width 36 height 15
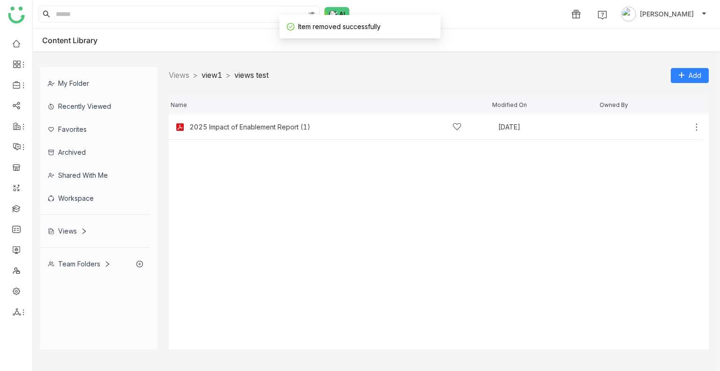
click at [214, 73] on link "view1" at bounding box center [212, 74] width 21 height 9
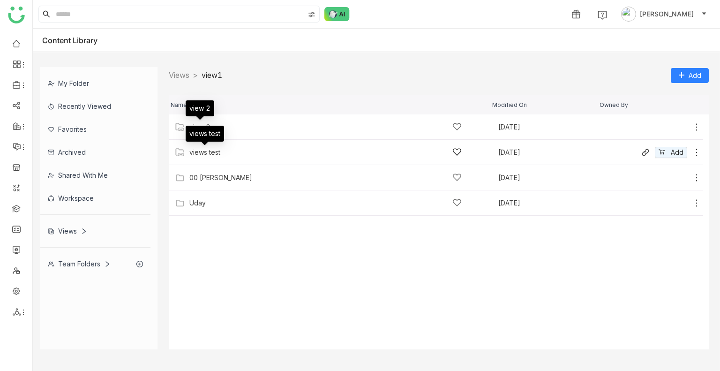
click at [208, 149] on div "views test" at bounding box center [204, 153] width 31 height 8
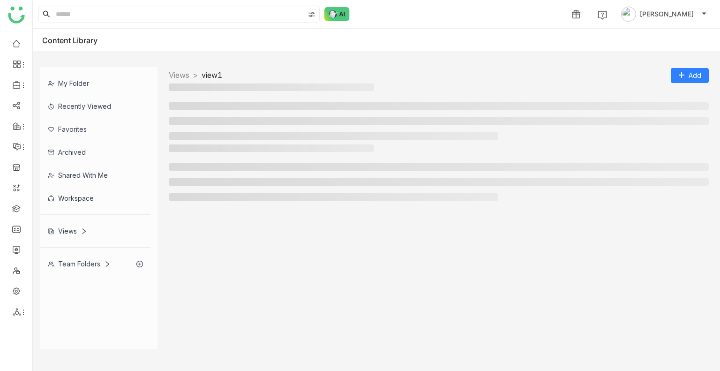
click at [208, 149] on h3 at bounding box center [271, 148] width 205 height 8
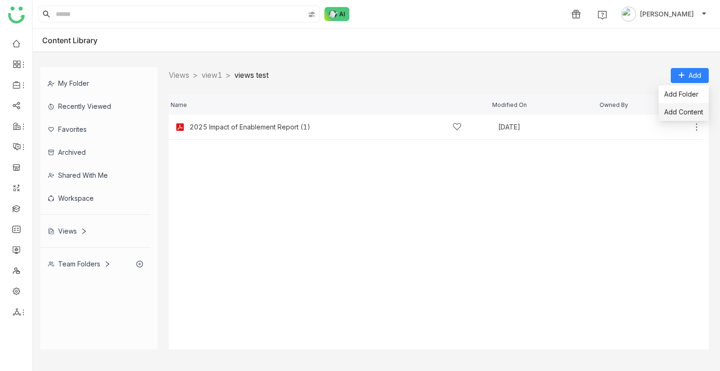
click at [677, 107] on span "Add Content" at bounding box center [684, 112] width 39 height 10
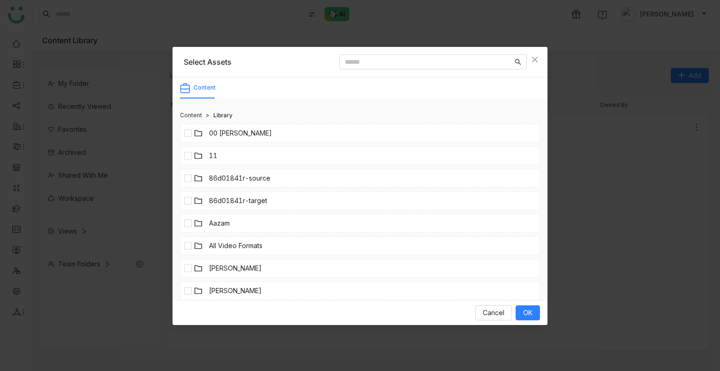
click at [231, 157] on li "11" at bounding box center [360, 155] width 360 height 19
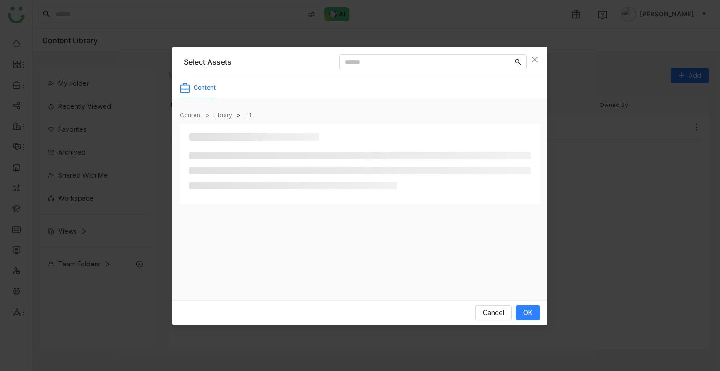
click at [231, 157] on li at bounding box center [359, 156] width 341 height 8
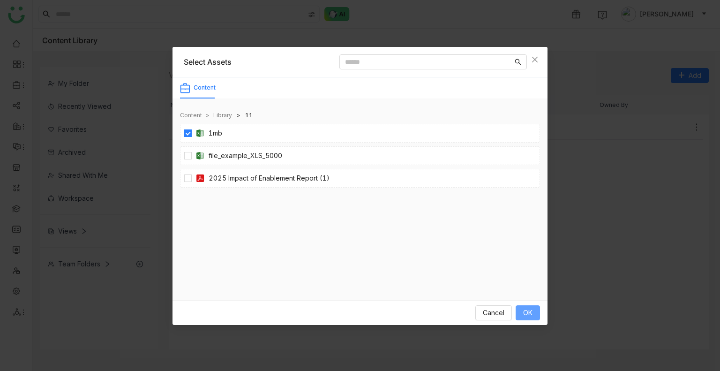
click at [537, 312] on button "OK" at bounding box center [528, 312] width 24 height 15
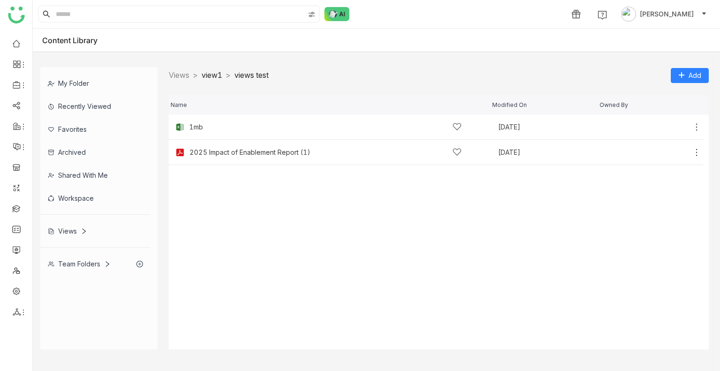
click at [212, 73] on link "view1" at bounding box center [212, 74] width 21 height 9
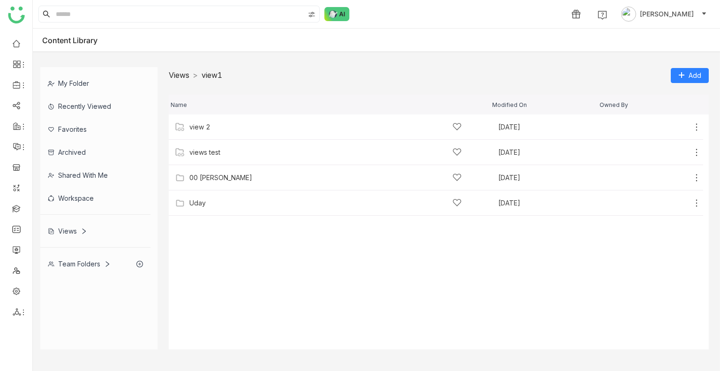
click at [178, 79] on link "Views" at bounding box center [179, 74] width 21 height 9
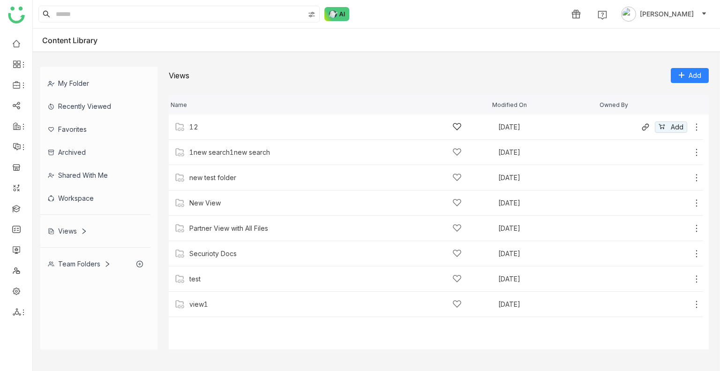
click at [269, 130] on div "12" at bounding box center [325, 127] width 272 height 10
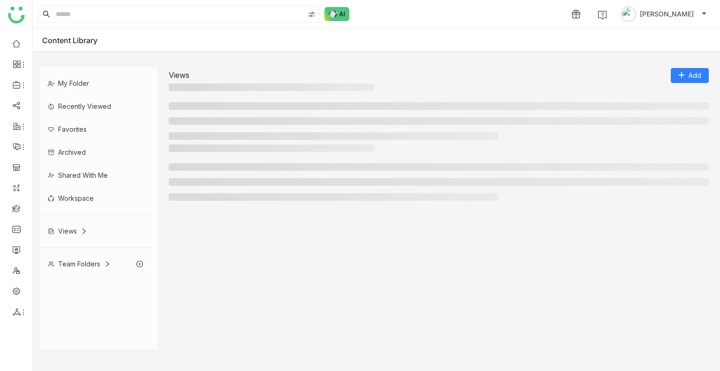
click at [269, 130] on ul at bounding box center [439, 121] width 540 height 38
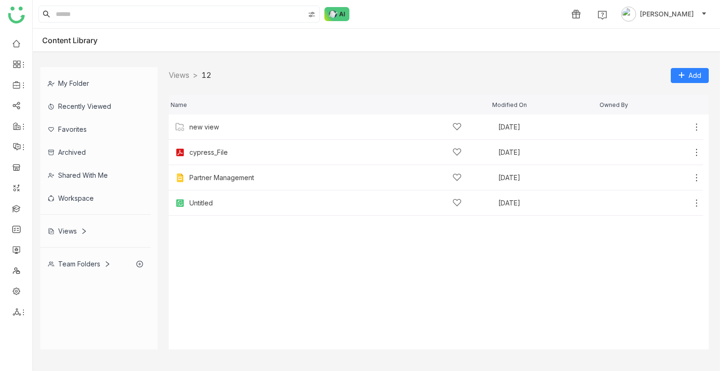
click at [184, 80] on nz-breadcrumb "Views > 12 >" at bounding box center [190, 75] width 43 height 12
click at [183, 80] on nz-breadcrumb "Views > 12 >" at bounding box center [190, 75] width 43 height 12
click at [180, 75] on link "Views" at bounding box center [179, 74] width 21 height 9
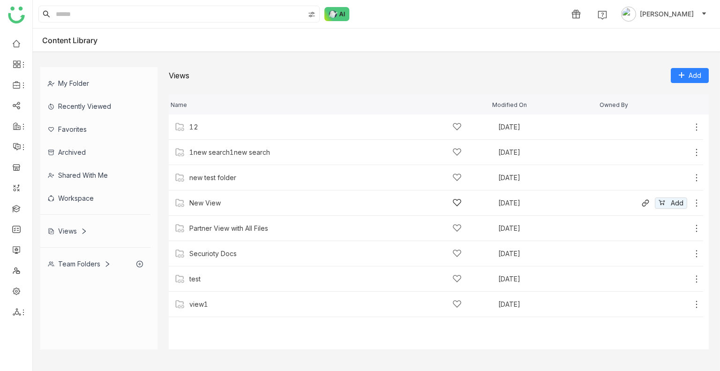
click at [215, 196] on div "New View Jun 23, 2025 Add" at bounding box center [436, 202] width 535 height 25
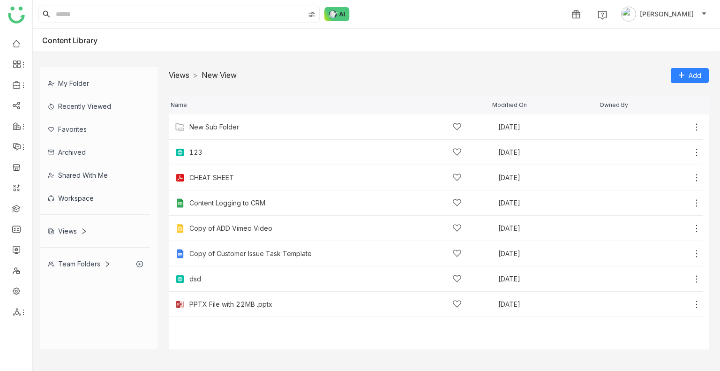
click at [174, 76] on link "Views" at bounding box center [179, 74] width 21 height 9
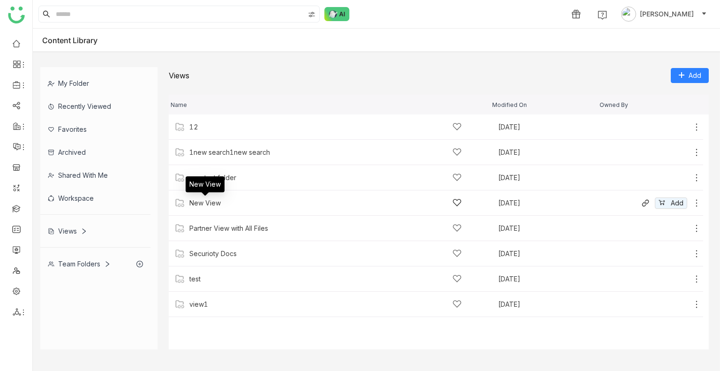
click at [203, 204] on div "New View" at bounding box center [204, 203] width 31 height 8
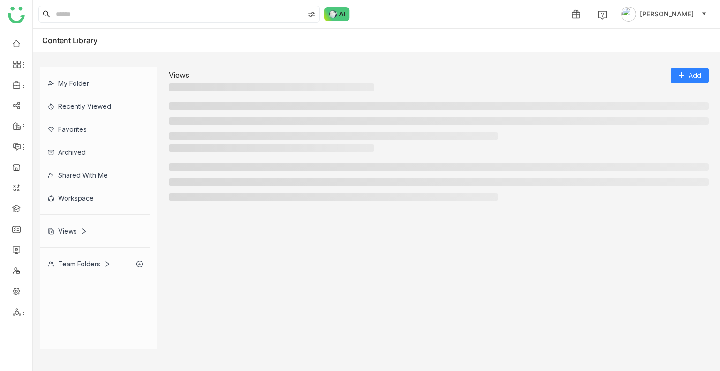
click at [203, 204] on div at bounding box center [439, 174] width 540 height 61
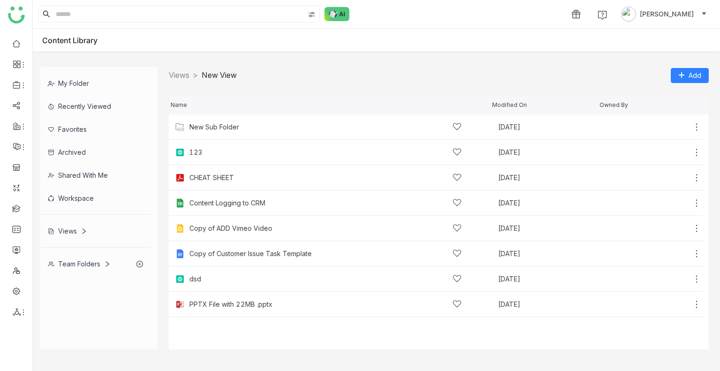
click at [177, 80] on nz-breadcrumb "Views > New View >" at bounding box center [203, 75] width 68 height 12
click at [174, 76] on link "Views" at bounding box center [179, 74] width 21 height 9
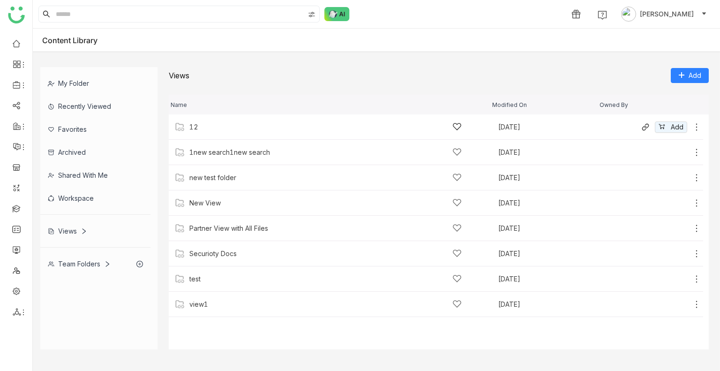
click at [197, 131] on div "12" at bounding box center [325, 127] width 272 height 10
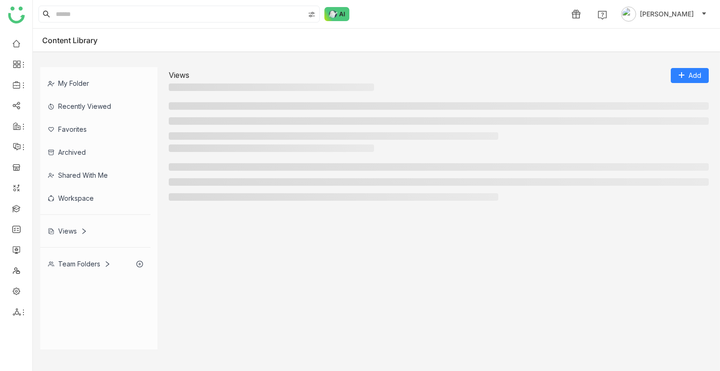
click at [197, 131] on ul at bounding box center [439, 121] width 540 height 38
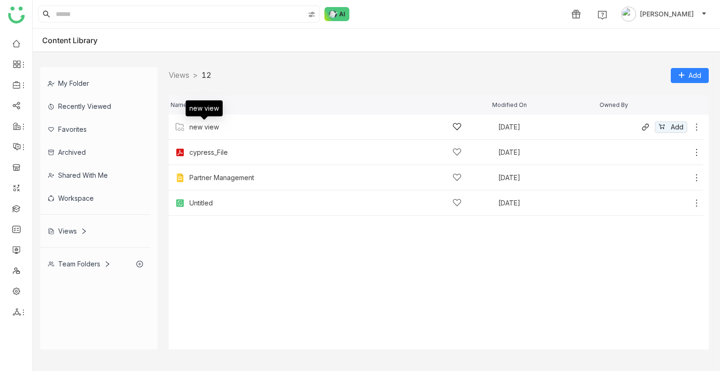
click at [206, 126] on div "new view" at bounding box center [204, 127] width 30 height 8
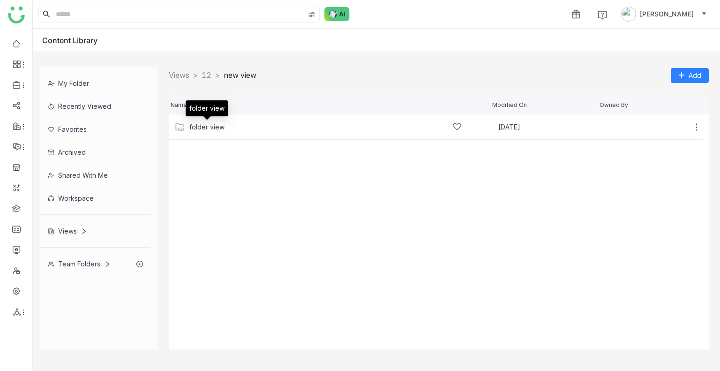
click at [206, 126] on div "folder view" at bounding box center [206, 127] width 35 height 8
click at [188, 76] on link "Views" at bounding box center [179, 74] width 21 height 9
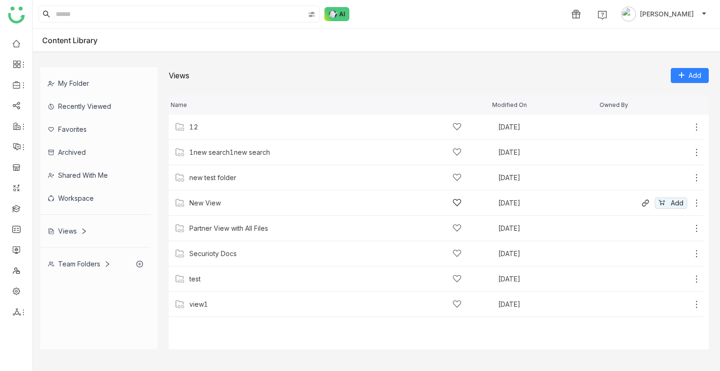
click at [694, 202] on icon at bounding box center [696, 202] width 9 height 9
click at [659, 174] on li "Edit" at bounding box center [657, 176] width 74 height 15
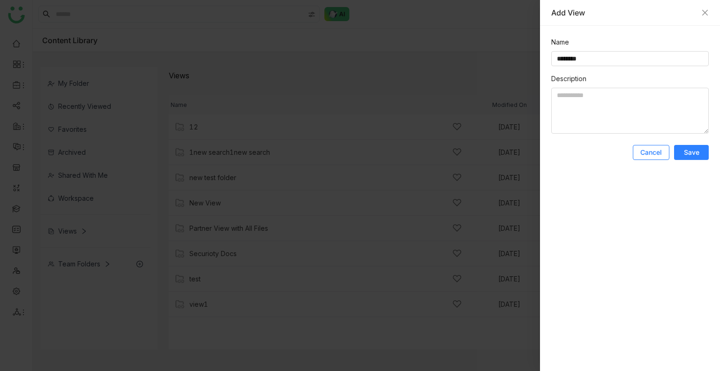
click at [650, 154] on span "Cancel" at bounding box center [652, 152] width 22 height 9
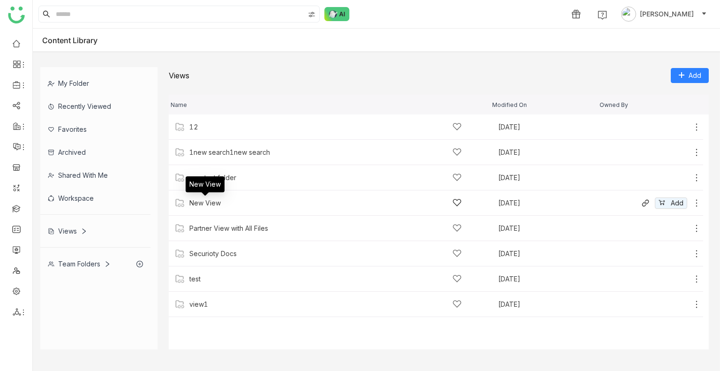
click at [211, 200] on div "New View" at bounding box center [204, 203] width 31 height 8
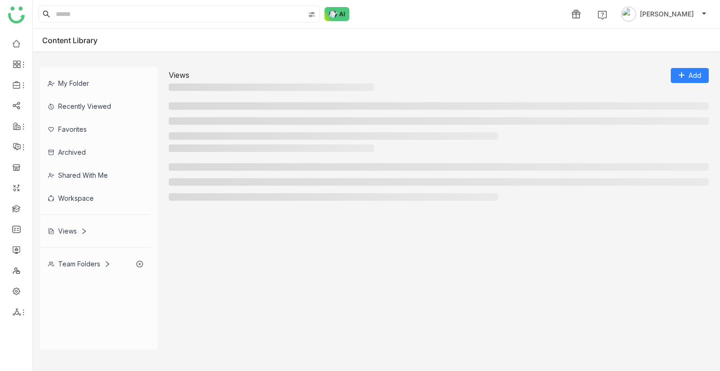
click at [211, 200] on div at bounding box center [439, 174] width 540 height 61
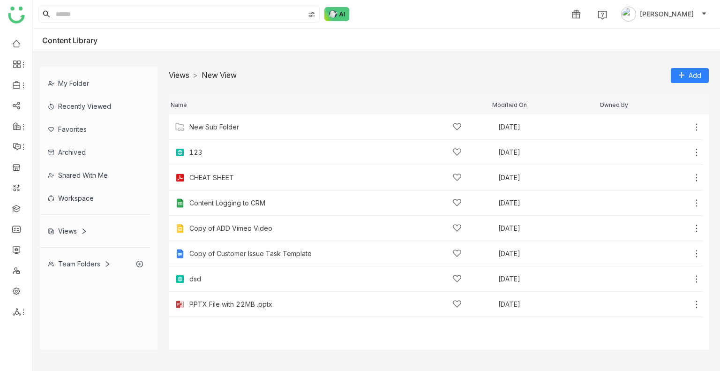
click at [179, 76] on link "Views" at bounding box center [179, 74] width 21 height 9
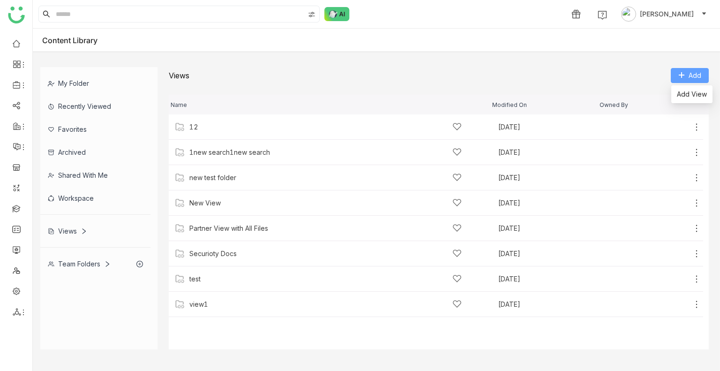
click at [685, 71] on button "Add" at bounding box center [690, 75] width 38 height 15
click at [685, 90] on span "Add View" at bounding box center [692, 94] width 30 height 10
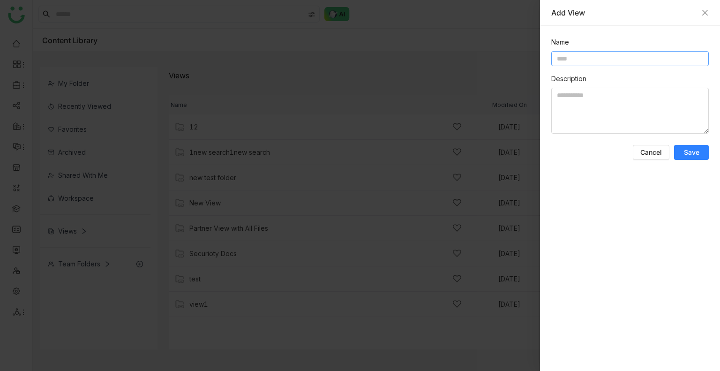
click at [587, 60] on input at bounding box center [631, 58] width 158 height 15
click at [370, 69] on div at bounding box center [360, 185] width 720 height 371
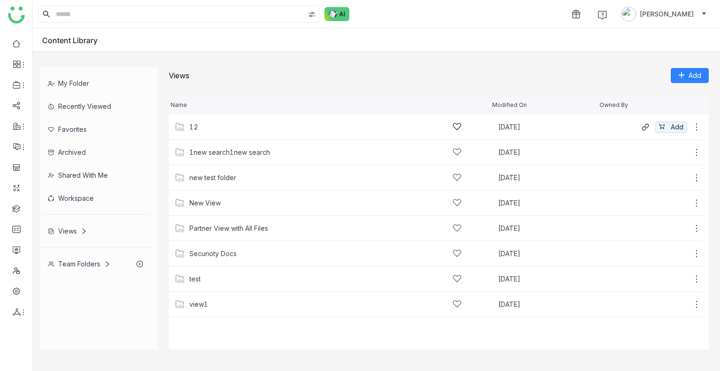
click at [212, 130] on div "12" at bounding box center [325, 127] width 272 height 10
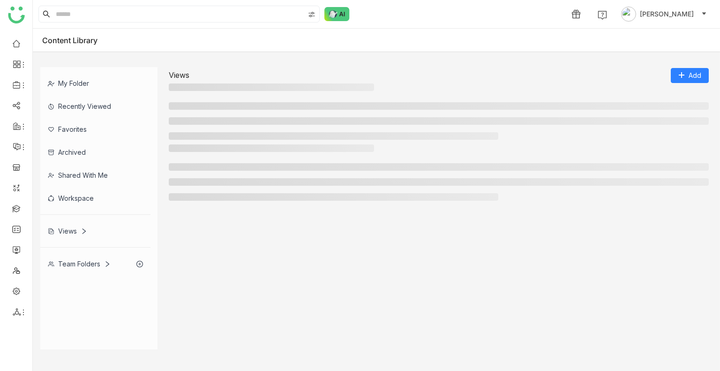
click at [212, 130] on ul at bounding box center [439, 121] width 540 height 38
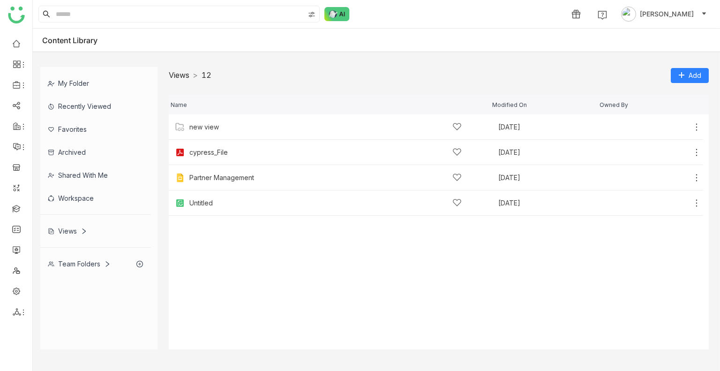
click at [180, 74] on link "Views" at bounding box center [179, 74] width 21 height 9
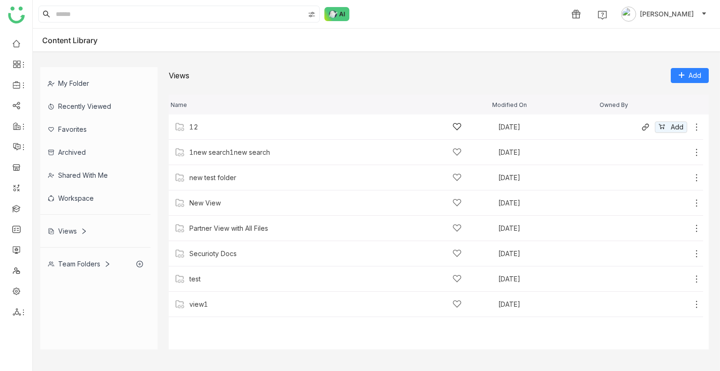
click at [197, 121] on div "12 Aug 13, 2025 Add" at bounding box center [436, 126] width 535 height 25
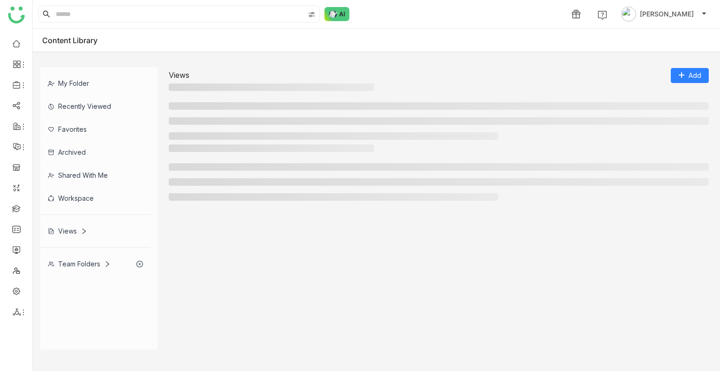
click at [197, 121] on li at bounding box center [439, 121] width 540 height 8
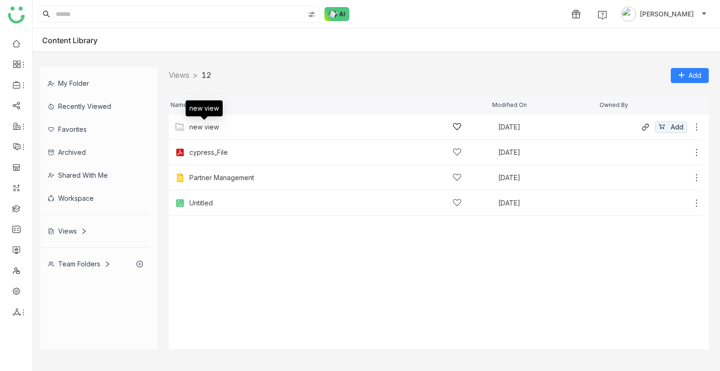
click at [199, 128] on div "new view" at bounding box center [204, 127] width 30 height 8
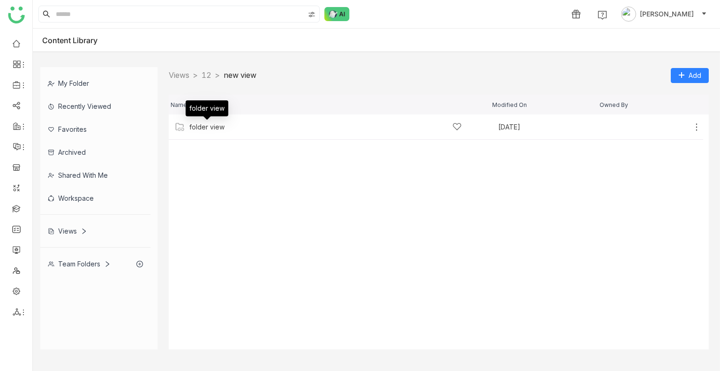
click at [199, 128] on div "folder view" at bounding box center [206, 127] width 35 height 8
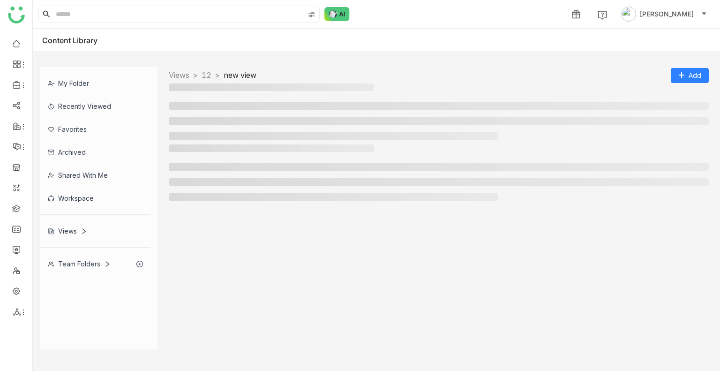
click at [199, 128] on ul at bounding box center [439, 121] width 540 height 38
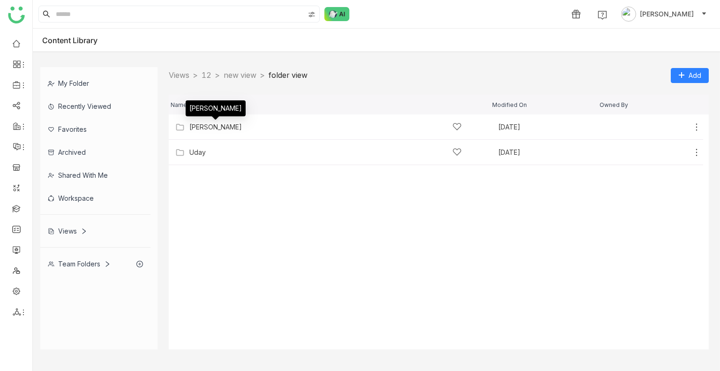
click at [199, 128] on div "Prashanth" at bounding box center [215, 127] width 53 height 8
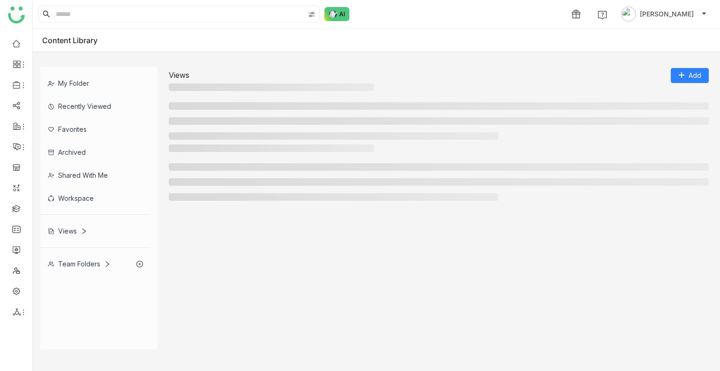
click at [199, 128] on ul at bounding box center [439, 121] width 540 height 38
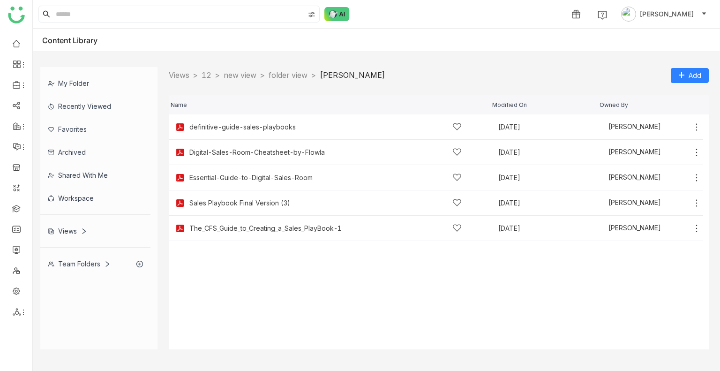
click at [198, 77] on nz-breadcrumb-separator ">" at bounding box center [195, 74] width 5 height 9
click at [212, 77] on link "12" at bounding box center [207, 74] width 10 height 9
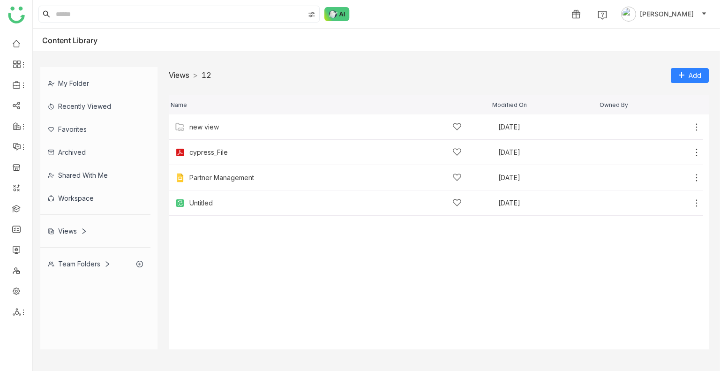
click at [182, 76] on link "Views" at bounding box center [179, 74] width 21 height 9
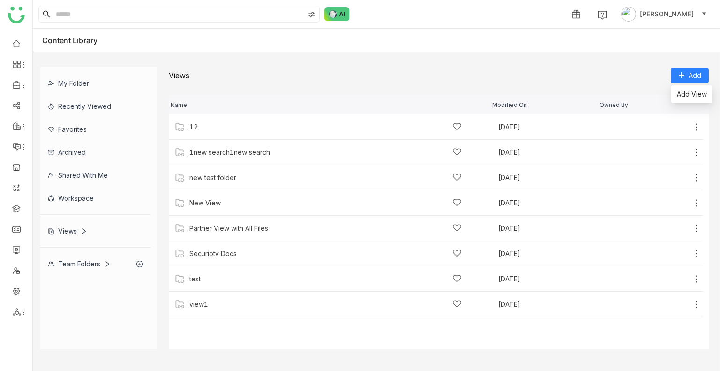
click at [690, 83] on div "Name Modified On Owned By 12 Aug 13, 2025 Add 1new search1new search Aug 18, 20…" at bounding box center [439, 216] width 540 height 266
click at [687, 89] on li "Add View" at bounding box center [692, 94] width 41 height 18
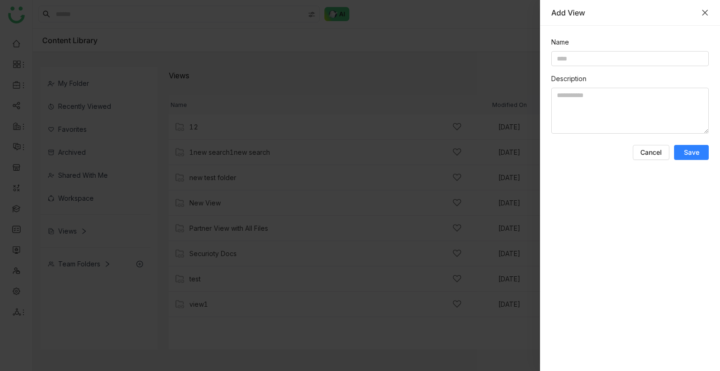
click at [706, 13] on icon "Close" at bounding box center [706, 13] width 6 height 6
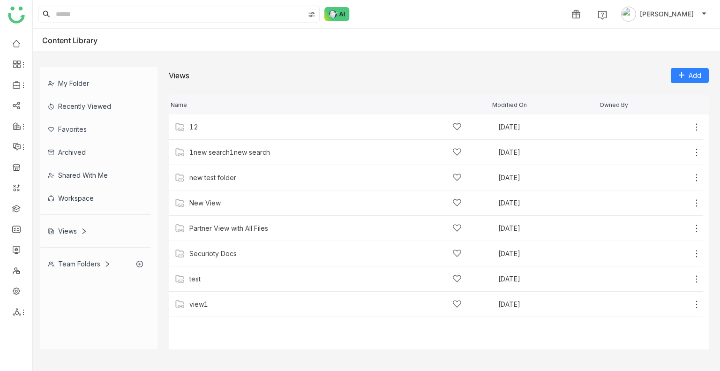
click at [71, 227] on div "Views" at bounding box center [67, 231] width 39 height 8
click at [88, 270] on div "Team Folders" at bounding box center [95, 263] width 110 height 23
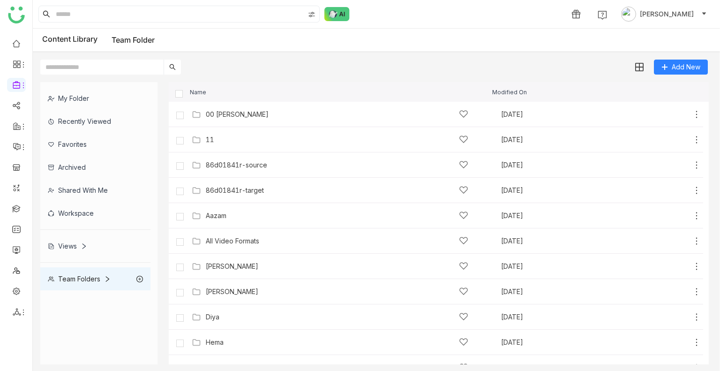
click at [77, 242] on div "Views" at bounding box center [67, 246] width 39 height 8
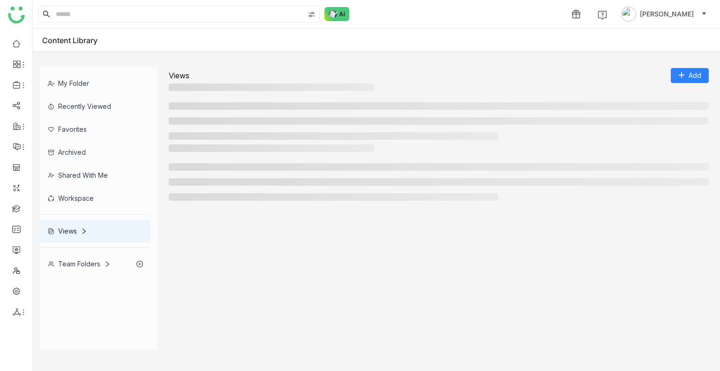
click at [77, 242] on div "My Folder Recently Viewed Favorites Archived Shared with me Workspace Views Tea…" at bounding box center [98, 171] width 117 height 208
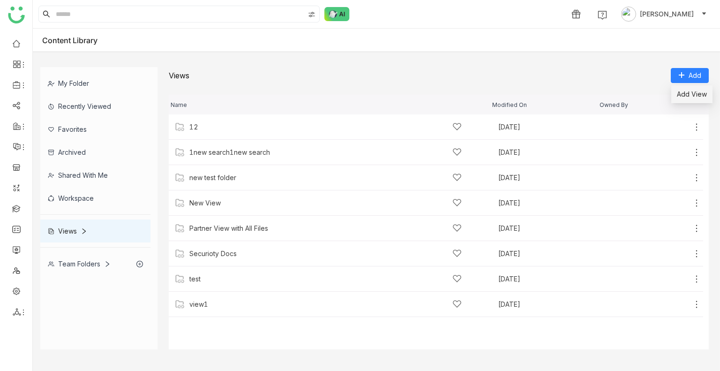
click at [691, 90] on span "Add View" at bounding box center [692, 94] width 30 height 10
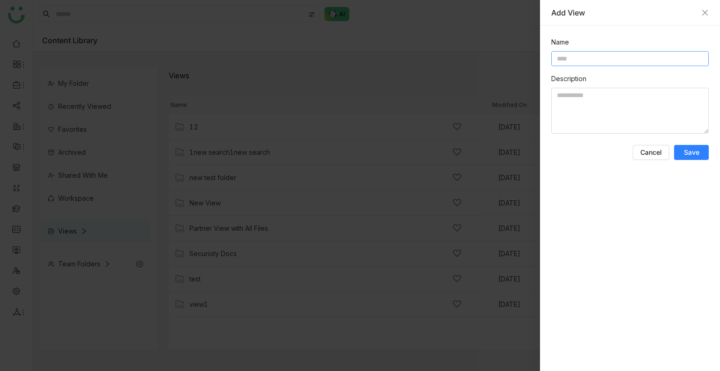
click at [583, 61] on input at bounding box center [631, 58] width 158 height 15
type input "*****"
click at [703, 143] on form "Name ***** Description Cancel Save" at bounding box center [631, 98] width 158 height 123
click at [700, 148] on button "Save" at bounding box center [691, 152] width 35 height 15
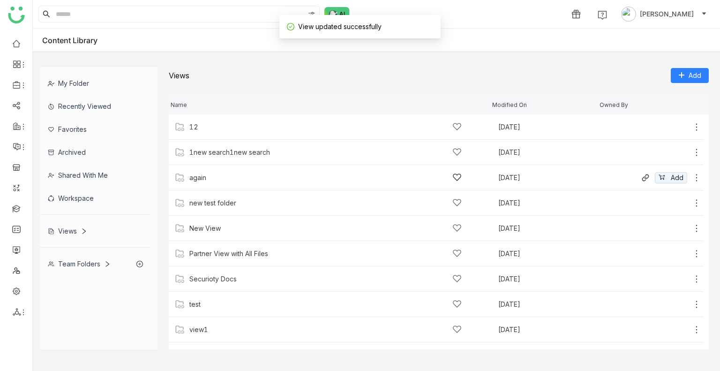
click at [202, 181] on div "again" at bounding box center [325, 178] width 272 height 10
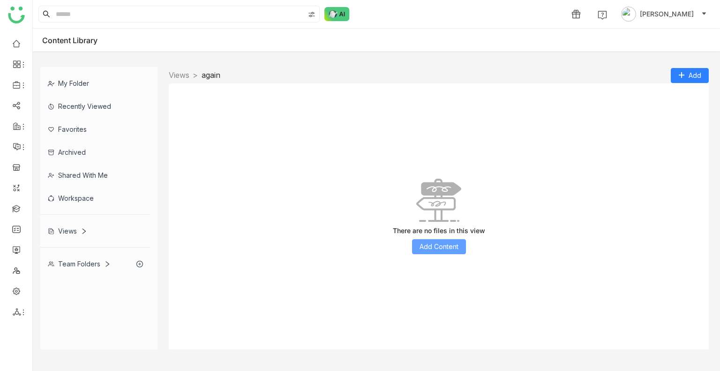
click at [425, 240] on button "Add Content" at bounding box center [439, 246] width 54 height 15
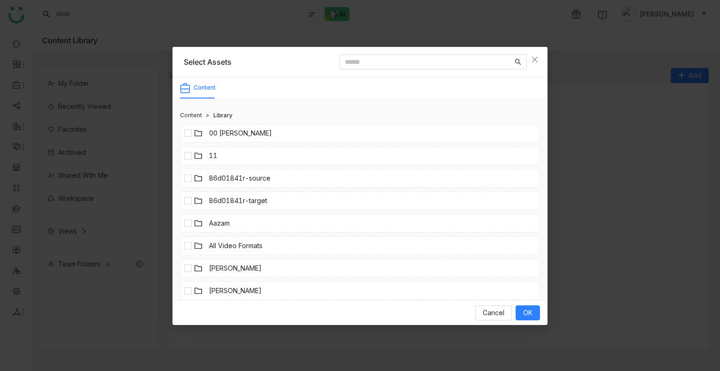
click at [232, 149] on li "11" at bounding box center [360, 155] width 360 height 19
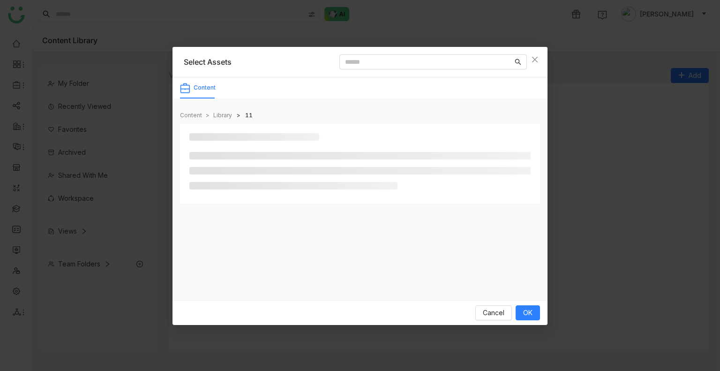
click at [232, 149] on div at bounding box center [359, 163] width 341 height 61
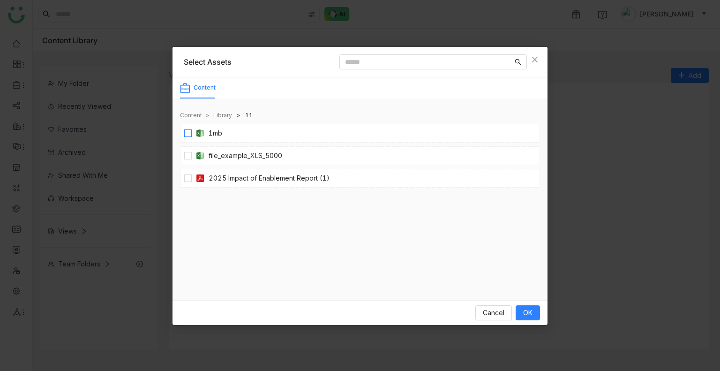
click at [189, 129] on label "1mb" at bounding box center [205, 133] width 42 height 10
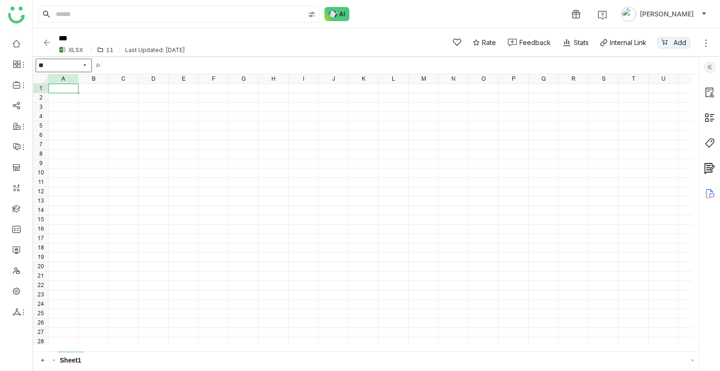
click at [49, 41] on img at bounding box center [46, 42] width 9 height 9
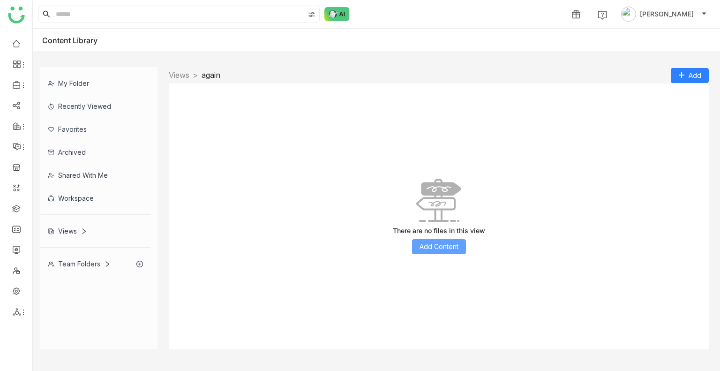
click at [435, 243] on span "Add Content" at bounding box center [439, 247] width 39 height 10
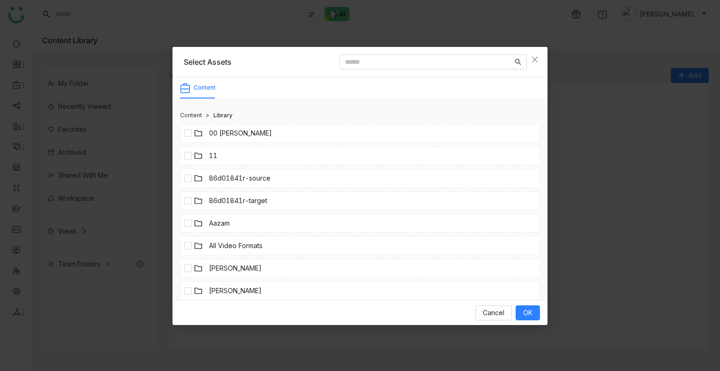
click at [216, 157] on link "11" at bounding box center [213, 156] width 8 height 10
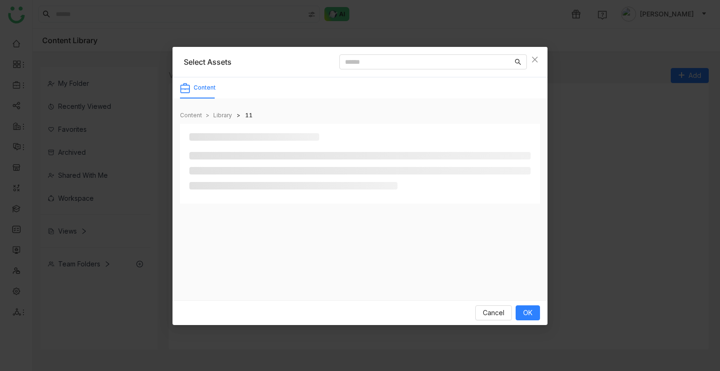
click at [216, 157] on li at bounding box center [359, 156] width 341 height 8
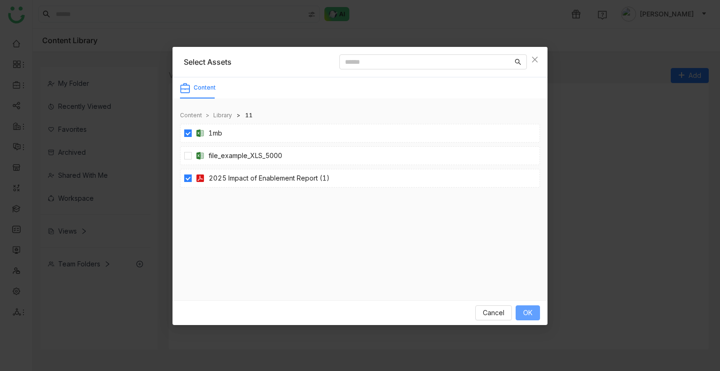
click at [536, 318] on button "OK" at bounding box center [528, 312] width 24 height 15
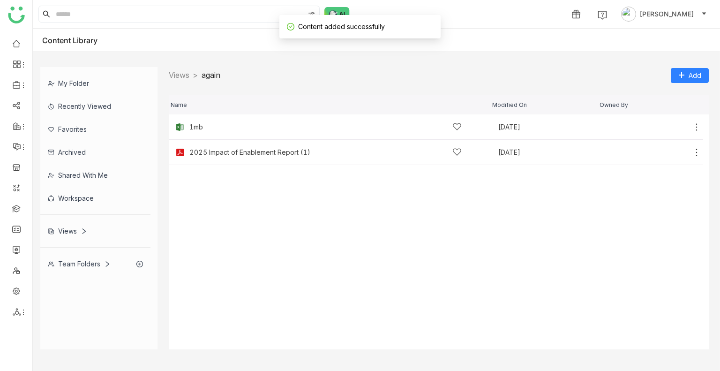
click at [193, 77] on nz-breadcrumb-item "Views >" at bounding box center [185, 74] width 33 height 9
click at [186, 76] on link "Views" at bounding box center [179, 74] width 21 height 9
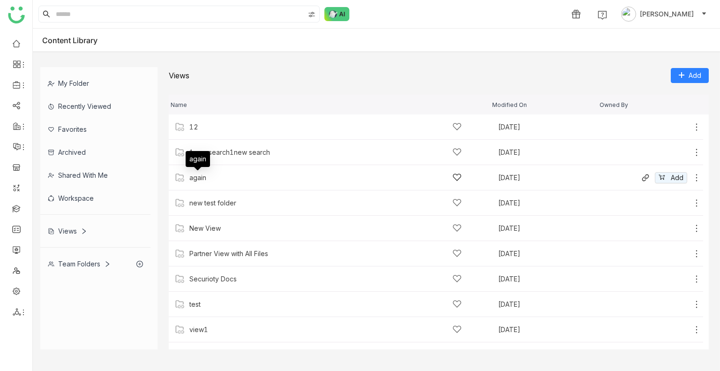
click at [193, 180] on div "again" at bounding box center [197, 178] width 17 height 8
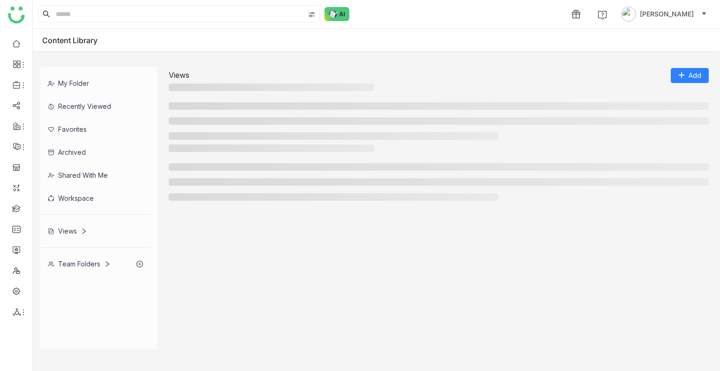
click at [193, 180] on li at bounding box center [439, 182] width 540 height 8
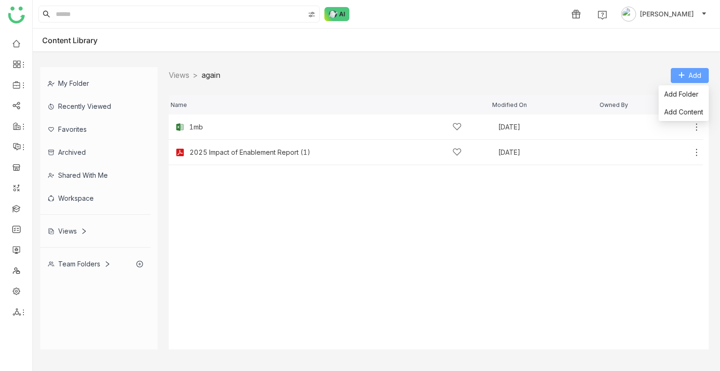
click at [691, 70] on span "Add" at bounding box center [695, 75] width 13 height 10
click at [676, 98] on span "Add Folder" at bounding box center [682, 94] width 34 height 10
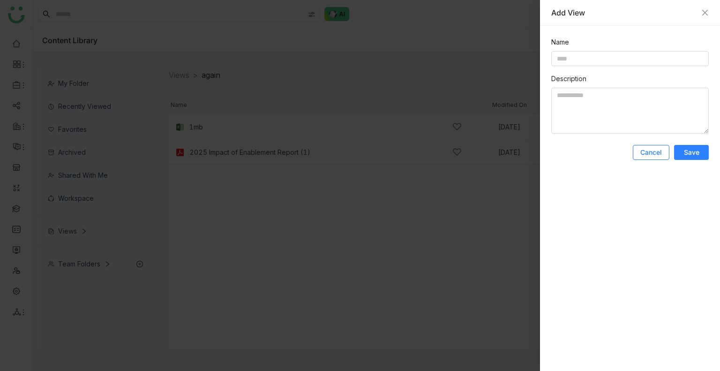
click at [647, 145] on button "Cancel" at bounding box center [651, 152] width 37 height 15
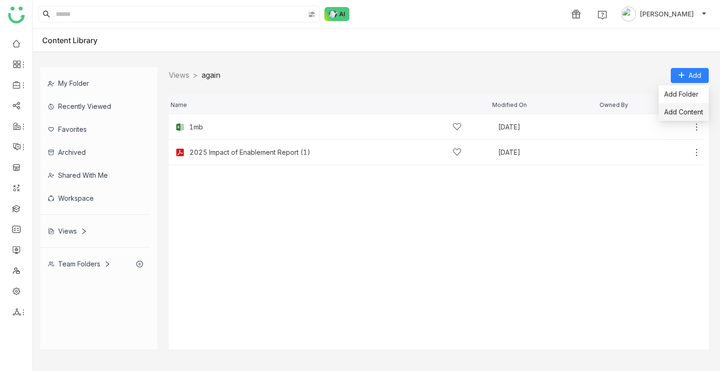
click at [684, 112] on span "Add Content" at bounding box center [684, 112] width 39 height 10
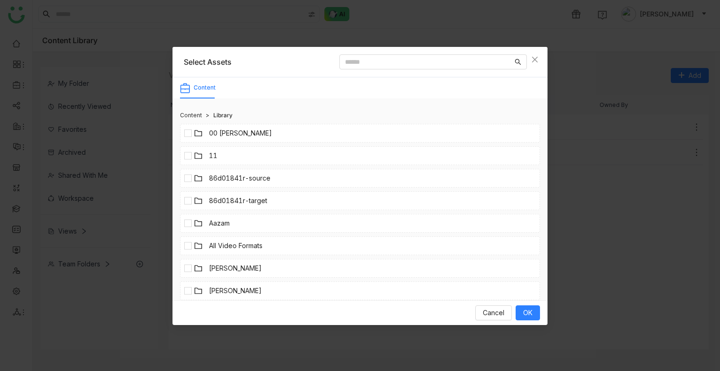
click at [213, 158] on link "11" at bounding box center [213, 156] width 8 height 10
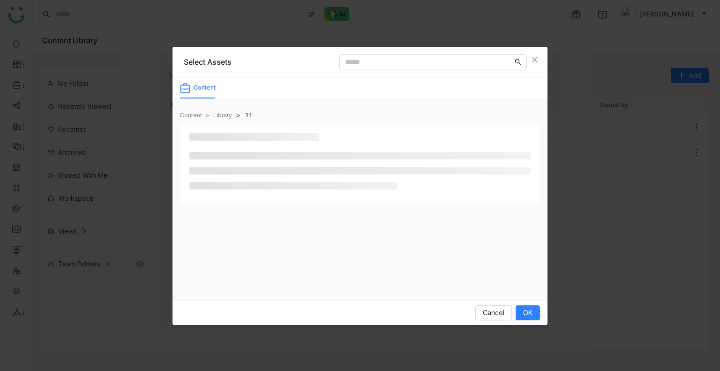
click at [213, 158] on li at bounding box center [359, 156] width 341 height 8
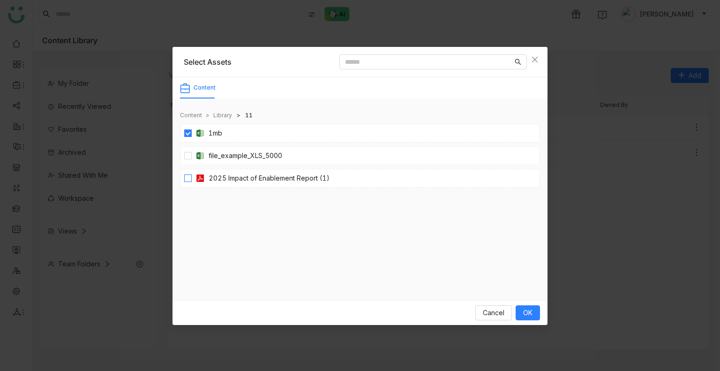
click at [193, 180] on span "2025 Impact of Enablement Report (1)" at bounding box center [263, 178] width 142 height 10
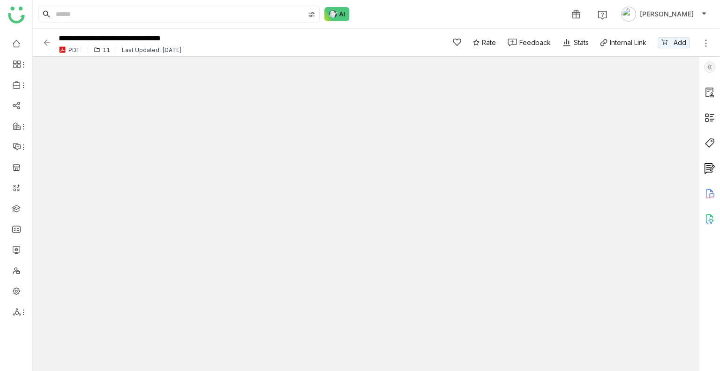
click at [45, 36] on div "**********" at bounding box center [237, 43] width 390 height 26
click at [47, 44] on img at bounding box center [46, 42] width 9 height 9
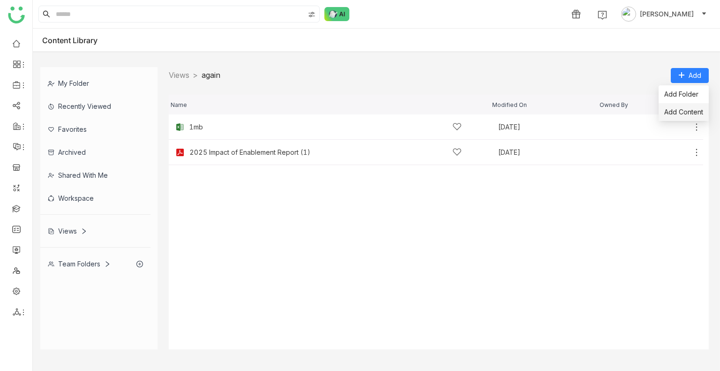
click at [677, 105] on li "Add Content" at bounding box center [684, 112] width 50 height 18
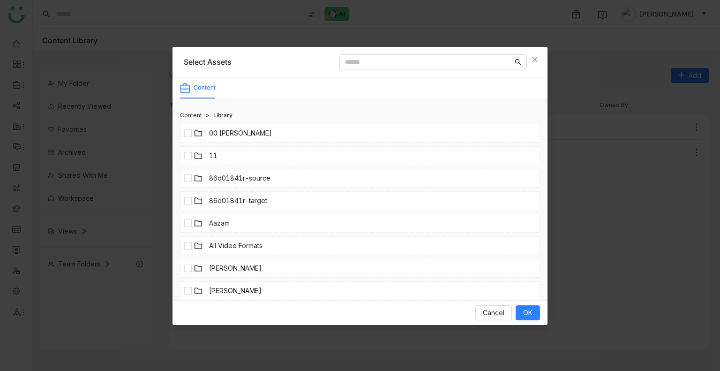
click at [243, 155] on li "11" at bounding box center [360, 155] width 360 height 19
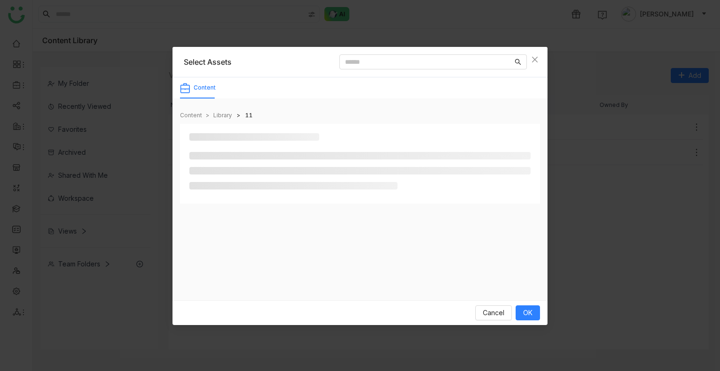
click at [243, 155] on li at bounding box center [359, 156] width 341 height 8
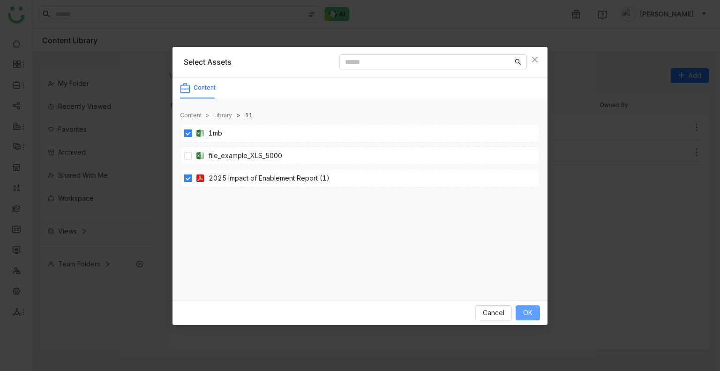
click at [527, 315] on span "OK" at bounding box center [527, 313] width 9 height 10
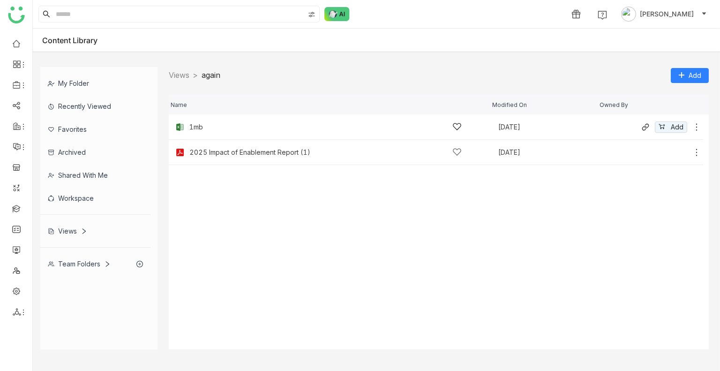
click at [695, 129] on icon at bounding box center [696, 126] width 9 height 9
click at [639, 71] on link "Open in new tab" at bounding box center [650, 73] width 63 height 10
click at [695, 126] on icon at bounding box center [696, 126] width 9 height 9
click at [660, 86] on span "Download" at bounding box center [646, 86] width 31 height 10
click at [696, 128] on icon at bounding box center [696, 126] width 9 height 9
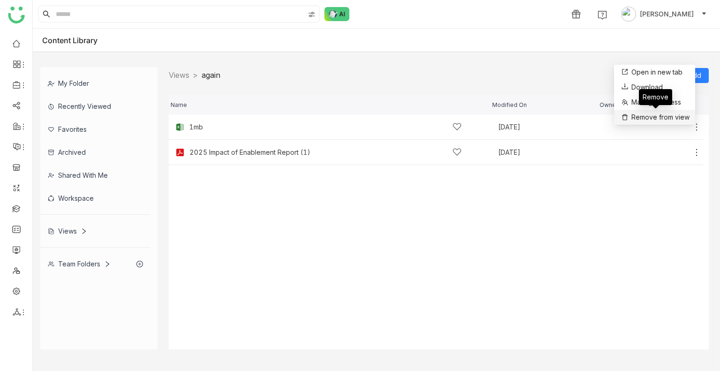
click at [653, 101] on div "Remove" at bounding box center [655, 97] width 33 height 16
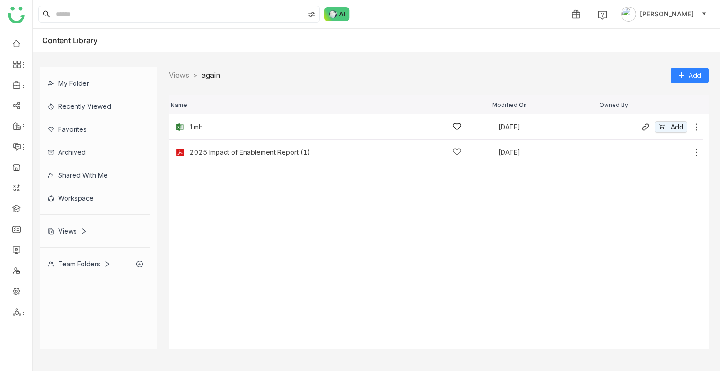
click at [696, 129] on icon at bounding box center [696, 126] width 9 height 9
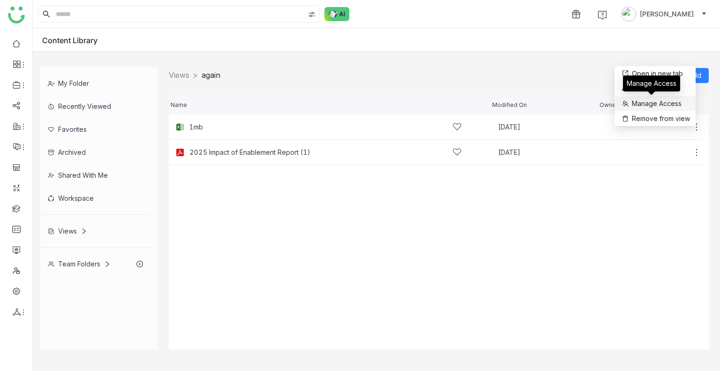
click at [661, 109] on button "Manage Access" at bounding box center [650, 103] width 61 height 11
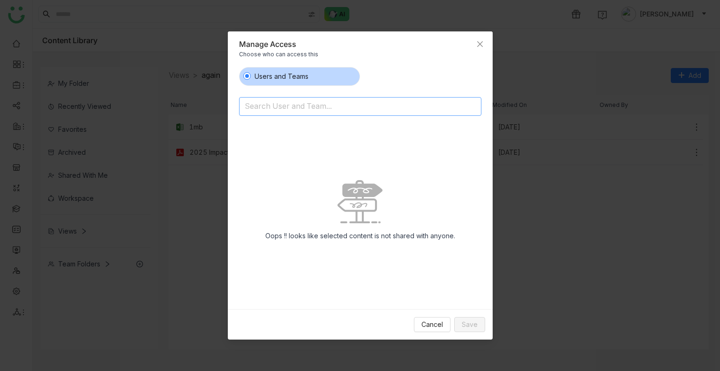
click at [327, 110] on input at bounding box center [336, 106] width 183 height 15
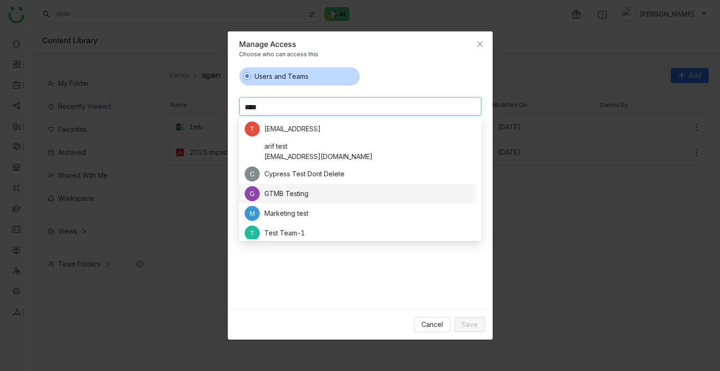
scroll to position [128, 0]
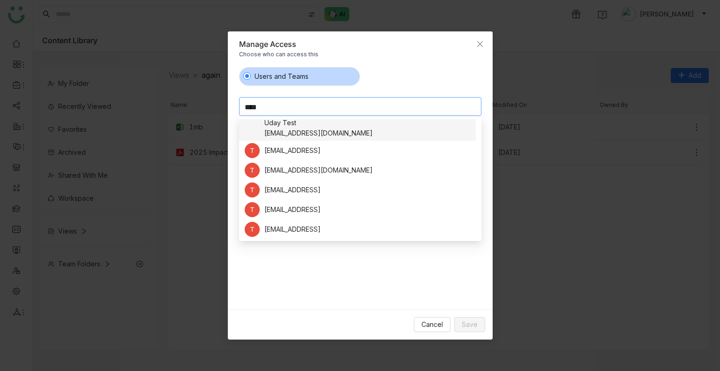
type input "****"
click at [281, 131] on div "[EMAIL_ADDRESS][DOMAIN_NAME]" at bounding box center [319, 133] width 108 height 10
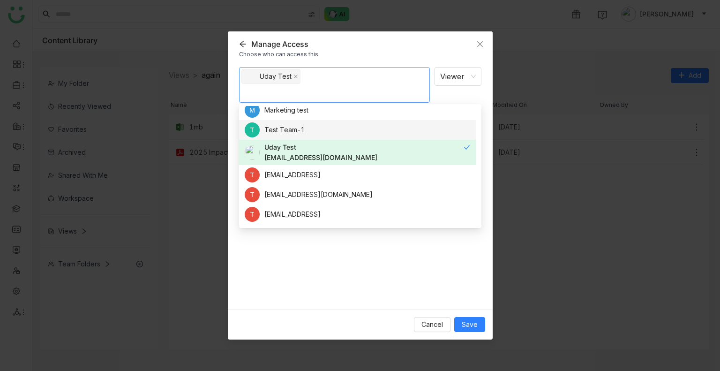
scroll to position [0, 0]
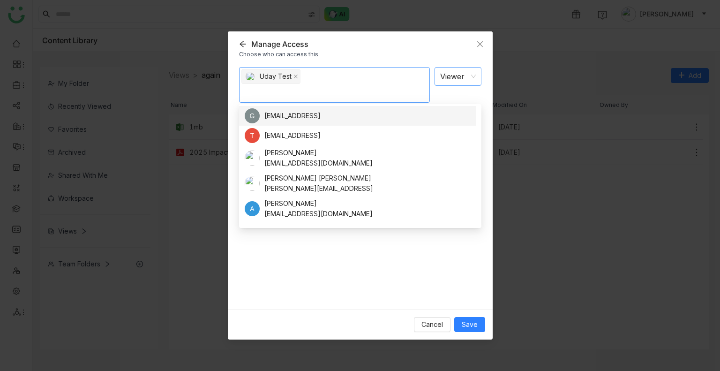
click at [460, 70] on nz-select-item "Viewer" at bounding box center [458, 77] width 36 height 18
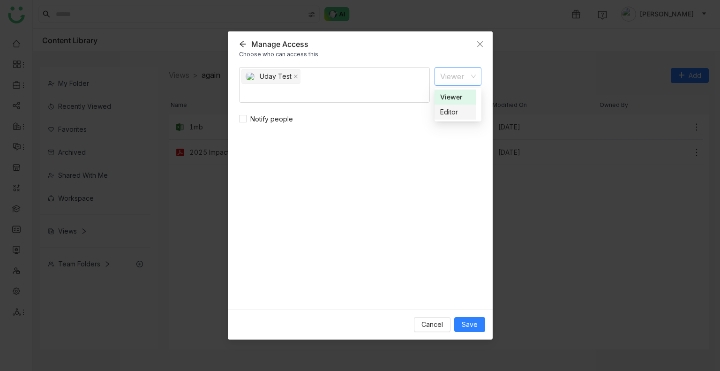
click at [450, 107] on div "Editor" at bounding box center [455, 112] width 30 height 10
click at [459, 325] on button "Save" at bounding box center [469, 324] width 31 height 15
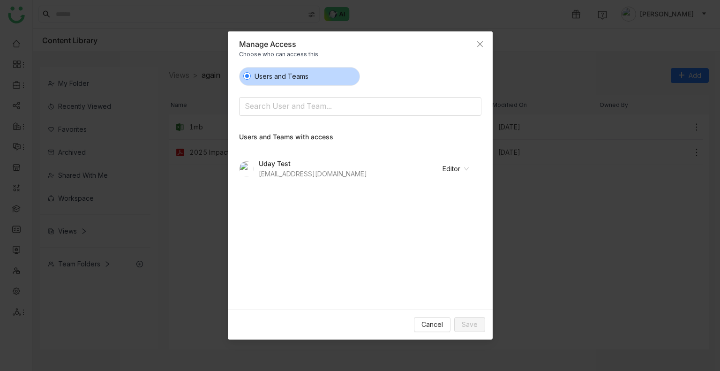
click at [607, 279] on nz-modal-container "Manage Access Choose who can access this Users and Teams Search User and Team..…" at bounding box center [360, 185] width 720 height 371
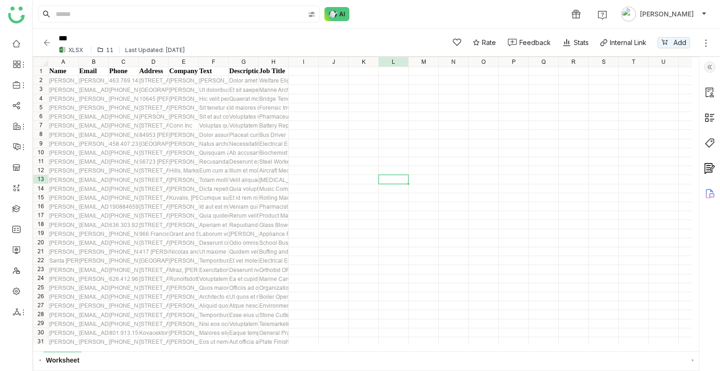
click at [388, 176] on div "Name Email Phone Address Company Text Description Job Title [PERSON_NAME] Russe…" at bounding box center [362, 200] width 659 height 287
click at [46, 41] on img at bounding box center [46, 42] width 9 height 9
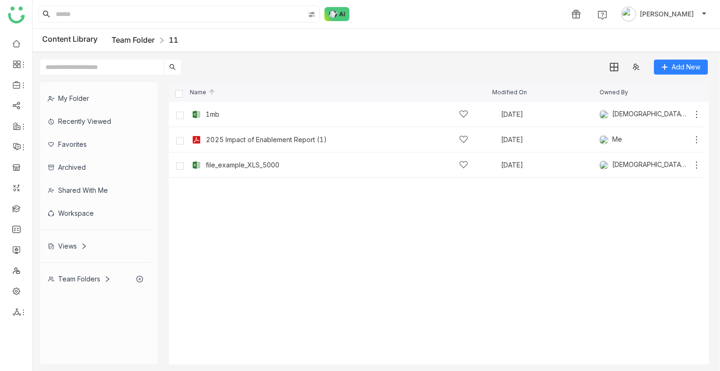
click at [141, 38] on link "Team Folder" at bounding box center [133, 39] width 43 height 9
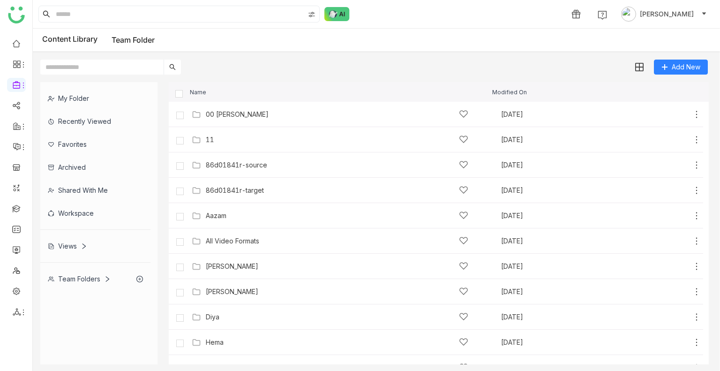
click at [63, 239] on div "Views" at bounding box center [95, 245] width 110 height 23
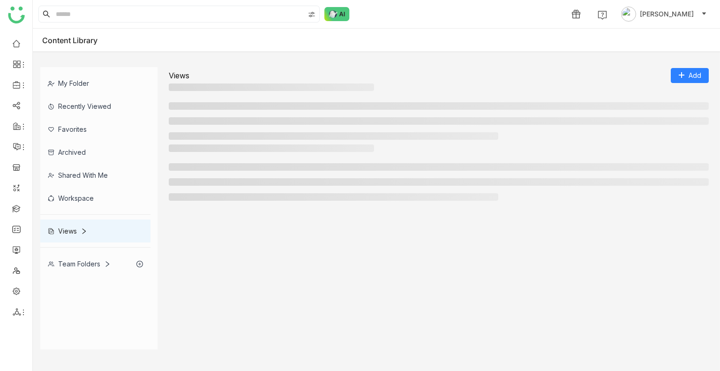
click at [63, 239] on div "Views" at bounding box center [95, 230] width 110 height 23
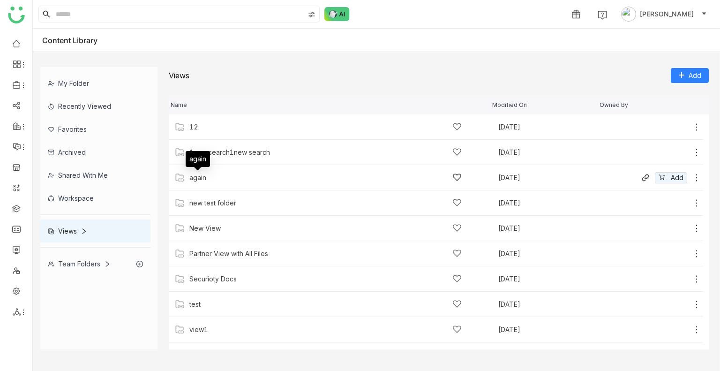
click at [204, 181] on div "again" at bounding box center [197, 178] width 17 height 8
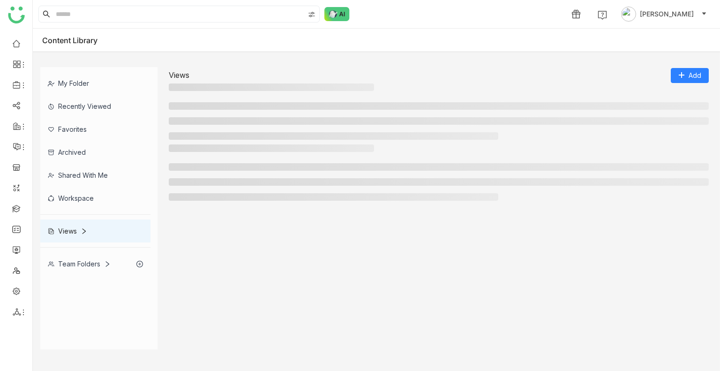
click at [204, 181] on li at bounding box center [439, 182] width 540 height 8
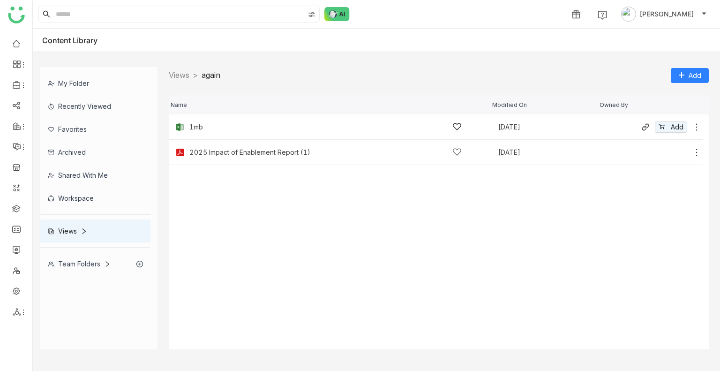
click at [204, 131] on div "1mb" at bounding box center [325, 127] width 272 height 10
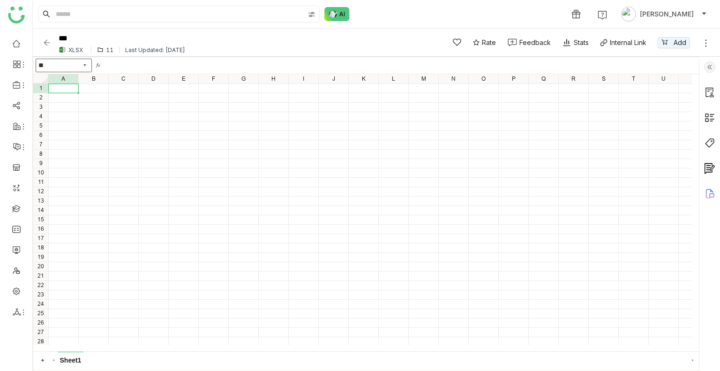
click at [79, 49] on div "XLSX" at bounding box center [75, 49] width 15 height 7
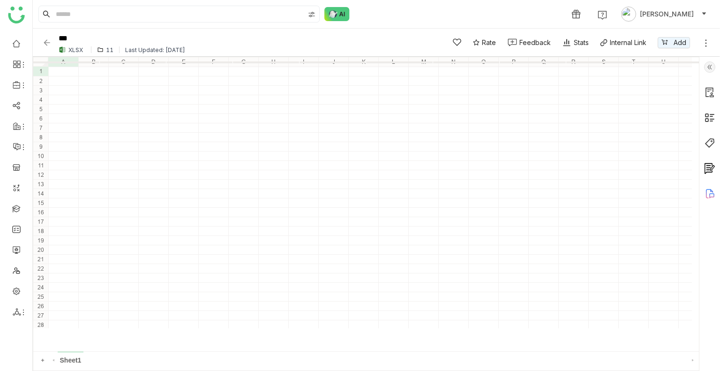
click at [108, 49] on div "11" at bounding box center [110, 49] width 8 height 7
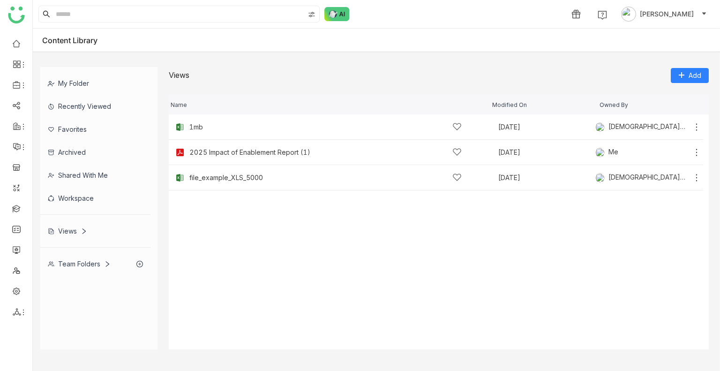
click at [180, 108] on div "Name Modified On Owned By" at bounding box center [439, 105] width 540 height 20
click at [74, 230] on div "Views" at bounding box center [67, 231] width 39 height 8
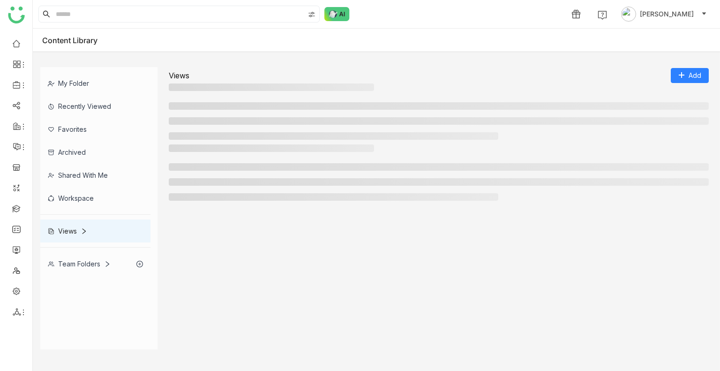
click at [74, 230] on div "Views" at bounding box center [67, 231] width 39 height 8
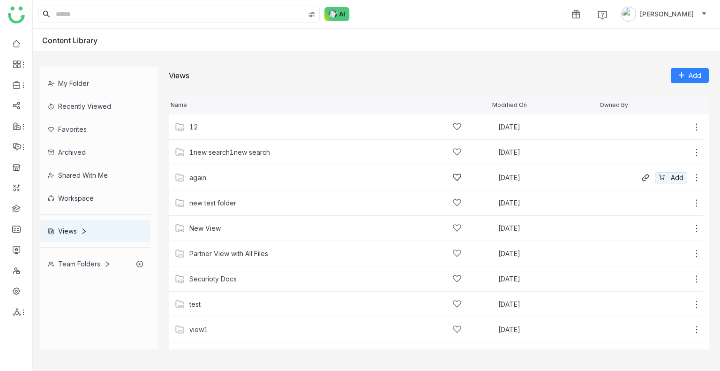
click at [696, 176] on icon at bounding box center [696, 177] width 9 height 9
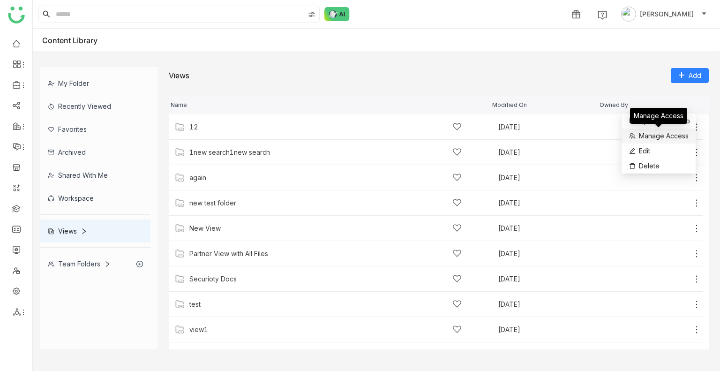
click at [658, 135] on span "Manage Access" at bounding box center [664, 136] width 50 height 10
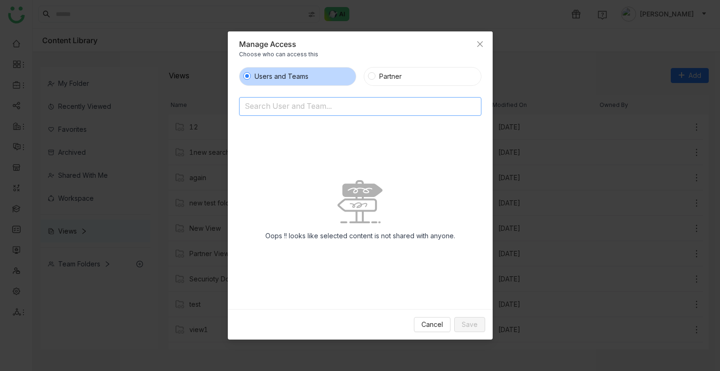
click at [310, 105] on input at bounding box center [336, 106] width 183 height 15
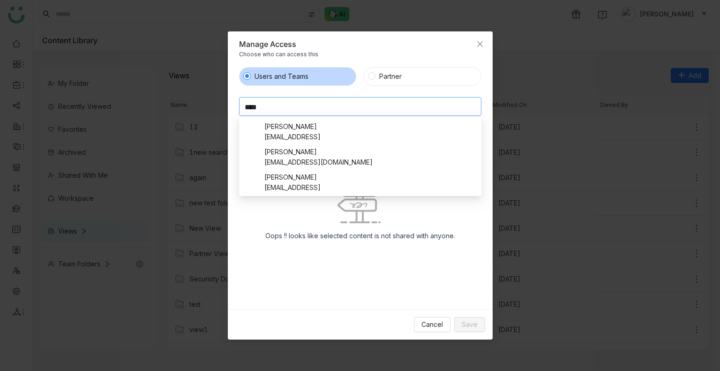
scroll to position [46, 0]
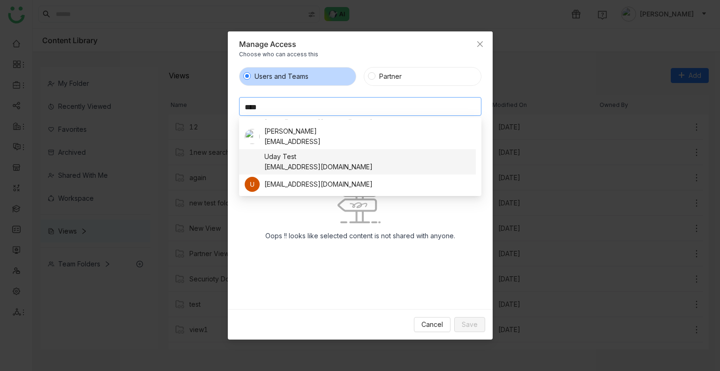
type input "****"
click at [284, 160] on div "Uday Test" at bounding box center [319, 156] width 108 height 10
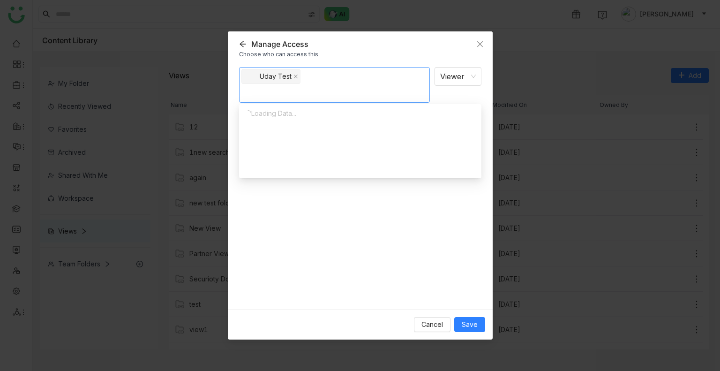
scroll to position [0, 0]
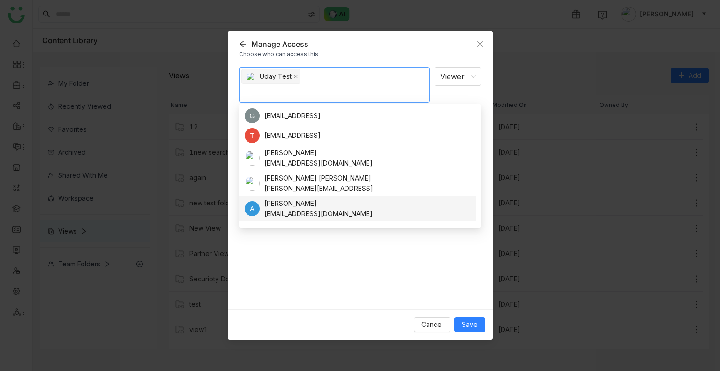
click at [388, 284] on div "Uday Test Viewer Notify people" at bounding box center [360, 184] width 242 height 235
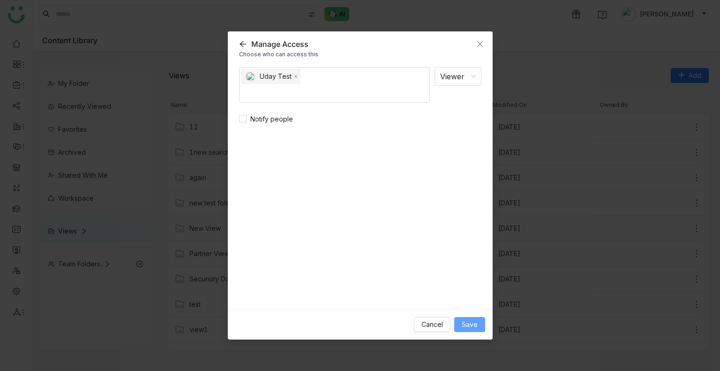
click at [469, 319] on span "Save" at bounding box center [470, 324] width 16 height 10
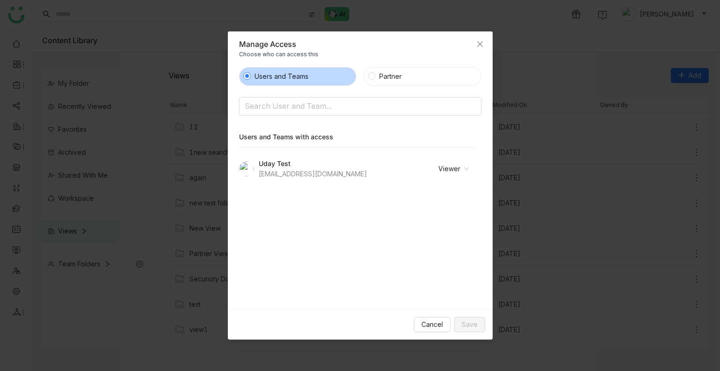
click at [456, 166] on nz-select-item "Viewer" at bounding box center [442, 169] width 54 height 14
click at [452, 167] on nz-select-item "Viewer" at bounding box center [442, 169] width 54 height 14
click at [432, 202] on div "Revoke Access" at bounding box center [438, 202] width 49 height 10
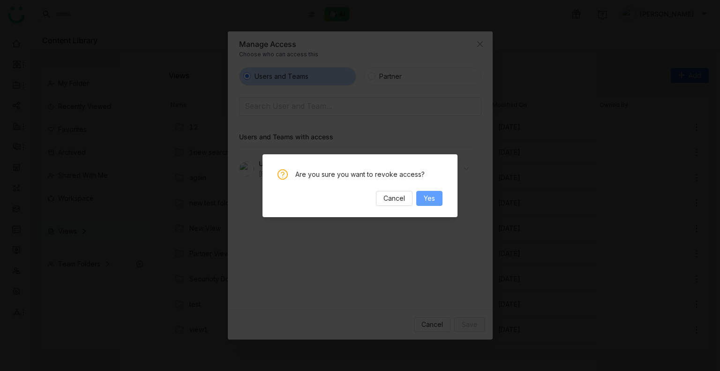
click at [427, 197] on span "Yes" at bounding box center [429, 198] width 11 height 10
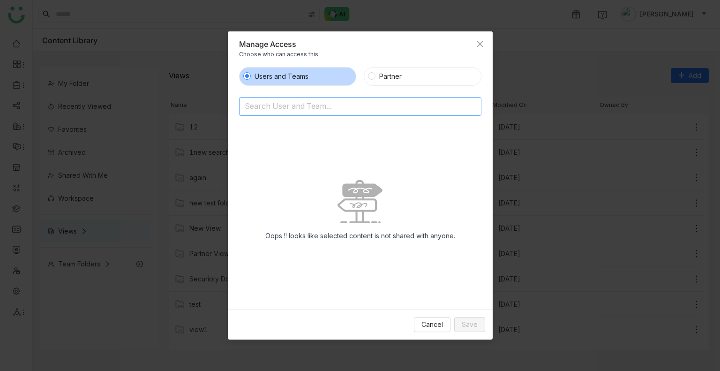
click at [368, 110] on input at bounding box center [336, 106] width 183 height 15
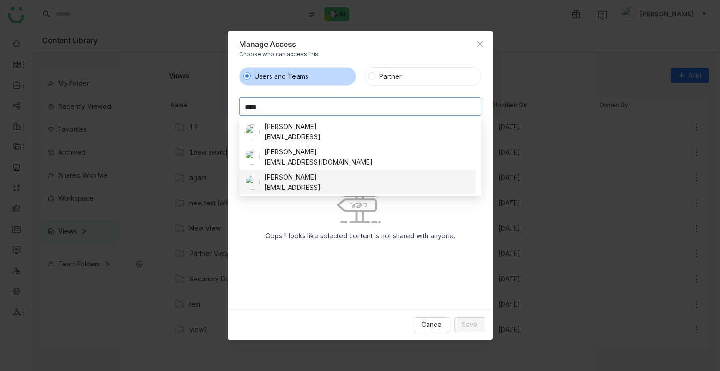
scroll to position [46, 0]
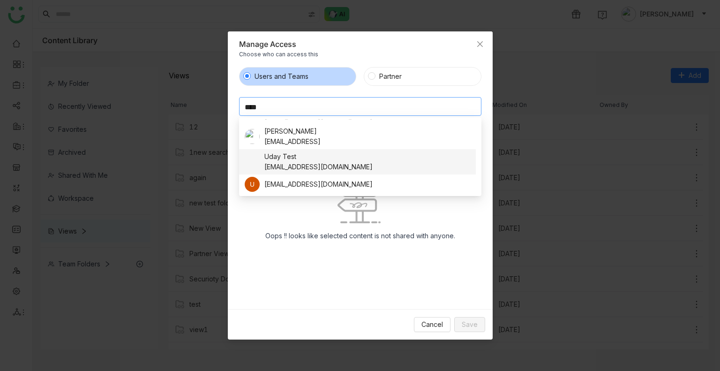
type input "****"
click at [284, 159] on div "Uday Test" at bounding box center [319, 156] width 108 height 10
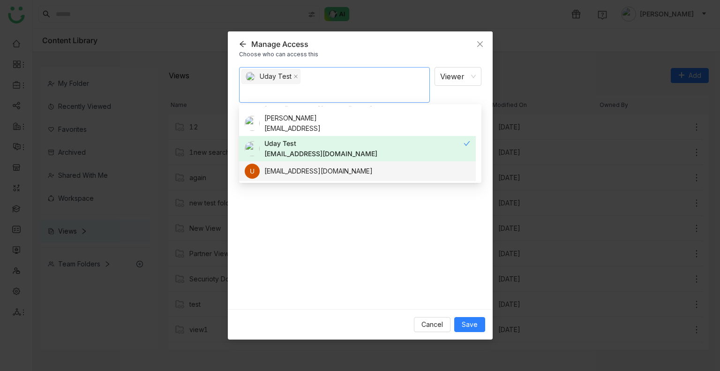
scroll to position [0, 0]
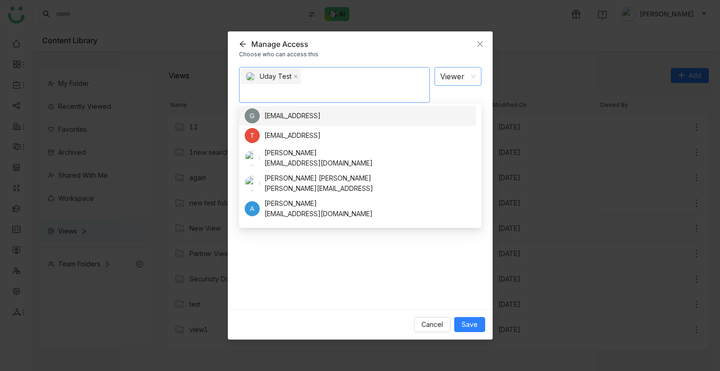
click at [452, 79] on nz-select-item "Viewer" at bounding box center [458, 77] width 36 height 18
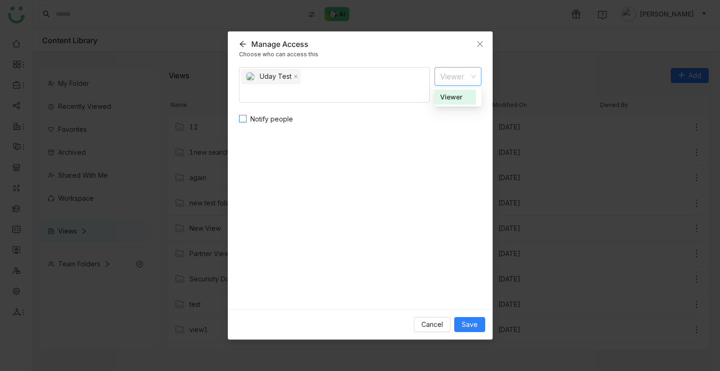
click at [255, 120] on span "Notify people" at bounding box center [272, 119] width 50 height 10
click at [470, 321] on span "Save" at bounding box center [470, 324] width 16 height 10
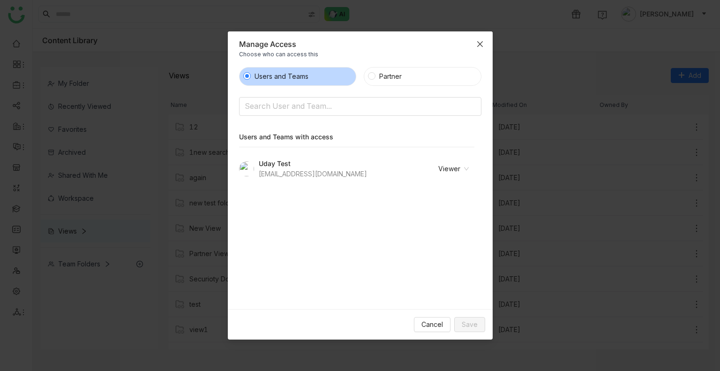
click at [476, 41] on icon "Close" at bounding box center [480, 44] width 8 height 8
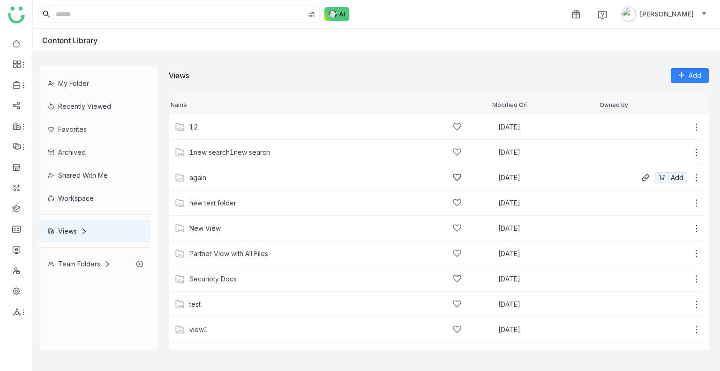
click at [216, 173] on div "again" at bounding box center [325, 178] width 272 height 10
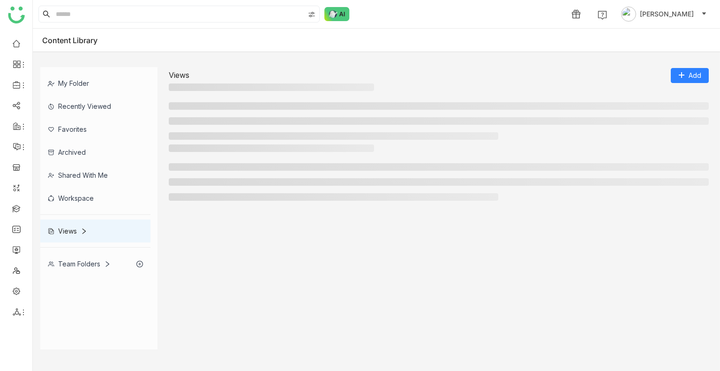
click at [216, 173] on ul at bounding box center [439, 182] width 540 height 38
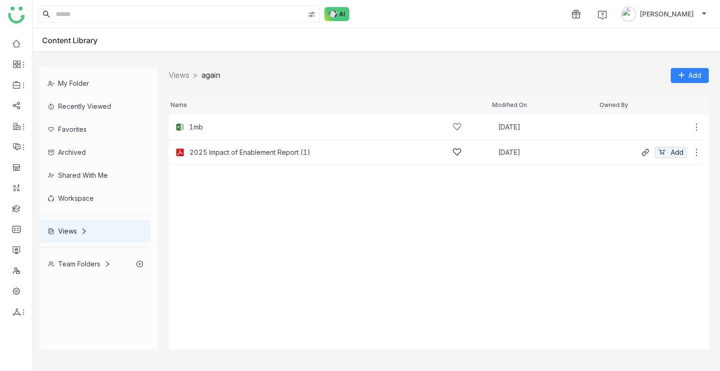
click at [695, 152] on icon at bounding box center [696, 152] width 9 height 9
click at [83, 253] on div "Team Folders" at bounding box center [95, 263] width 110 height 23
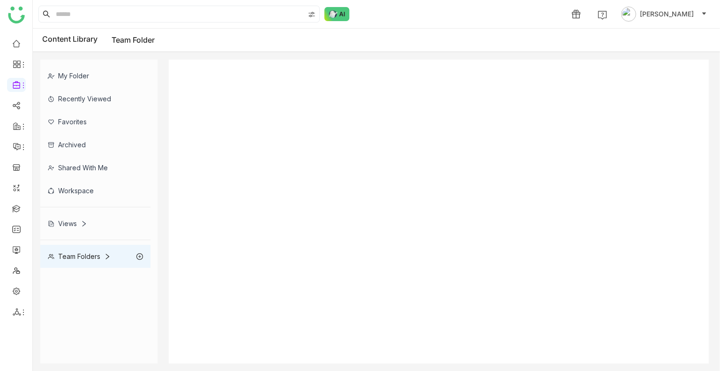
click at [83, 253] on div "My Folder Recently Viewed Favorites Archived Shared with me Workspace Views Tea…" at bounding box center [98, 164] width 117 height 208
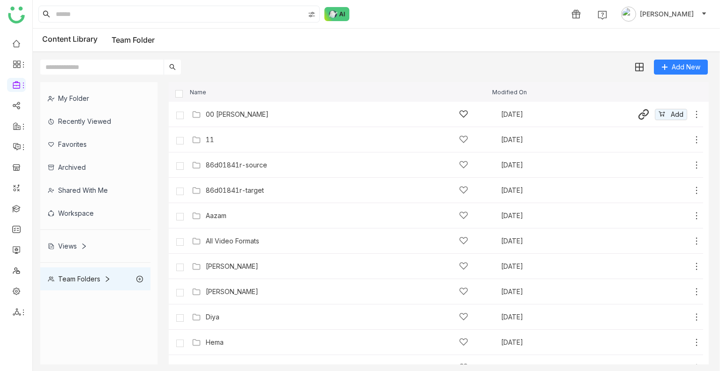
click at [255, 109] on div "00 Arif Folder" at bounding box center [337, 114] width 263 height 10
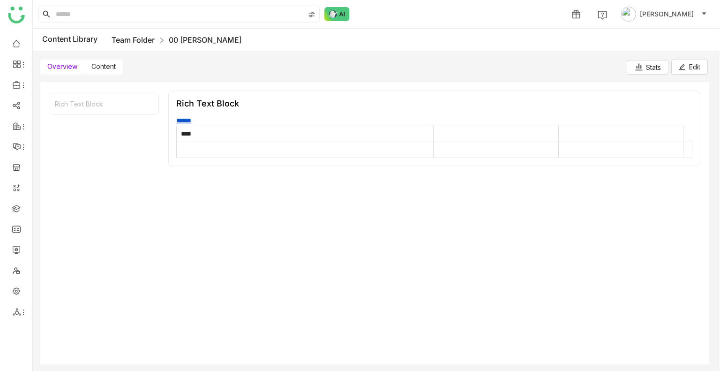
click at [126, 37] on link "Team Folder" at bounding box center [133, 39] width 43 height 9
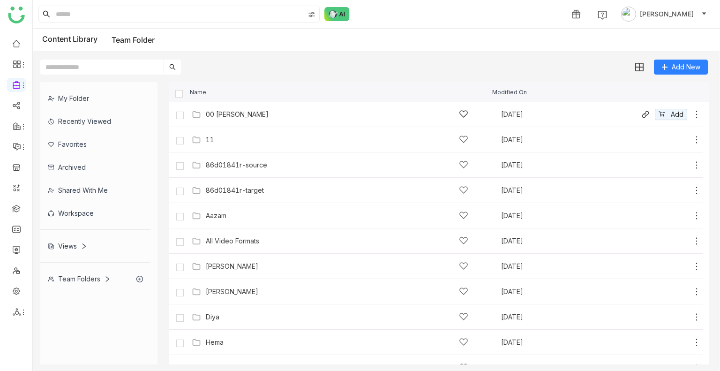
click at [692, 114] on icon at bounding box center [696, 114] width 9 height 9
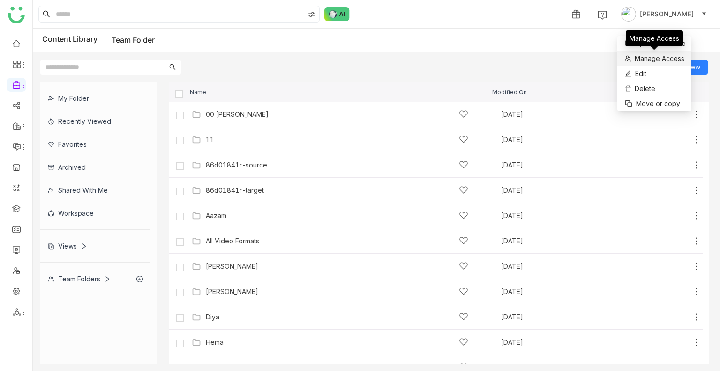
click at [659, 59] on span "Manage Access" at bounding box center [660, 58] width 50 height 10
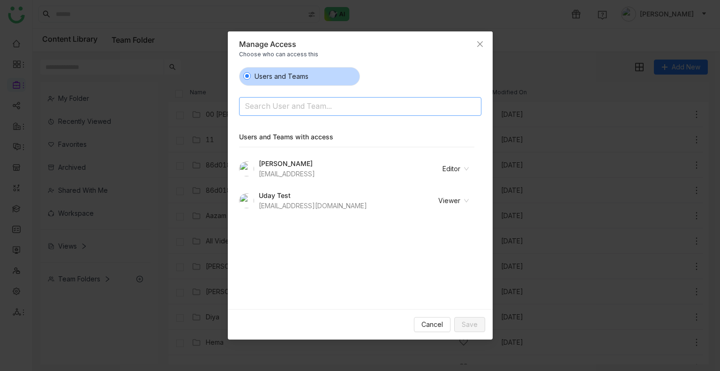
click at [328, 102] on input at bounding box center [336, 106] width 183 height 15
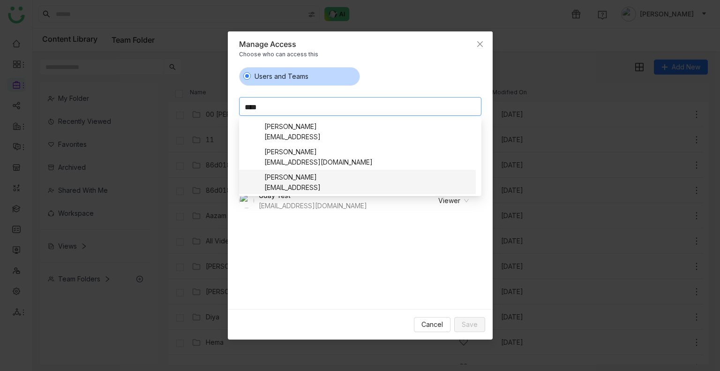
scroll to position [46, 0]
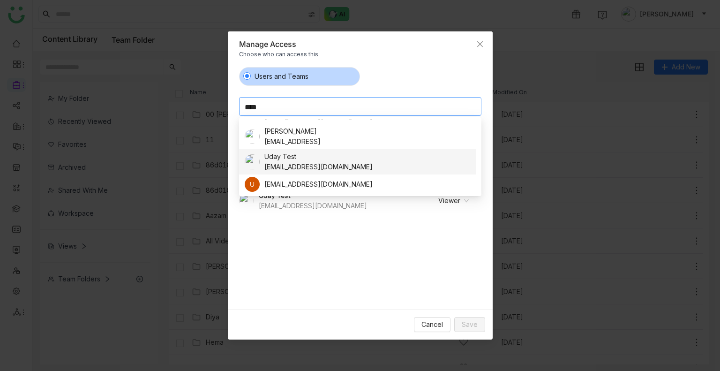
type input "****"
click at [302, 155] on div "Uday Test" at bounding box center [319, 156] width 108 height 10
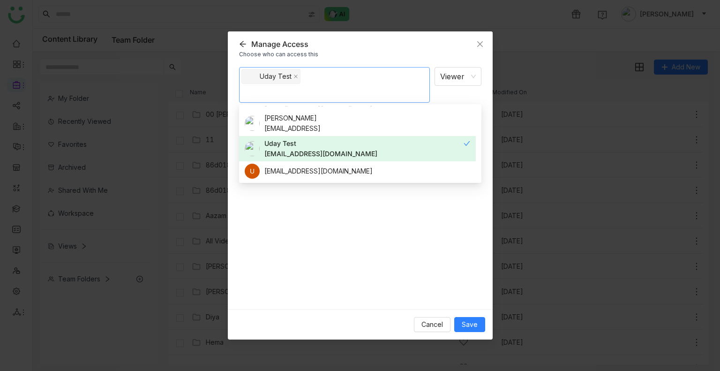
scroll to position [0, 0]
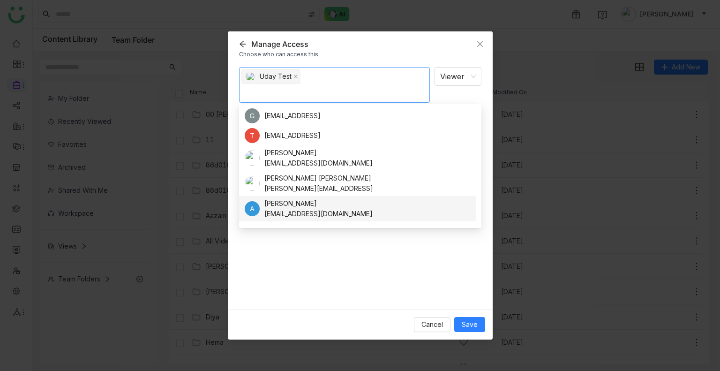
click at [331, 252] on div "Uday Test Viewer Notify people" at bounding box center [360, 184] width 242 height 235
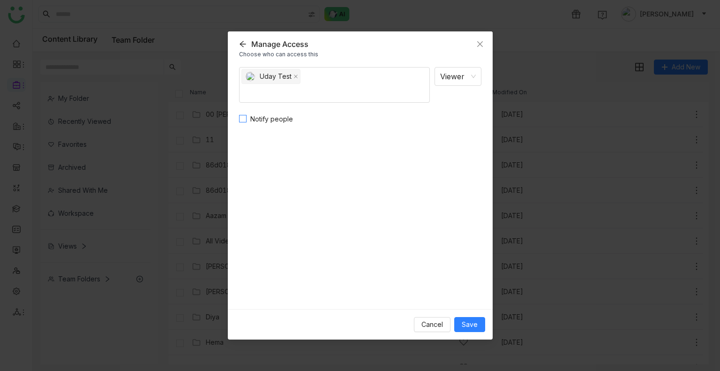
click at [263, 117] on span "Notify people" at bounding box center [272, 119] width 50 height 10
click at [481, 326] on button "Save" at bounding box center [469, 324] width 31 height 15
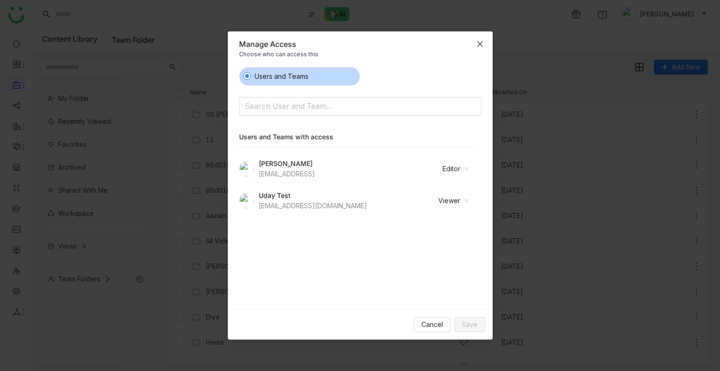
click at [478, 41] on icon "Close" at bounding box center [480, 44] width 6 height 6
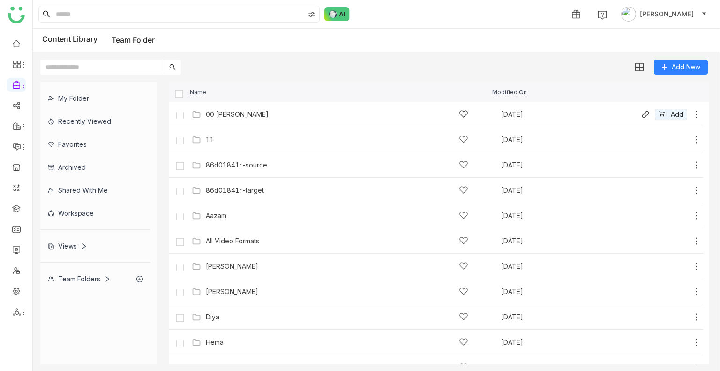
click at [382, 107] on div "00 Arif Folder Sep 9, 2025 Add" at bounding box center [445, 114] width 512 height 15
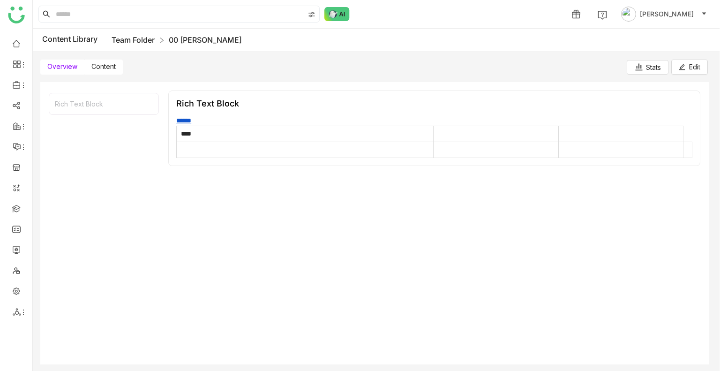
click at [132, 44] on link "Team Folder" at bounding box center [133, 39] width 43 height 9
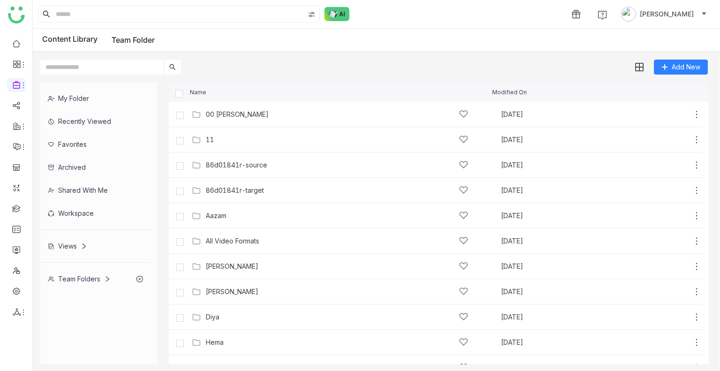
click at [68, 242] on div "Views" at bounding box center [67, 246] width 39 height 8
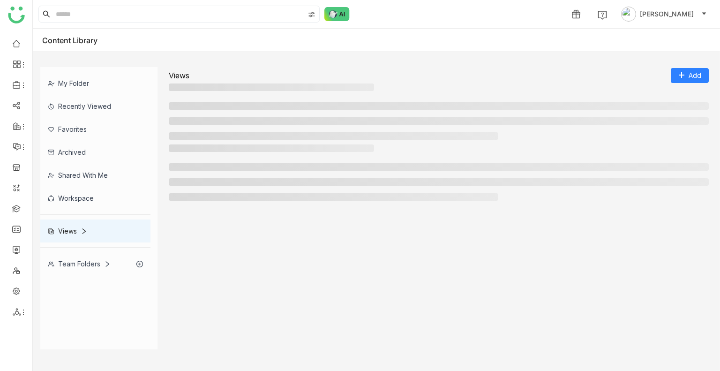
click at [68, 242] on div "Views" at bounding box center [95, 230] width 110 height 23
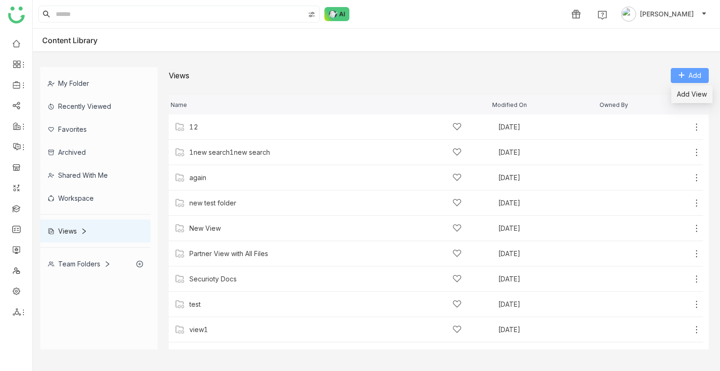
drag, startPoint x: 696, startPoint y: 76, endPoint x: 694, endPoint y: 93, distance: 17.0
click at [694, 93] on body "1 Uday Bhanu Content Library My Folder Recently Viewed Favorites Archived Share…" at bounding box center [360, 185] width 720 height 371
click at [694, 93] on div "Name Modified On Owned By 12 Aug 13, 2025 Add 1new search1new search Aug 18, 20…" at bounding box center [439, 216] width 540 height 266
click at [684, 96] on span "Add View" at bounding box center [692, 94] width 30 height 10
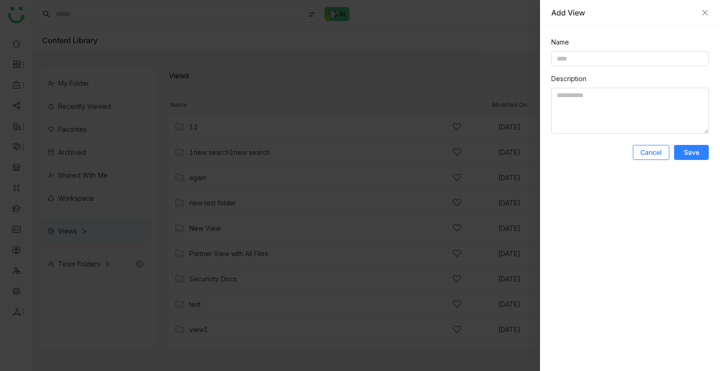
click at [642, 151] on span "Cancel" at bounding box center [652, 152] width 22 height 9
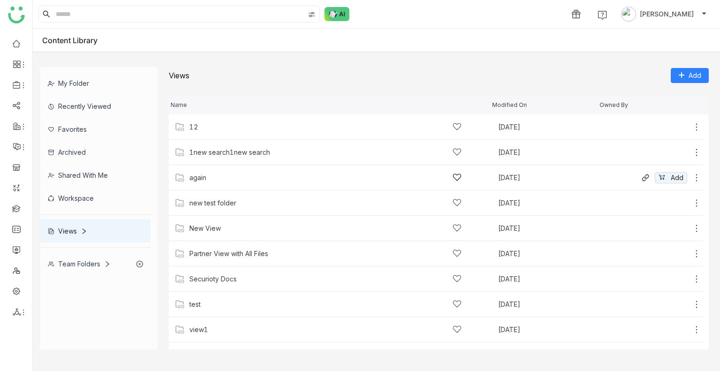
click at [248, 166] on div "again Sep 19, 2025 Add" at bounding box center [436, 177] width 535 height 25
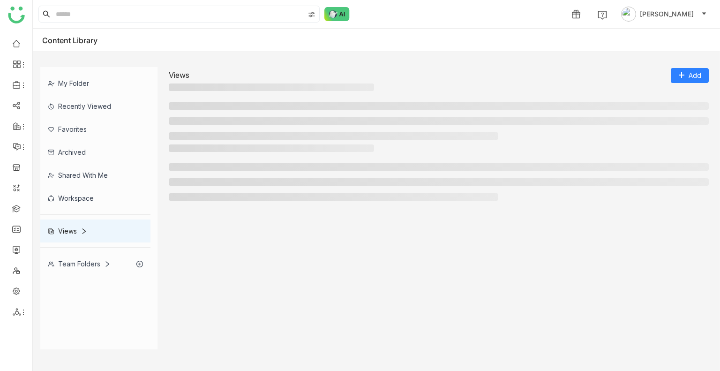
click at [248, 166] on li at bounding box center [439, 167] width 540 height 8
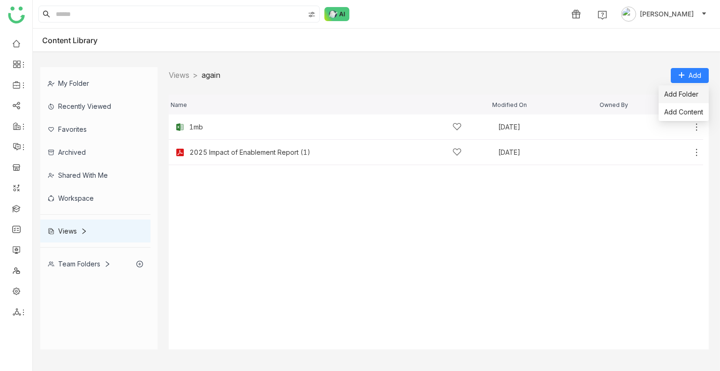
click at [675, 94] on span "Add Folder" at bounding box center [682, 94] width 34 height 10
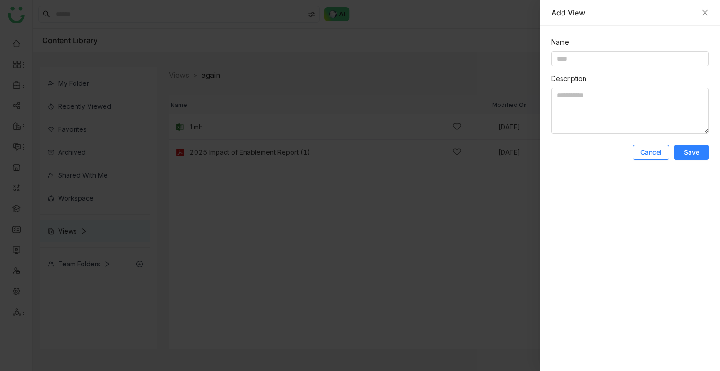
click at [651, 145] on button "Cancel" at bounding box center [651, 152] width 37 height 15
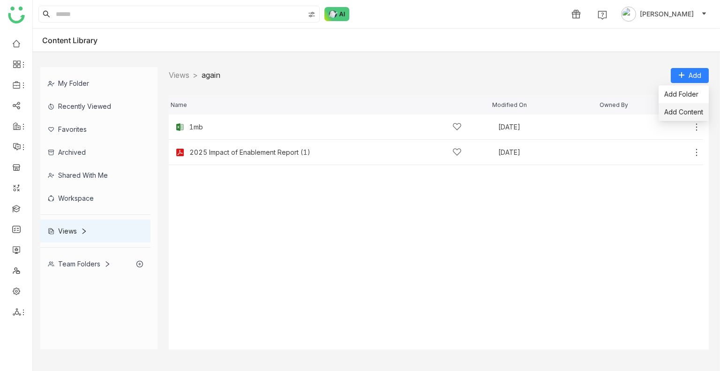
click at [685, 106] on li "Add Content" at bounding box center [684, 112] width 50 height 18
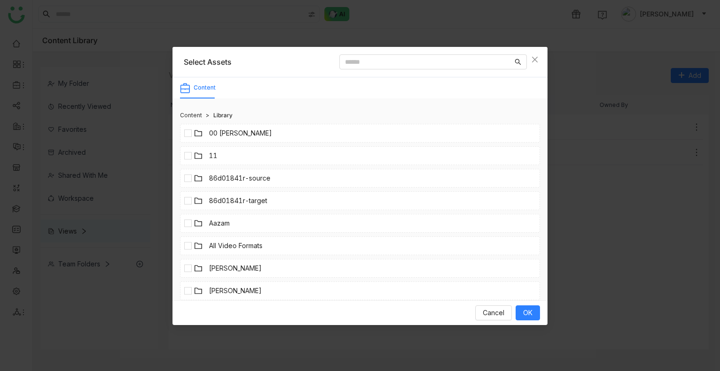
click at [185, 126] on li "00 Arif Folder" at bounding box center [360, 133] width 360 height 19
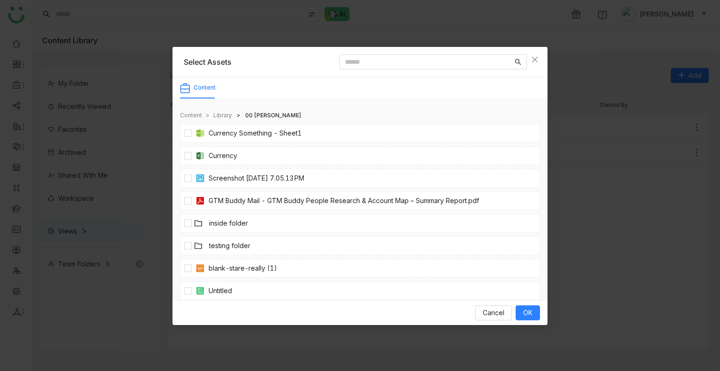
click at [224, 117] on link "Library" at bounding box center [222, 115] width 19 height 9
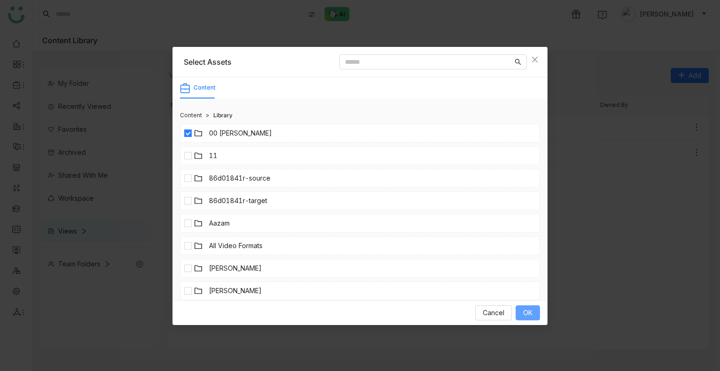
click at [523, 313] on span "OK" at bounding box center [527, 313] width 9 height 10
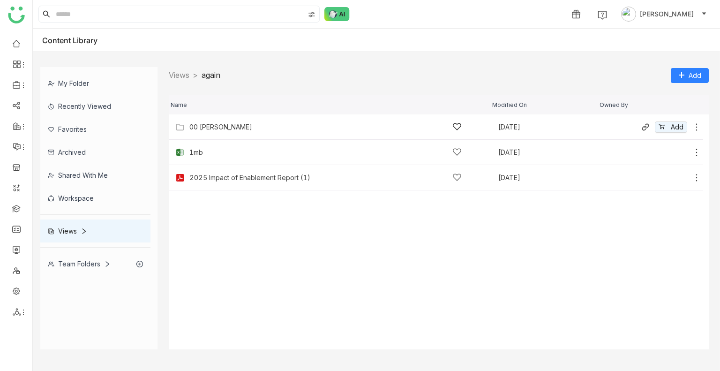
click at [696, 127] on icon at bounding box center [696, 126] width 1 height 7
click at [663, 101] on span "Manage Access" at bounding box center [658, 101] width 50 height 10
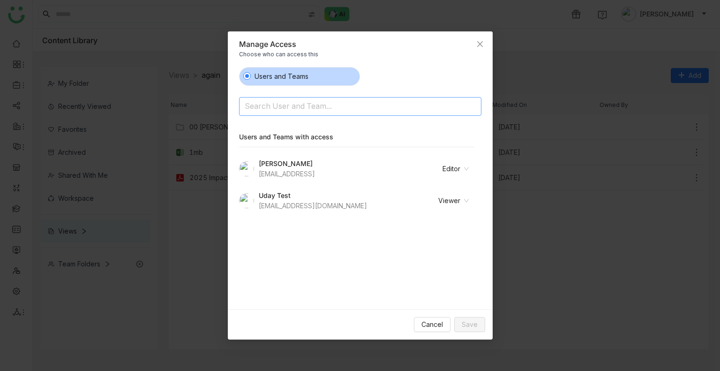
click at [373, 100] on input at bounding box center [336, 106] width 183 height 15
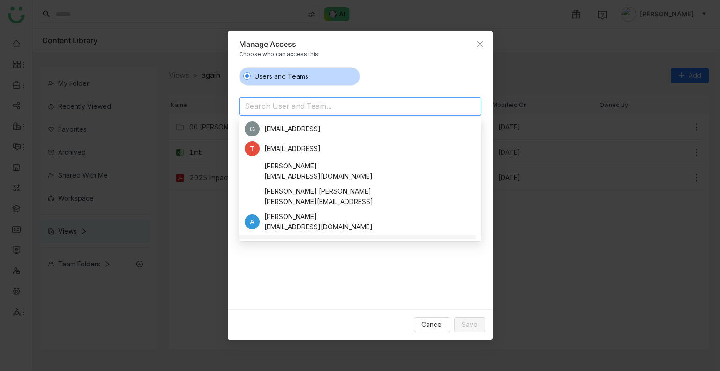
click at [339, 273] on div "Users and Teams Search User and Team... Users and Teams with access Mohamed Mub…" at bounding box center [360, 184] width 242 height 235
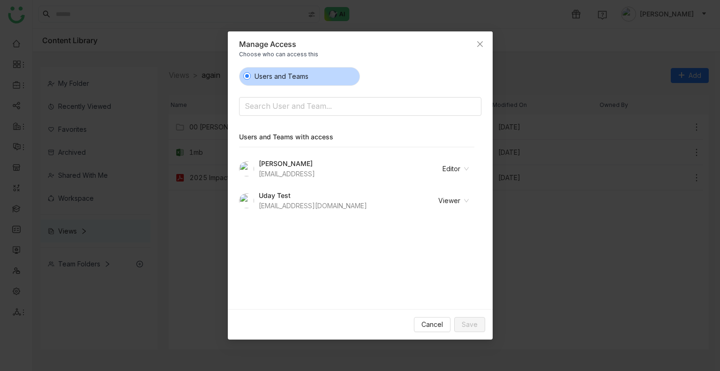
click at [532, 242] on nz-modal-container "Manage Access Choose who can access this Users and Teams Search User and Team..…" at bounding box center [360, 185] width 720 height 371
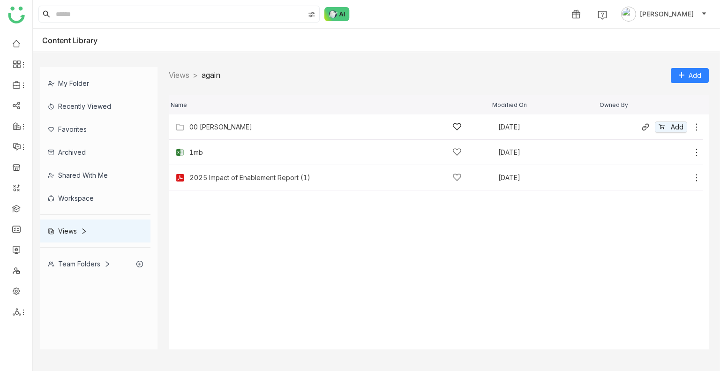
click at [698, 125] on icon at bounding box center [696, 126] width 9 height 9
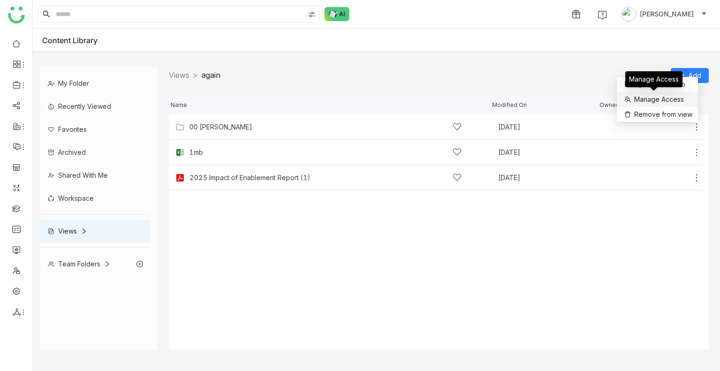
click at [666, 101] on span "Manage Access" at bounding box center [660, 99] width 50 height 10
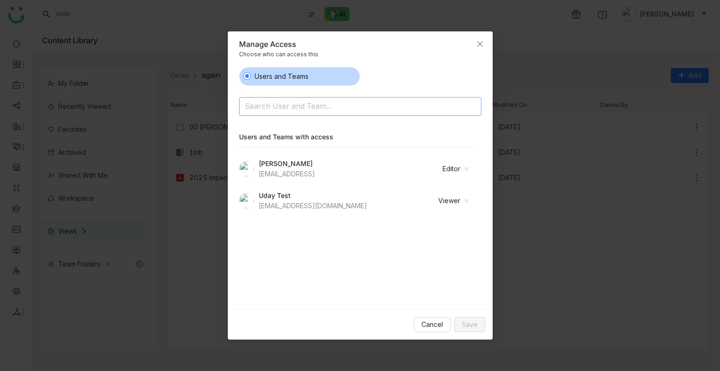
click at [313, 114] on nz-select-top-control "Search User and Team..." at bounding box center [360, 106] width 242 height 19
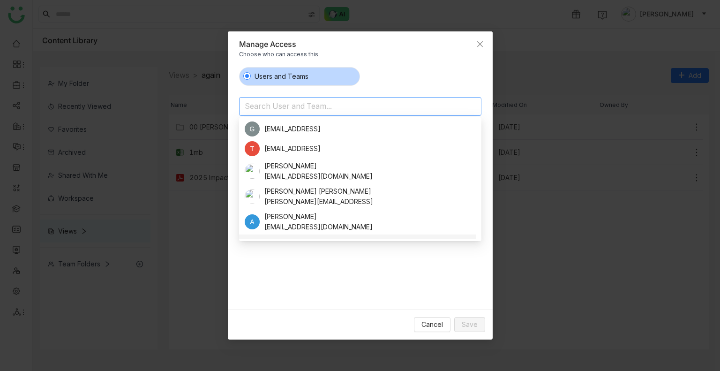
click at [336, 285] on div "Users and Teams Search User and Team... Users and Teams with access Mohamed Mub…" at bounding box center [360, 184] width 242 height 235
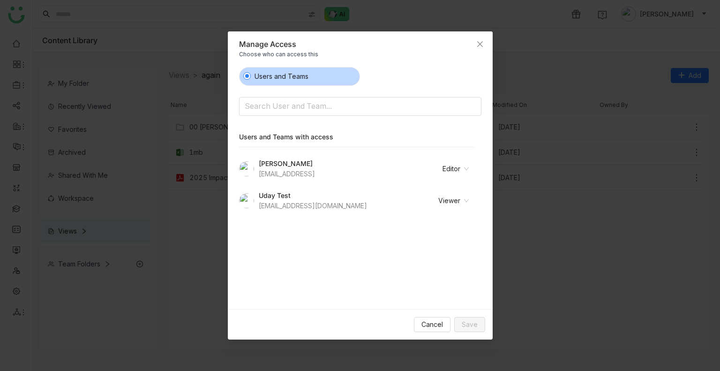
click at [522, 259] on nz-modal-container "Manage Access Choose who can access this Users and Teams Search User and Team..…" at bounding box center [360, 185] width 720 height 371
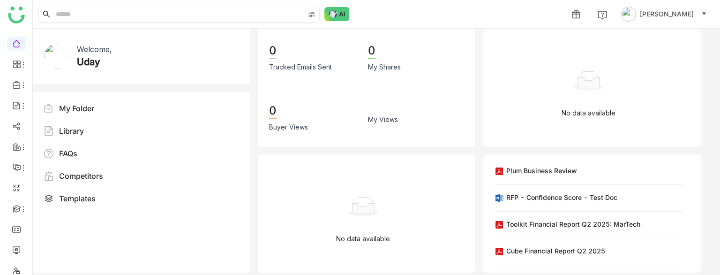
click at [167, 11] on input at bounding box center [179, 14] width 250 height 16
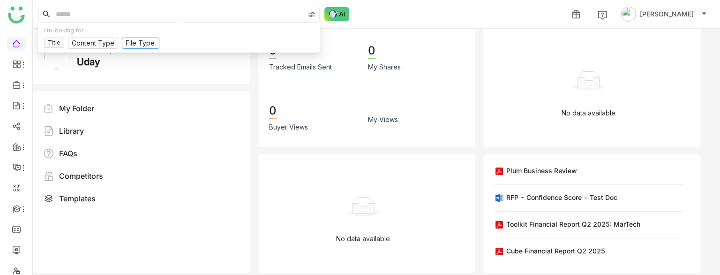
click at [127, 41] on input at bounding box center [141, 43] width 30 height 10
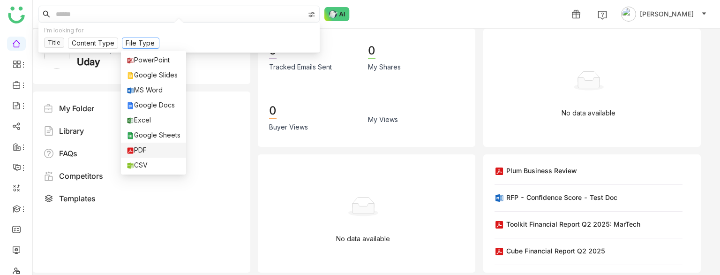
click at [134, 150] on div "PDF" at bounding box center [154, 150] width 54 height 10
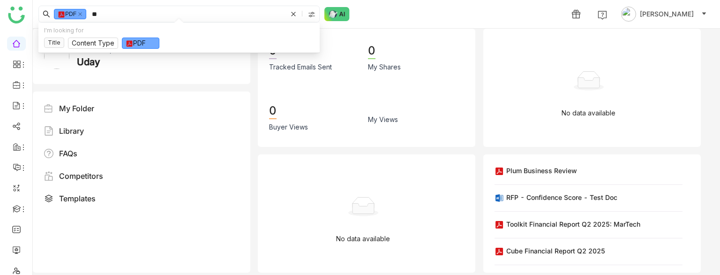
click at [108, 29] on div "I'm looking for" at bounding box center [179, 30] width 270 height 9
click at [117, 15] on input "*" at bounding box center [188, 14] width 197 height 16
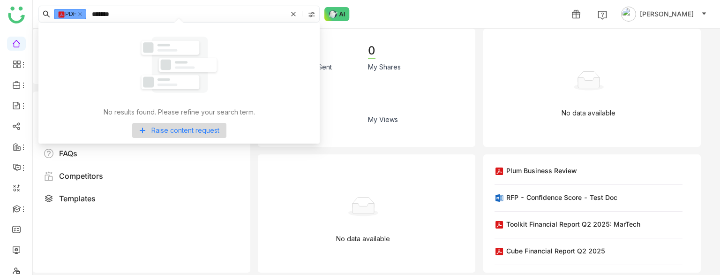
type input "*******"
click at [118, 11] on input "*******" at bounding box center [188, 14] width 197 height 16
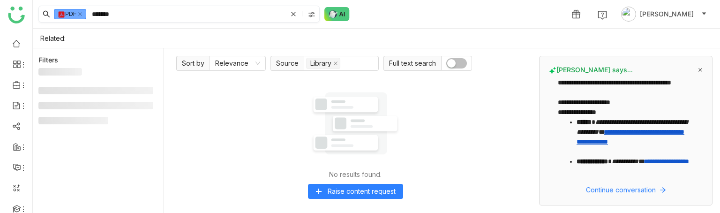
click at [297, 12] on icon at bounding box center [293, 13] width 9 height 9
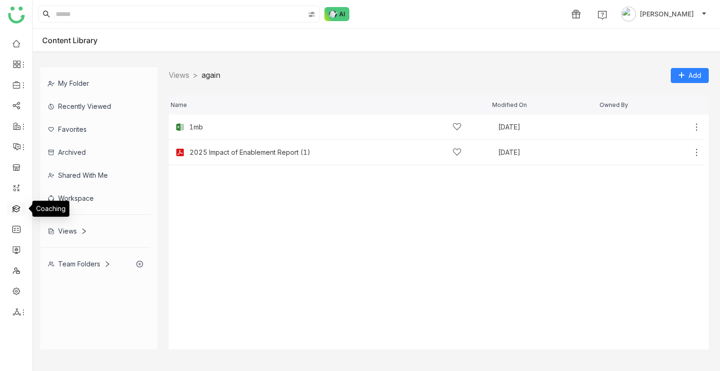
click at [20, 209] on link at bounding box center [16, 208] width 8 height 8
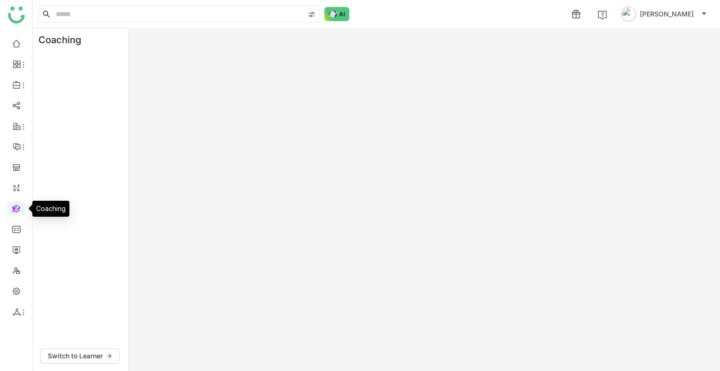
click at [20, 209] on link at bounding box center [16, 208] width 8 height 8
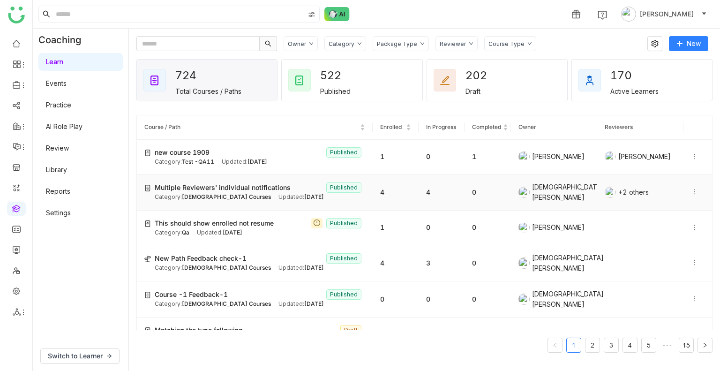
click at [272, 186] on span "Multiple Reviewers' individual notifications" at bounding box center [223, 187] width 136 height 10
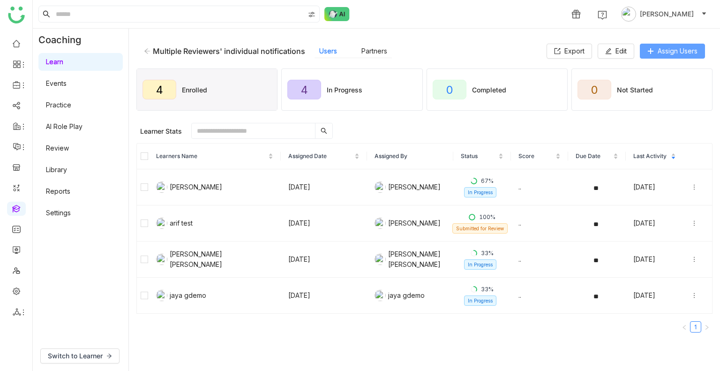
click at [648, 52] on icon at bounding box center [651, 51] width 7 height 7
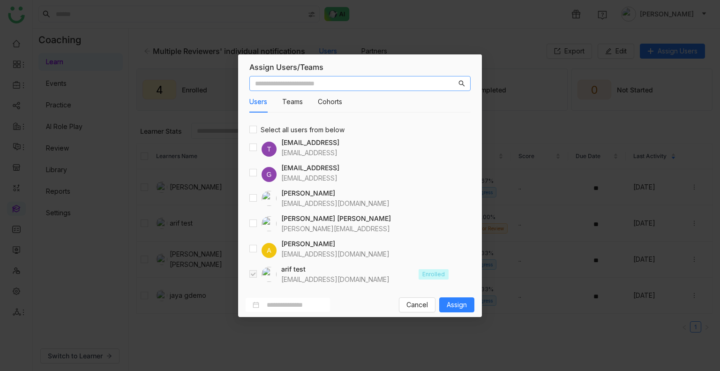
drag, startPoint x: 355, startPoint y: 75, endPoint x: 354, endPoint y: 81, distance: 6.2
click at [354, 81] on div "Users Teams Cohorts Select all users from below T [EMAIL_ADDRESS] [EMAIL_ADDRES…" at bounding box center [360, 182] width 244 height 220
click at [354, 81] on input "text" at bounding box center [356, 83] width 202 height 10
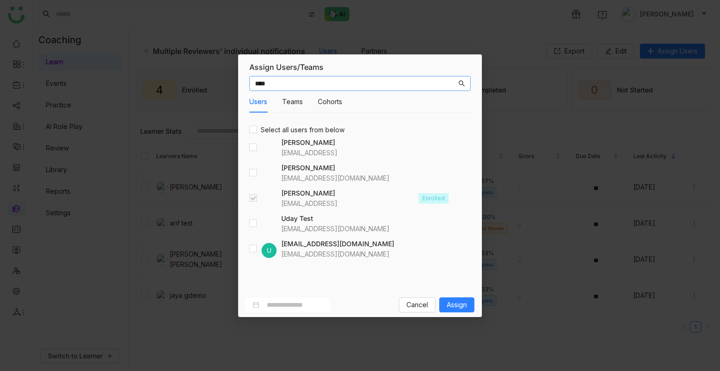
type input "****"
click at [455, 307] on span "Assign" at bounding box center [457, 305] width 20 height 10
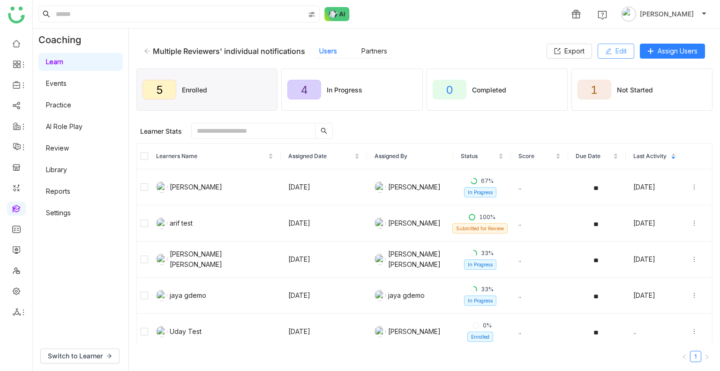
click at [616, 50] on span "Edit" at bounding box center [621, 51] width 11 height 10
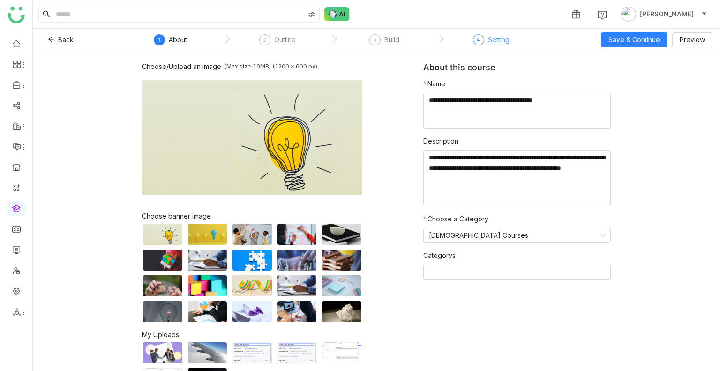
click at [473, 35] on div "4 Setting" at bounding box center [491, 42] width 37 height 17
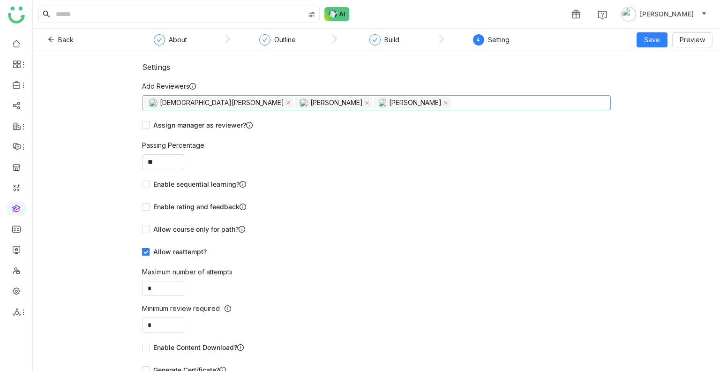
click at [377, 101] on nz-select-top-control "[PERSON_NAME] [PERSON_NAME] Pulasetti chiru balaya" at bounding box center [376, 102] width 469 height 15
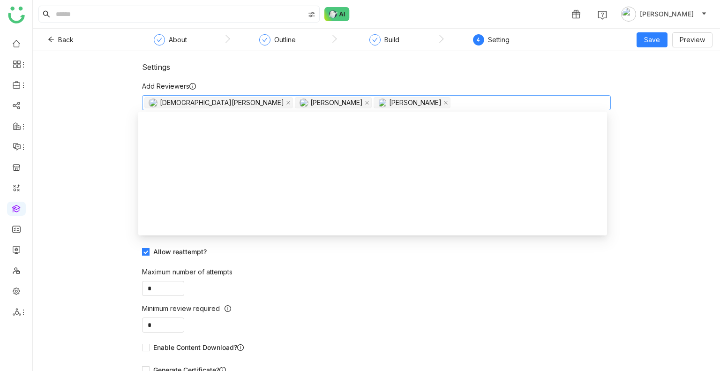
scroll to position [885, 0]
